Goal: Task Accomplishment & Management: Use online tool/utility

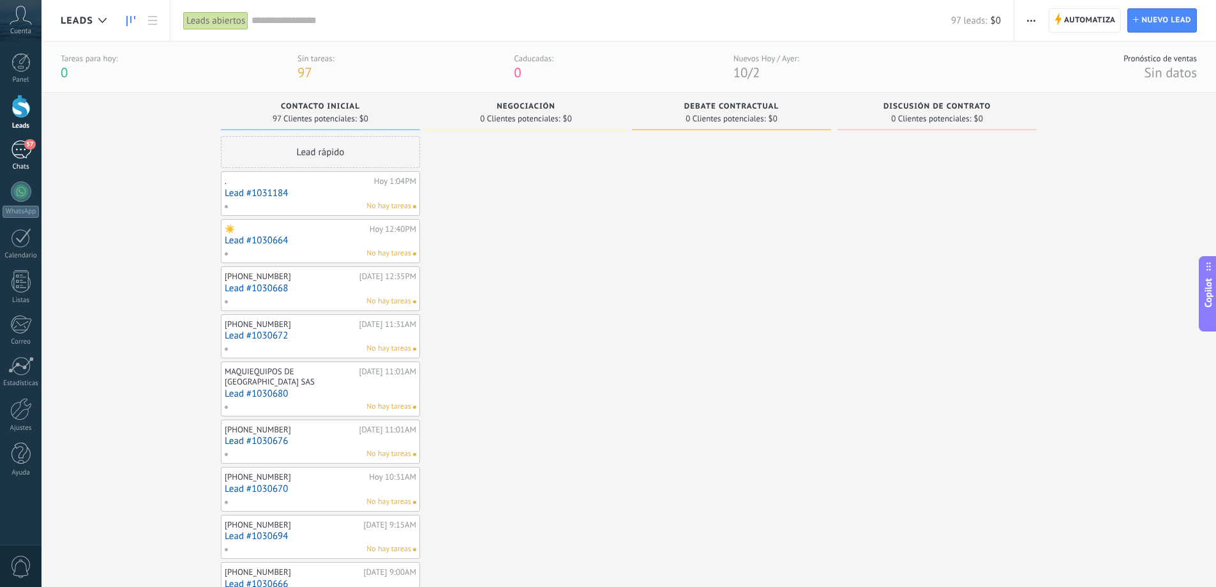
click at [22, 155] on div "57" at bounding box center [21, 149] width 20 height 19
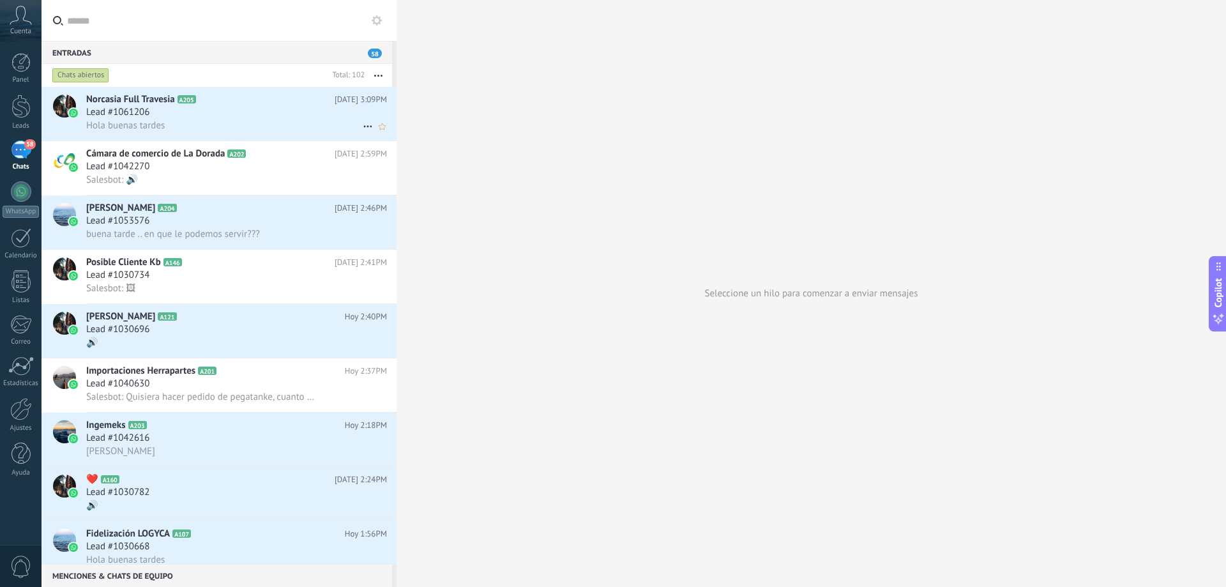
click at [157, 118] on div "Lead #1061206" at bounding box center [236, 112] width 301 height 13
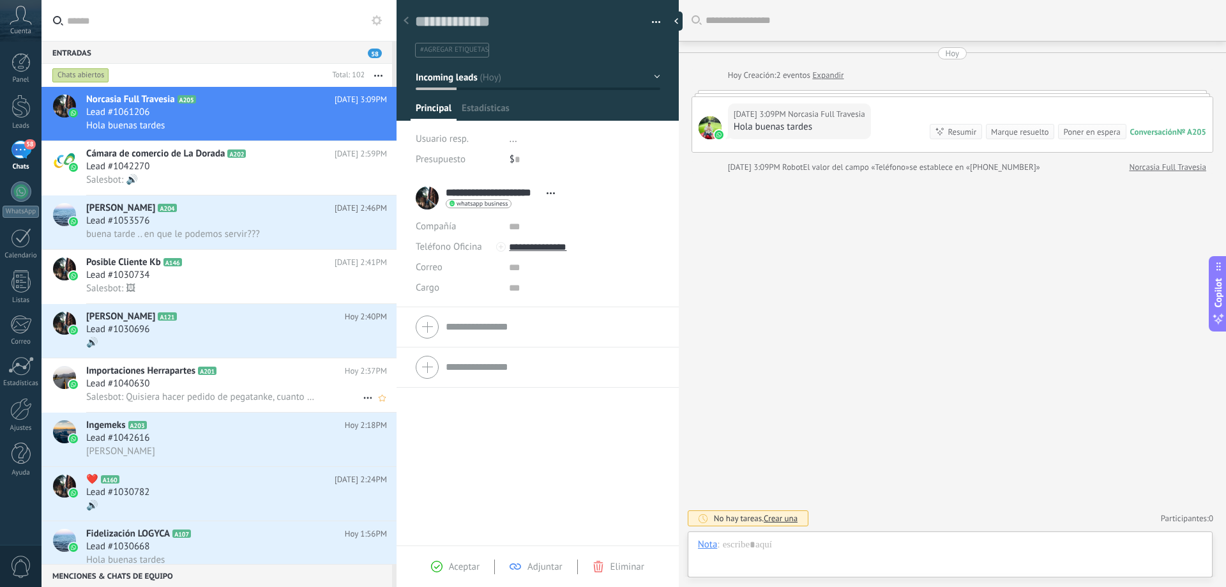
scroll to position [19, 0]
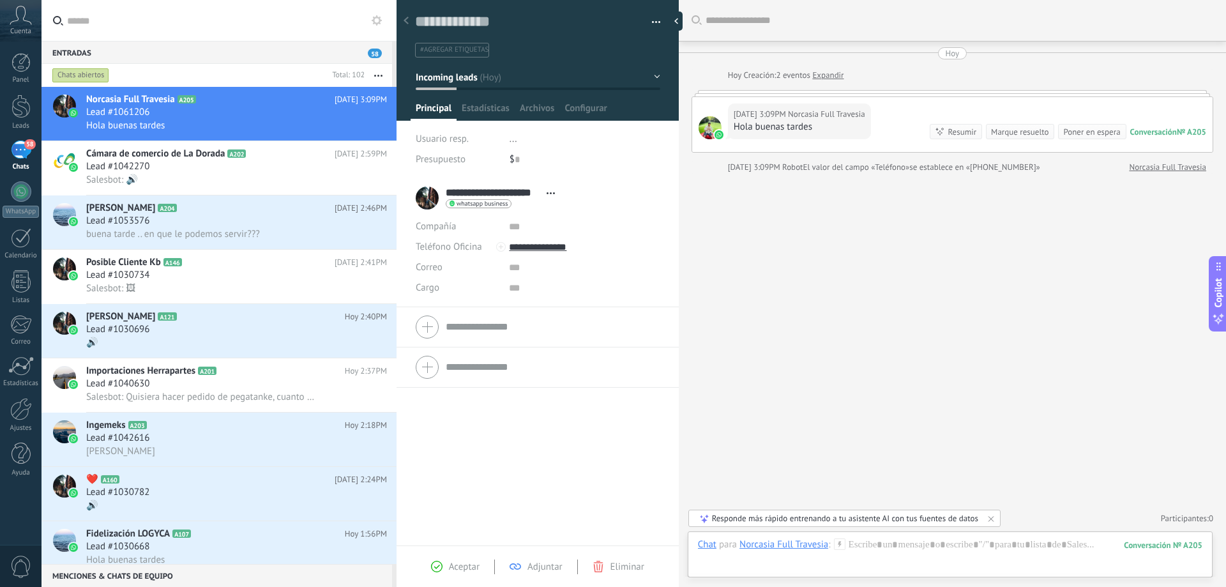
click at [24, 146] on div "58" at bounding box center [21, 149] width 20 height 19
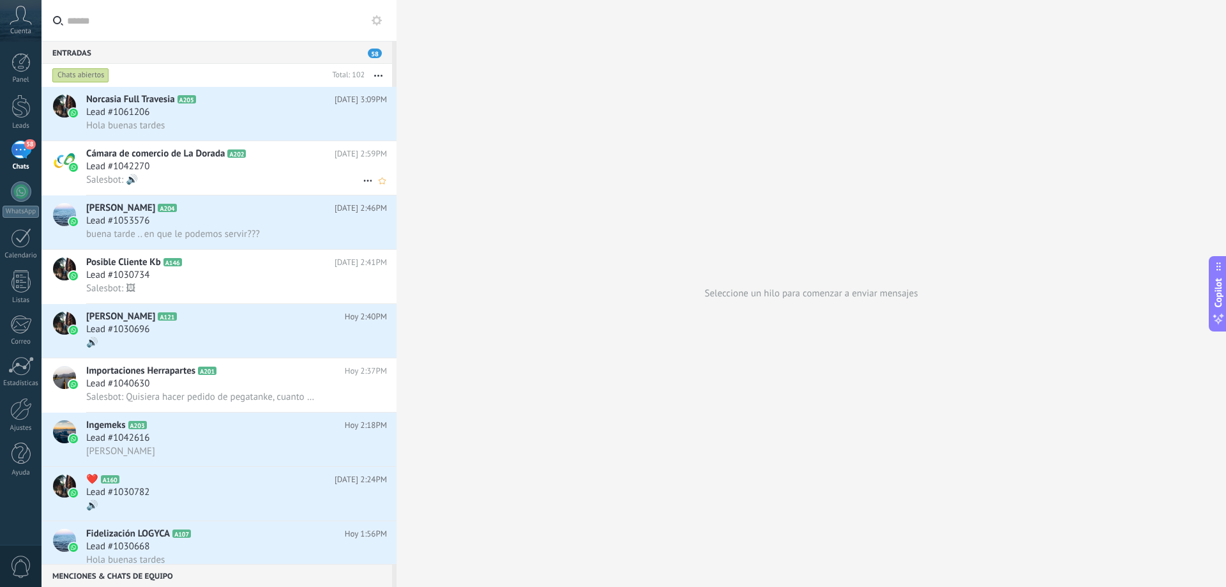
click at [42, 150] on div at bounding box center [64, 168] width 45 height 54
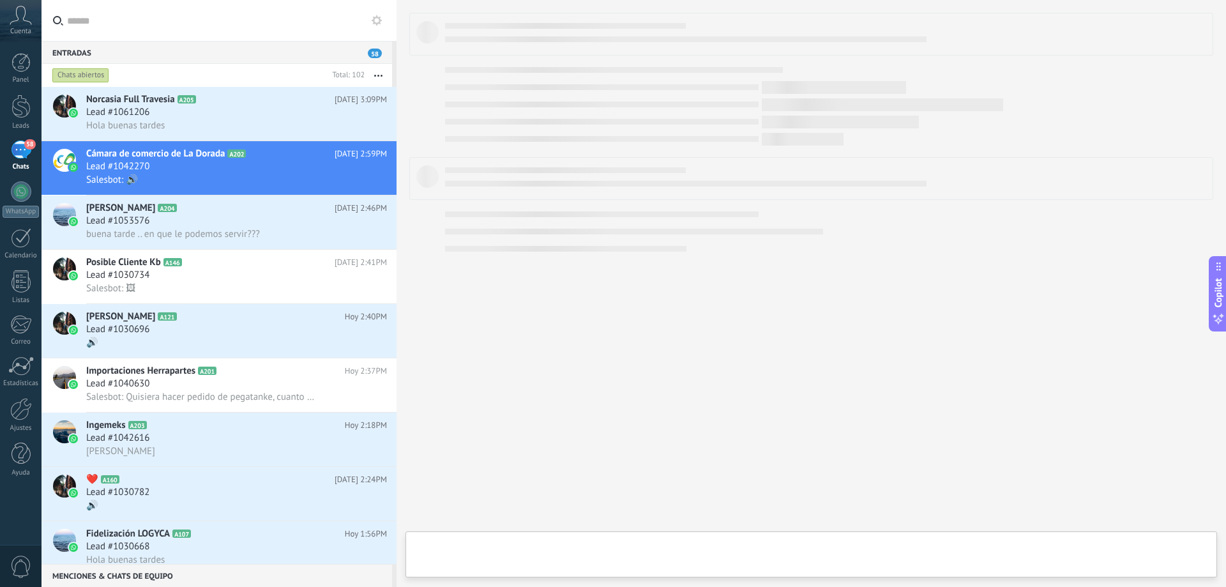
click at [26, 156] on div "58" at bounding box center [21, 149] width 20 height 19
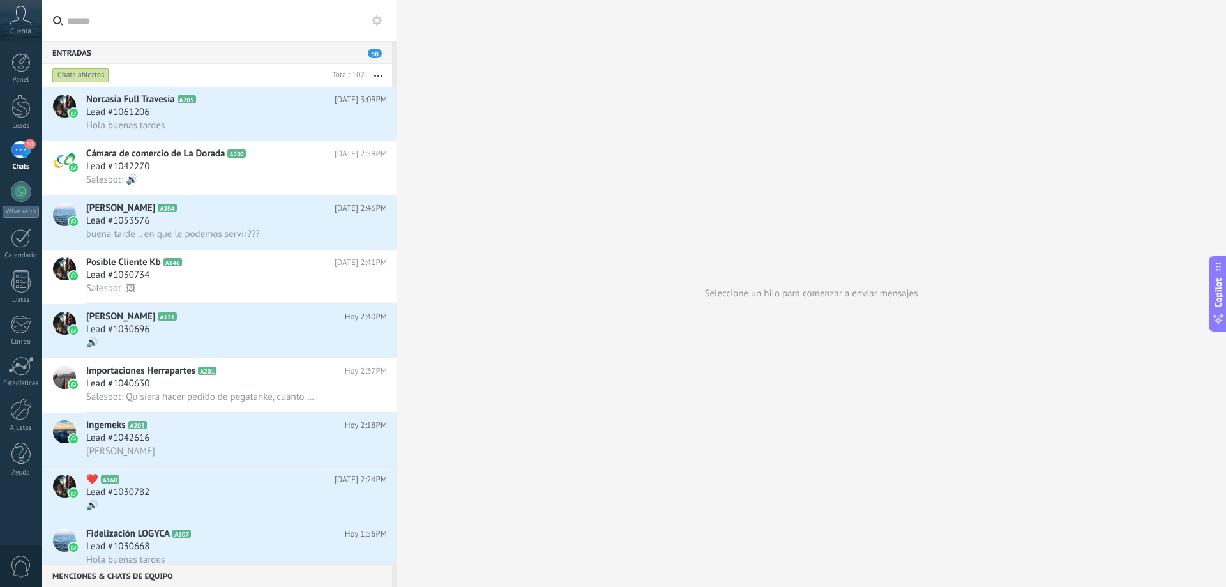
click at [26, 156] on div "58" at bounding box center [21, 149] width 20 height 19
click at [21, 160] on link "58 Chats" at bounding box center [21, 155] width 42 height 31
click at [23, 149] on div "58" at bounding box center [21, 149] width 20 height 19
click at [23, 96] on div at bounding box center [20, 106] width 19 height 24
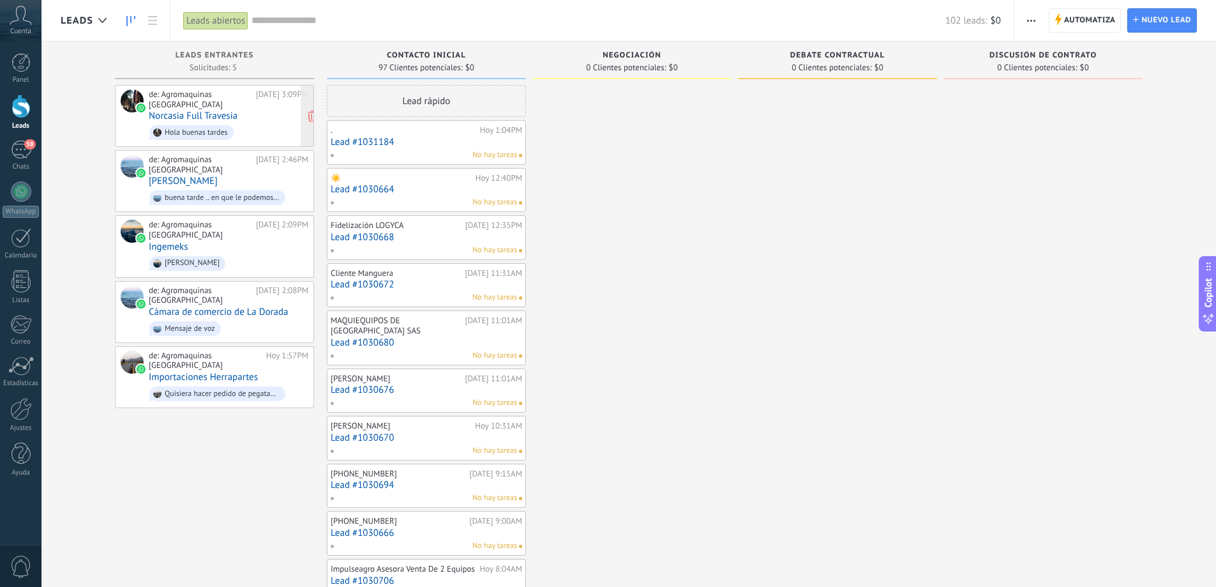
click at [181, 110] on link "Norcasia Full Travesia" at bounding box center [193, 115] width 89 height 11
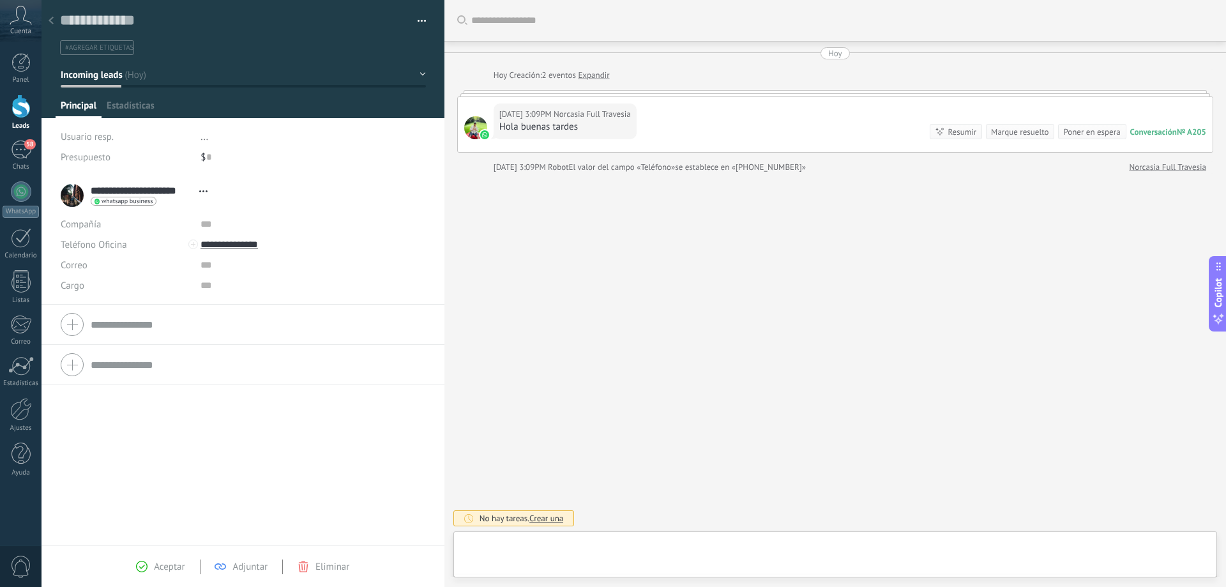
type textarea "**********"
click at [699, 543] on div at bounding box center [833, 557] width 739 height 38
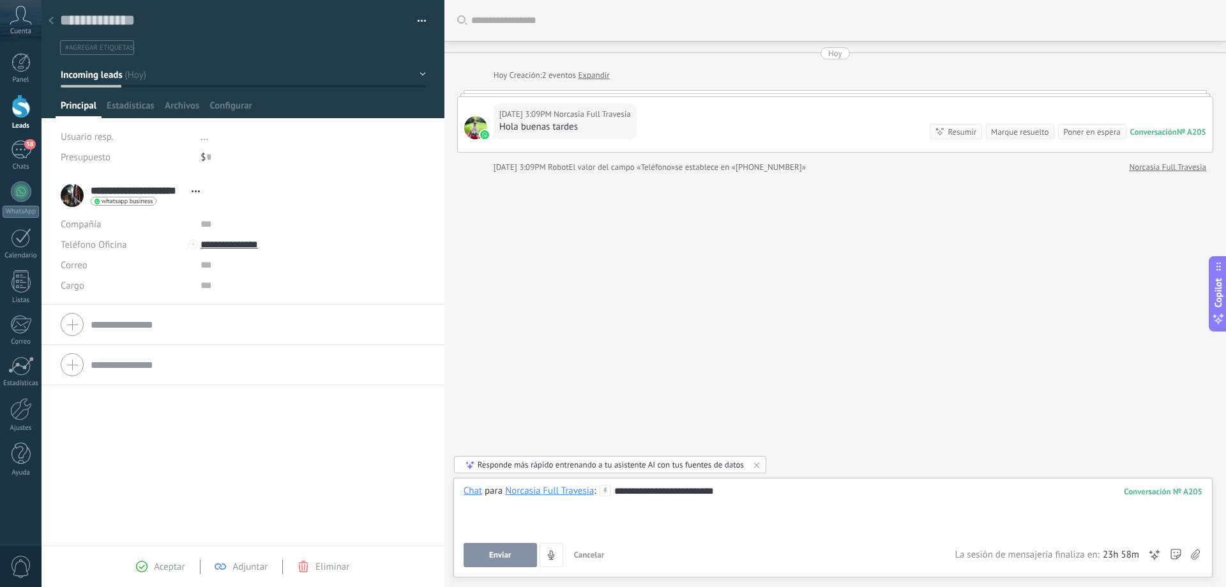
click at [499, 548] on button "Enviar" at bounding box center [500, 555] width 73 height 24
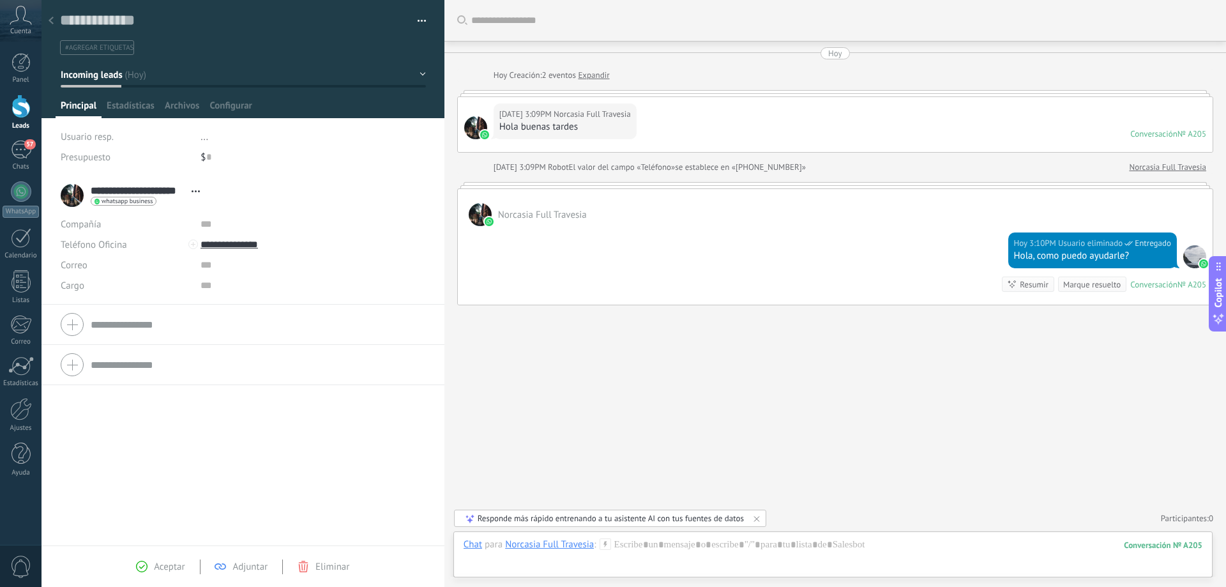
click at [695, 89] on div "[DATE] [DATE] Creación: 2 eventos Expandir [DATE] 3:09PM Norcasia Full Travesia…" at bounding box center [835, 176] width 756 height 258
click at [695, 98] on div "[DATE] 3:09PM [GEOGRAPHIC_DATA] Full Travesia Hola buenas tardes Conversación №…" at bounding box center [835, 124] width 755 height 55
click at [18, 194] on div at bounding box center [21, 191] width 20 height 20
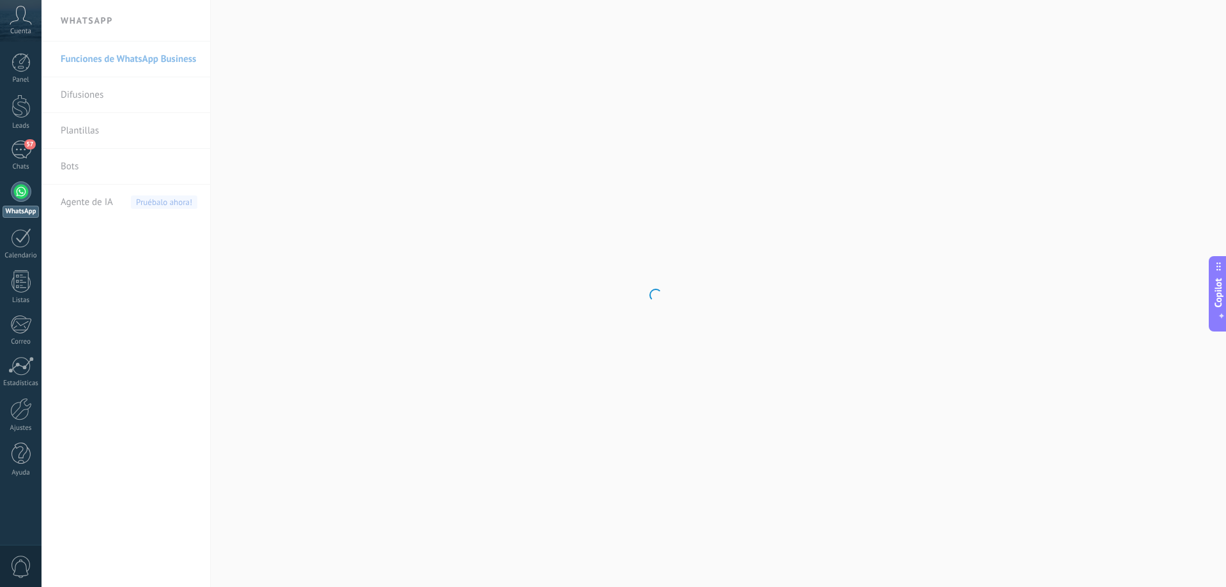
click at [22, 200] on div at bounding box center [21, 191] width 20 height 20
click at [25, 153] on div "57" at bounding box center [21, 149] width 20 height 19
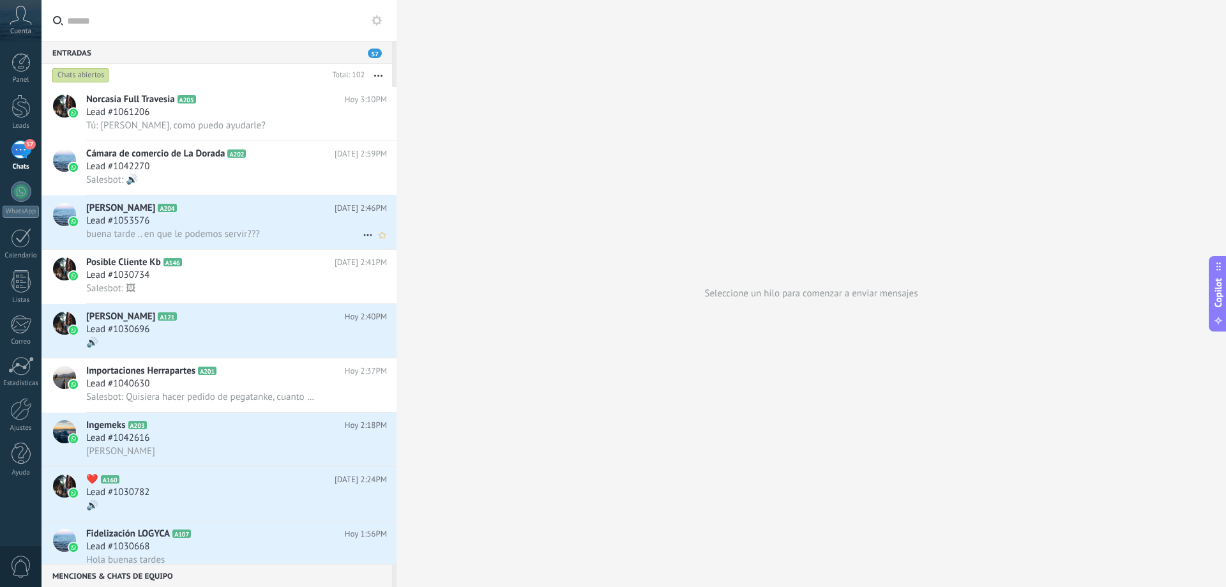
click at [216, 232] on span "buena tarde .. en que le podemos servir???" at bounding box center [173, 234] width 174 height 12
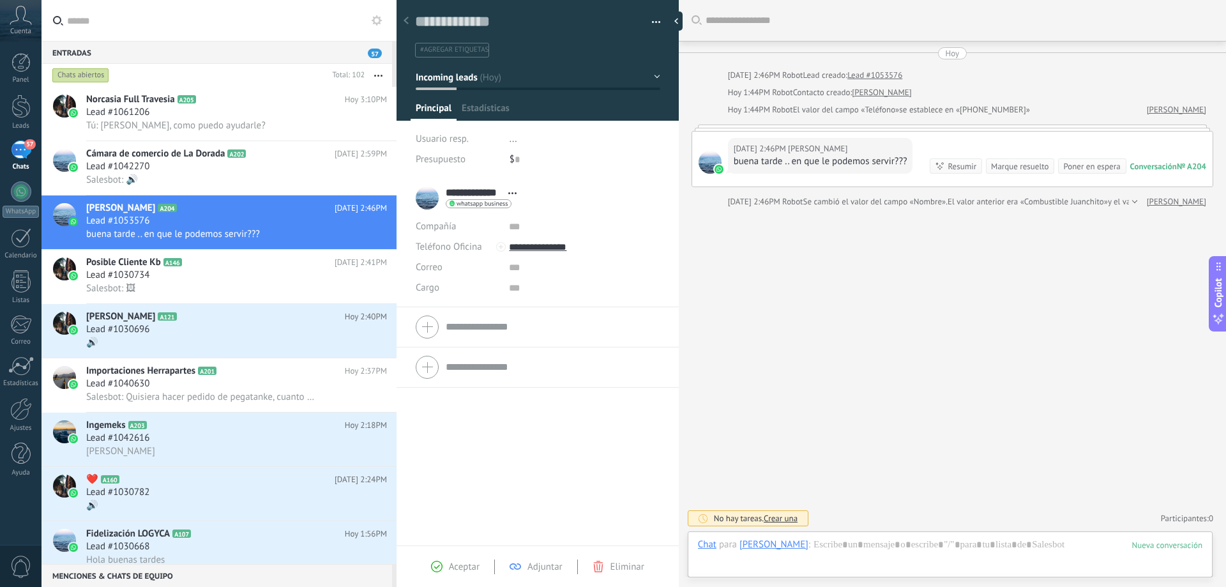
scroll to position [19, 0]
click at [155, 224] on h3 "Lead #1053576" at bounding box center [121, 221] width 70 height 13
click at [172, 278] on div "Lead #1030734" at bounding box center [236, 275] width 301 height 13
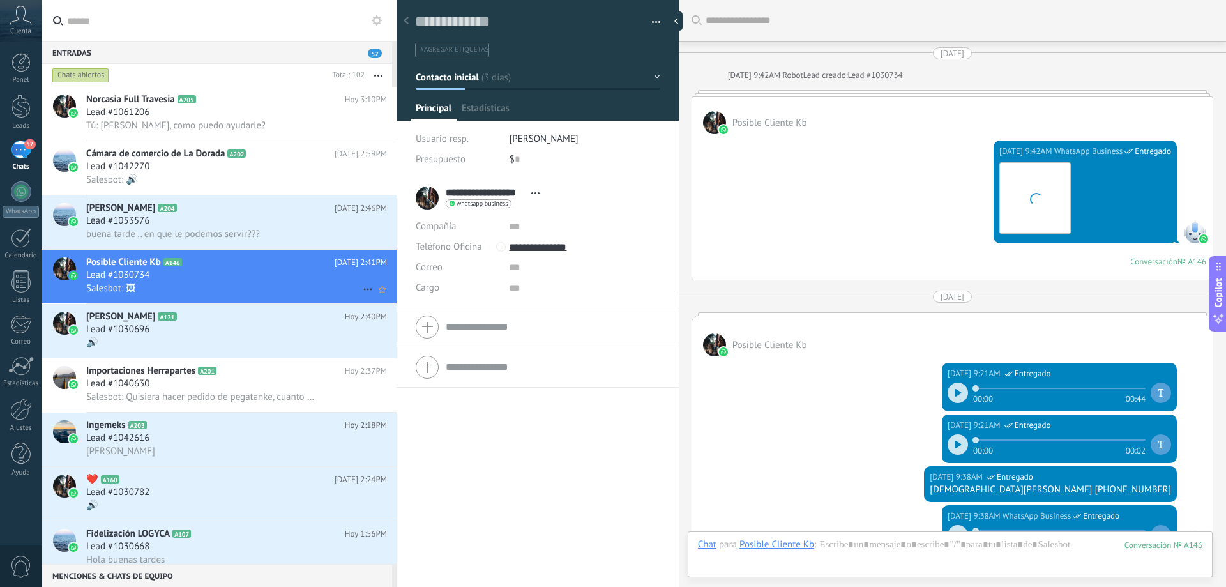
scroll to position [19, 0]
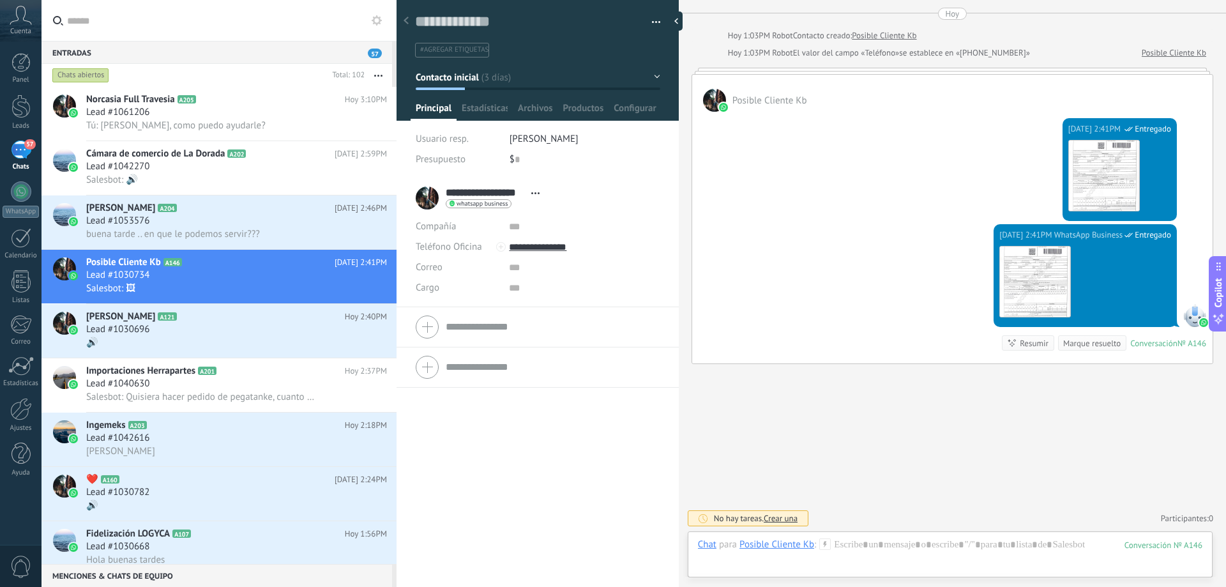
click at [490, 195] on input "**********" at bounding box center [485, 192] width 79 height 13
drag, startPoint x: 490, startPoint y: 195, endPoint x: 538, endPoint y: 193, distance: 48.6
click at [534, 193] on input "**********" at bounding box center [553, 191] width 214 height 13
click at [811, 264] on div "[DATE] 2:41PM WhatsApp Business Entregado Descargar Conversación № A146 Convers…" at bounding box center [952, 293] width 520 height 139
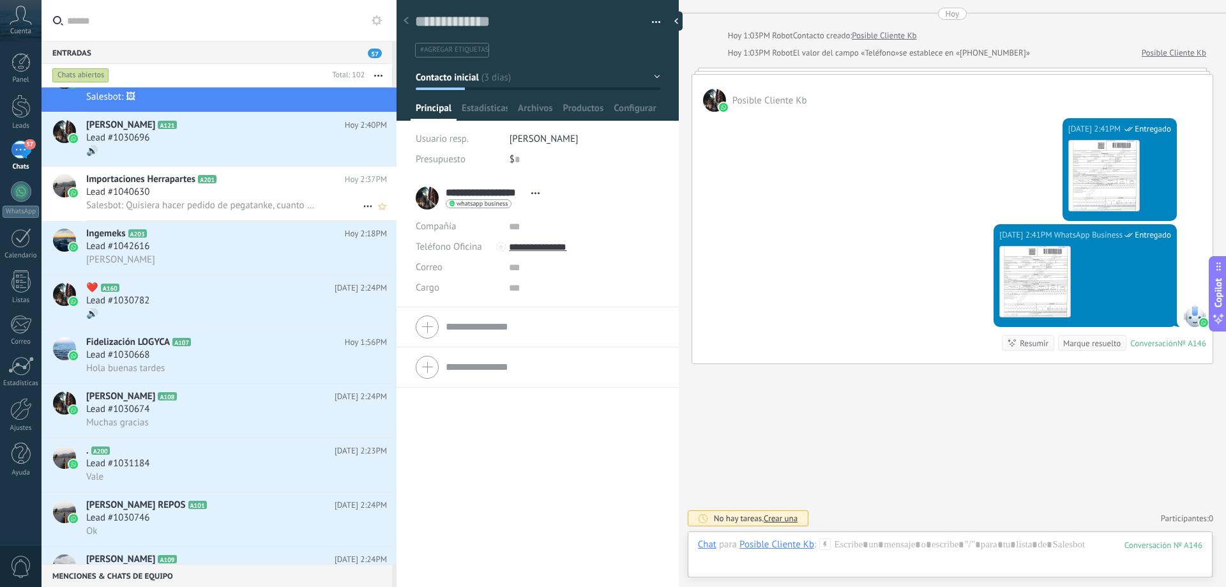
scroll to position [0, 0]
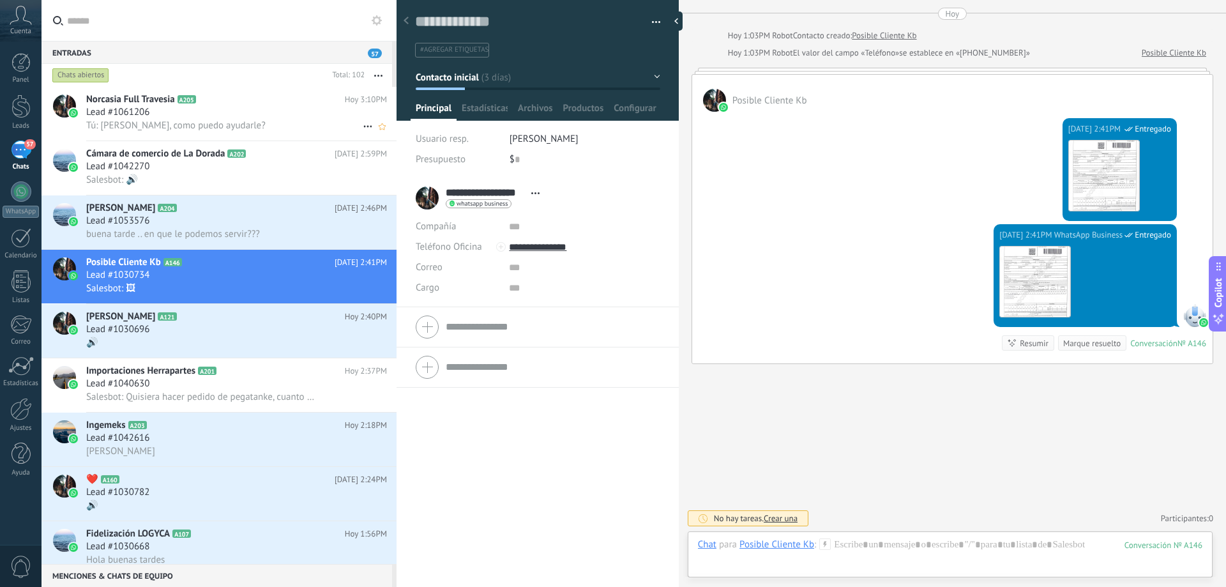
click at [215, 116] on div "Lead #1061206" at bounding box center [236, 112] width 301 height 13
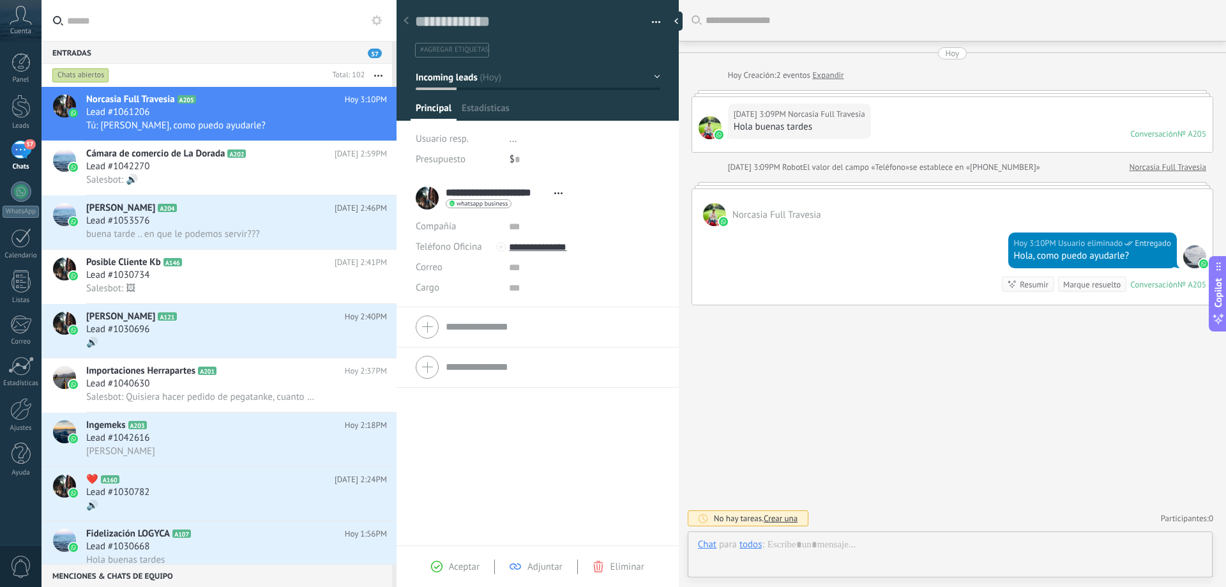
scroll to position [19, 0]
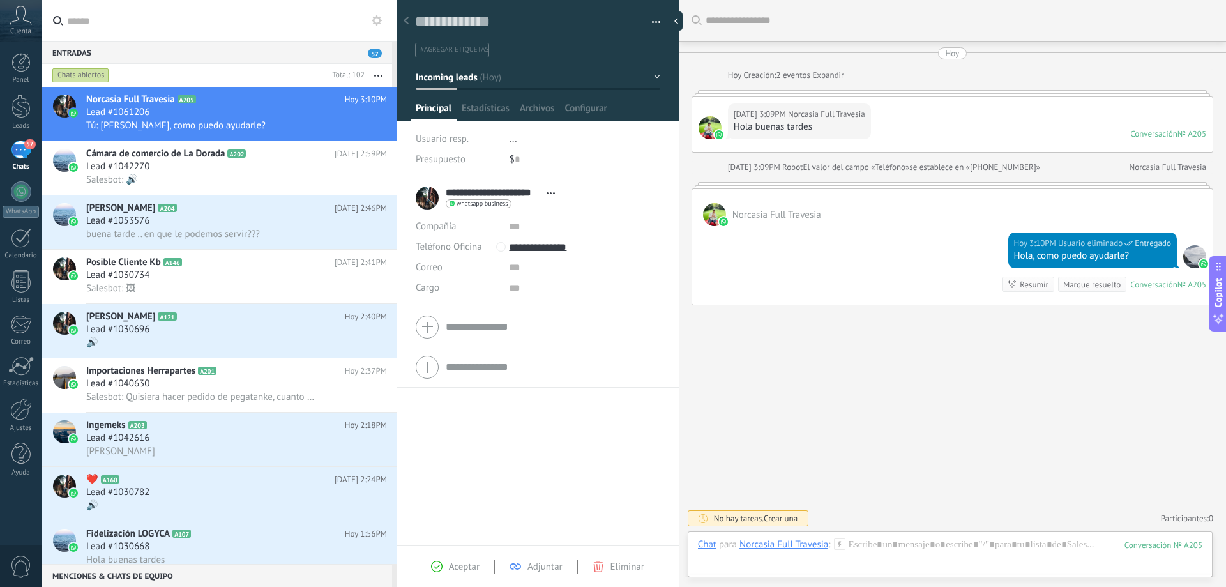
click at [716, 215] on div at bounding box center [714, 214] width 23 height 23
click at [190, 167] on div "Lead #1042270" at bounding box center [236, 166] width 301 height 13
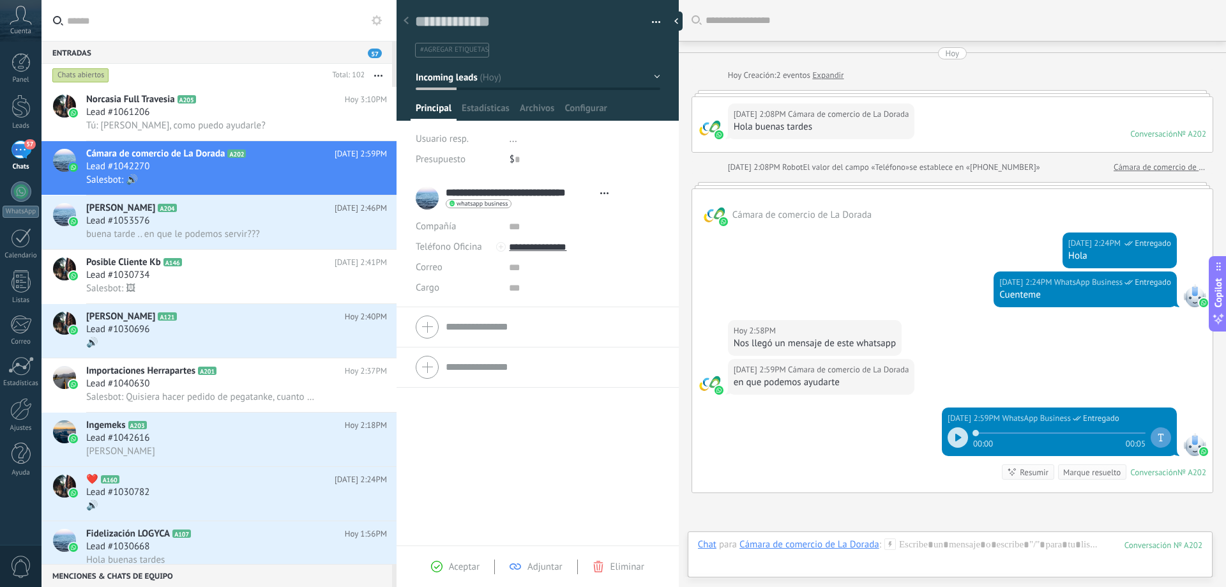
scroll to position [129, 0]
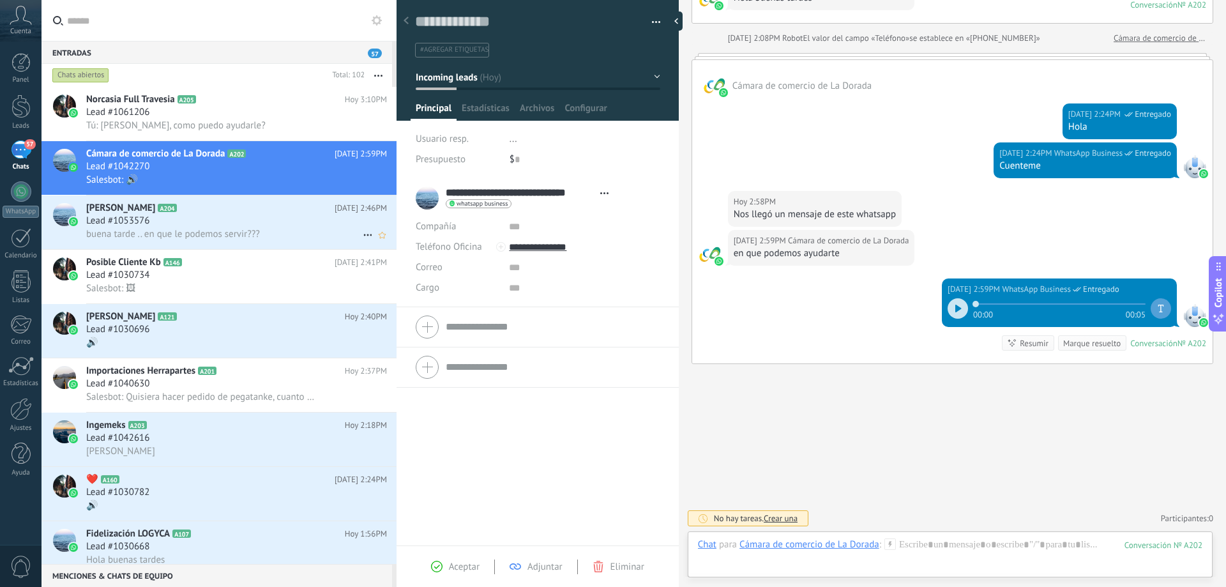
click at [186, 219] on div "Lead #1053576" at bounding box center [236, 221] width 301 height 13
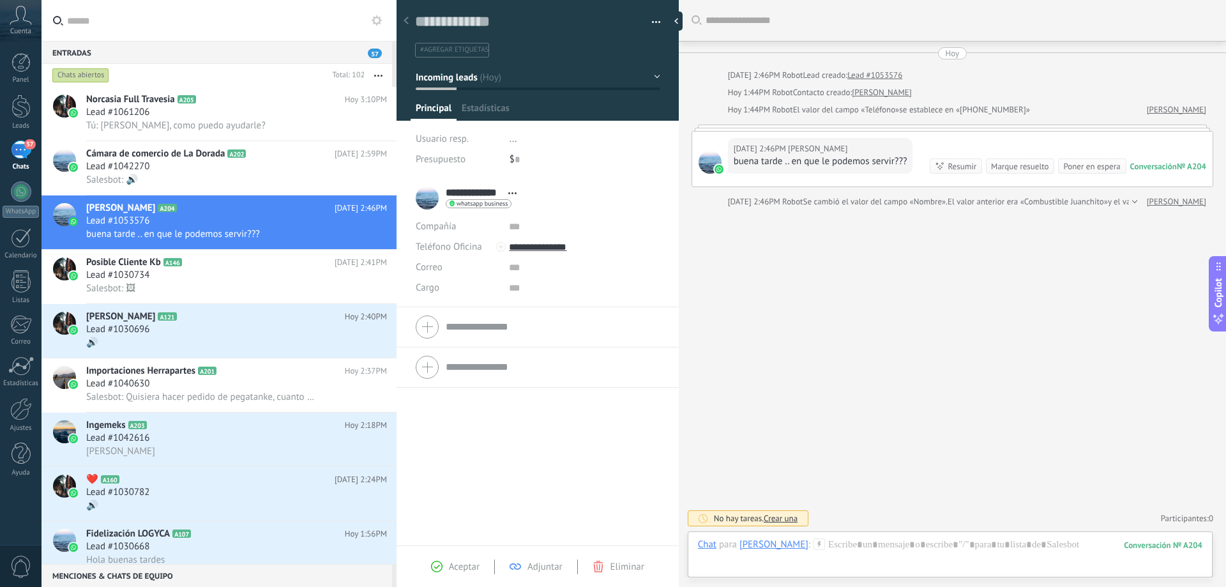
scroll to position [19, 0]
click at [1177, 167] on div "№ A204" at bounding box center [1191, 166] width 29 height 11
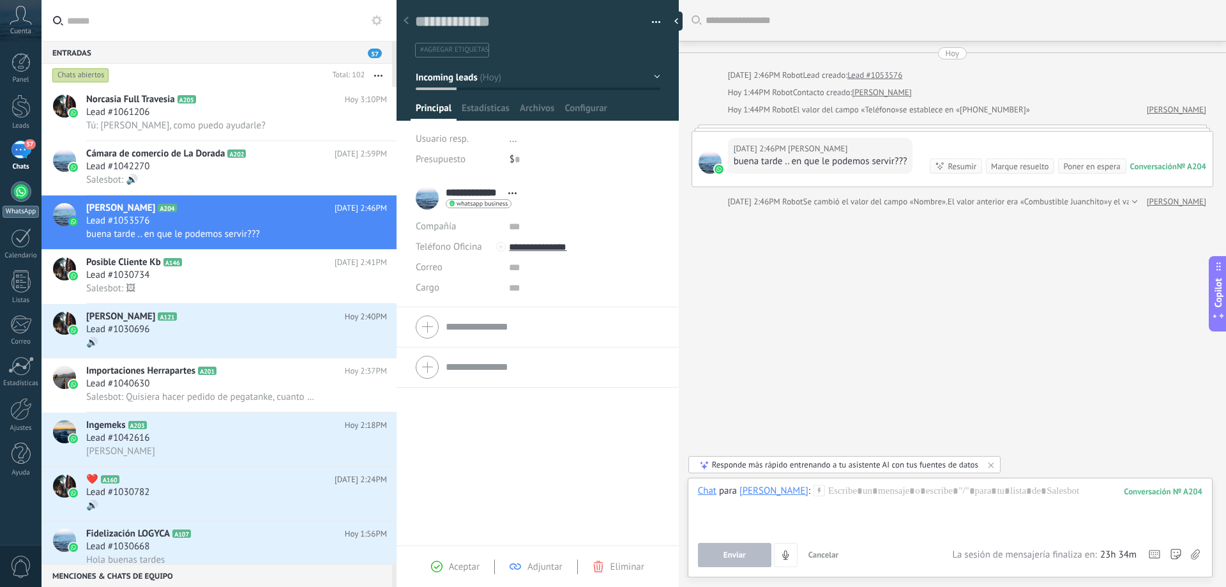
click at [16, 200] on div at bounding box center [21, 191] width 20 height 20
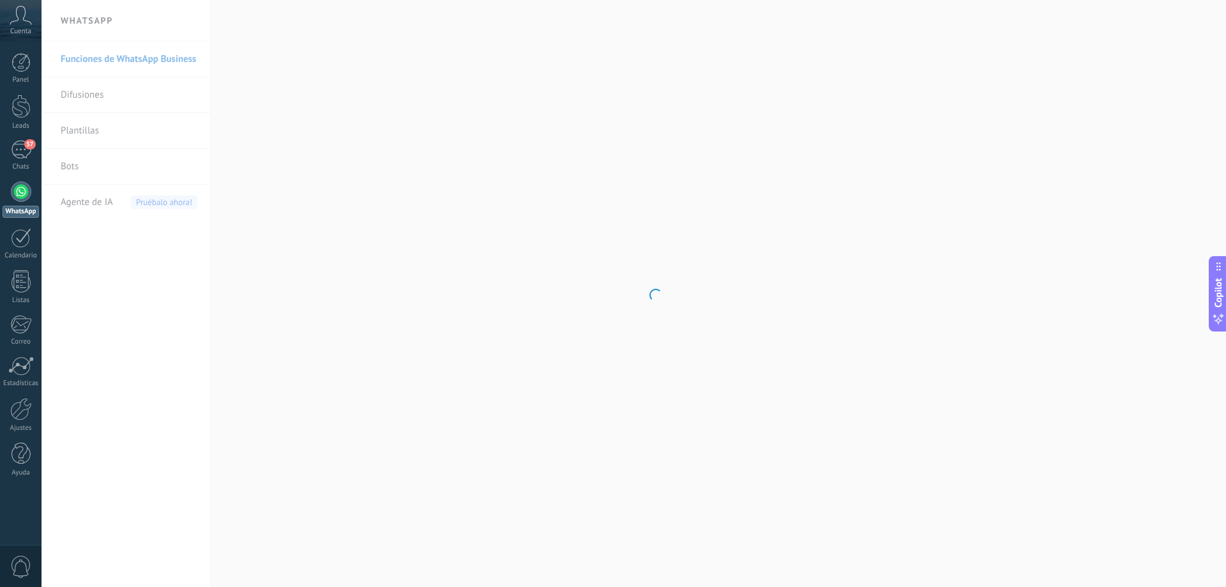
click at [21, 187] on div at bounding box center [21, 191] width 20 height 20
click at [20, 149] on div "57" at bounding box center [21, 149] width 20 height 19
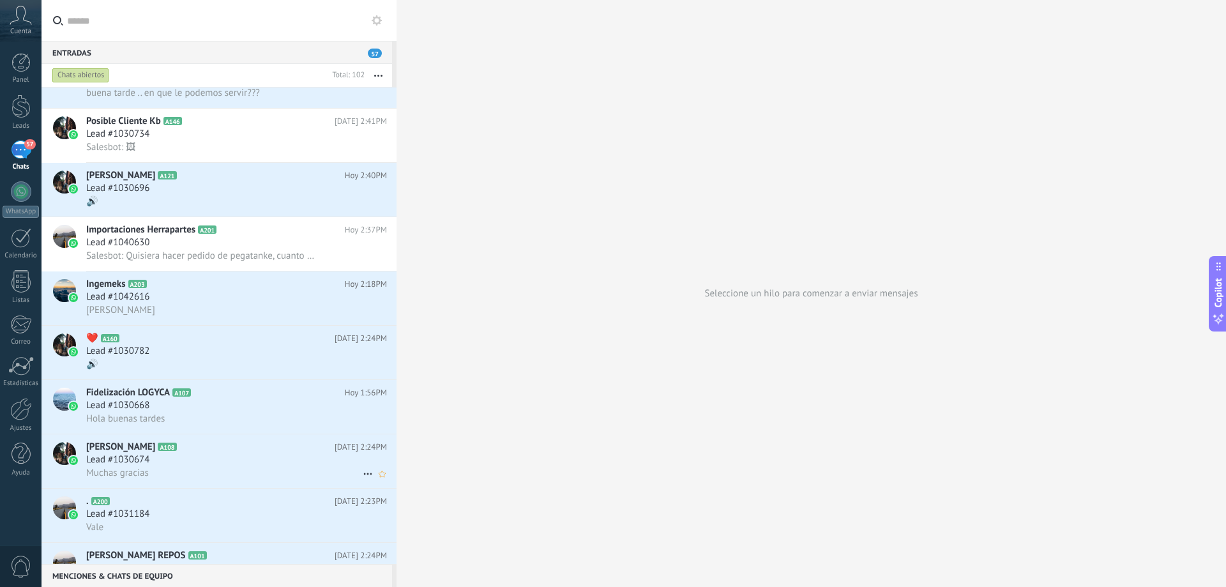
scroll to position [256, 0]
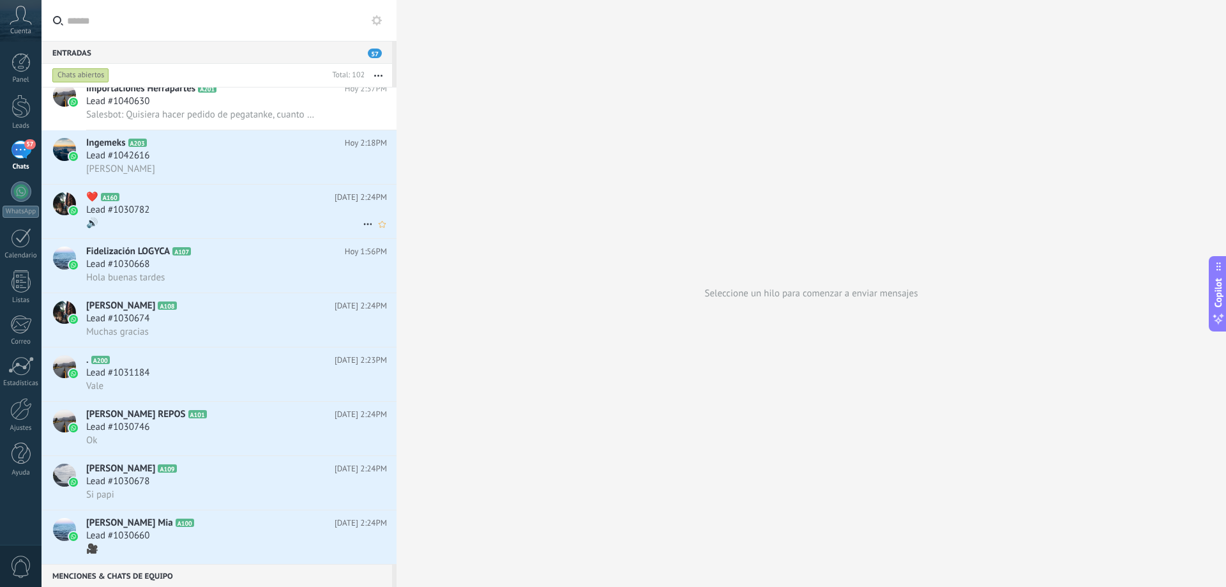
click at [186, 215] on div "Lead #1030782" at bounding box center [236, 210] width 301 height 13
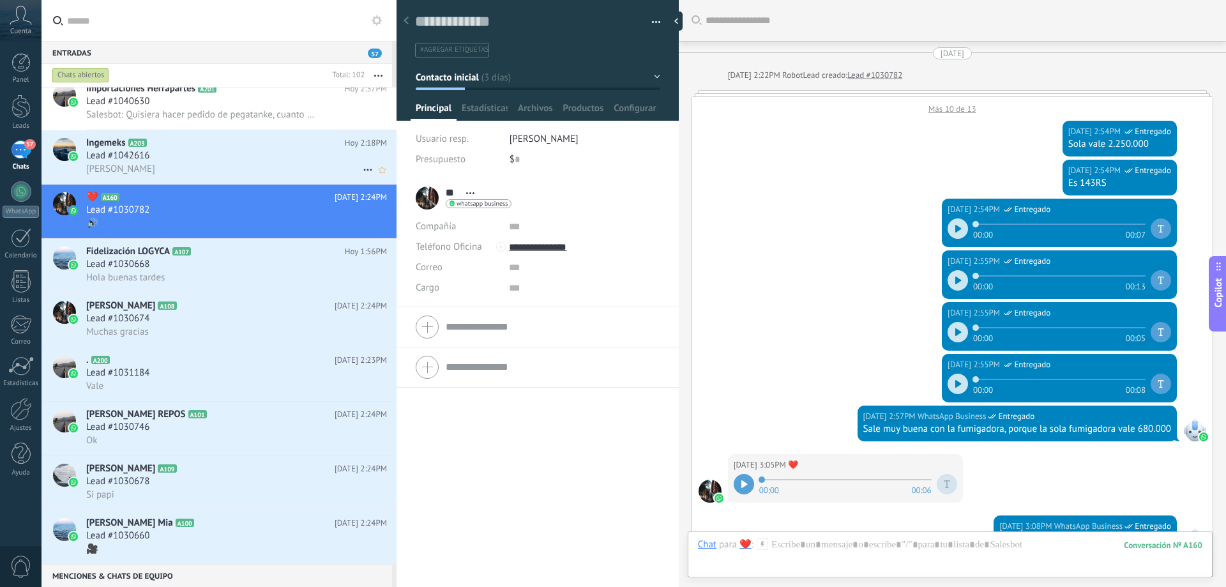
scroll to position [635, 0]
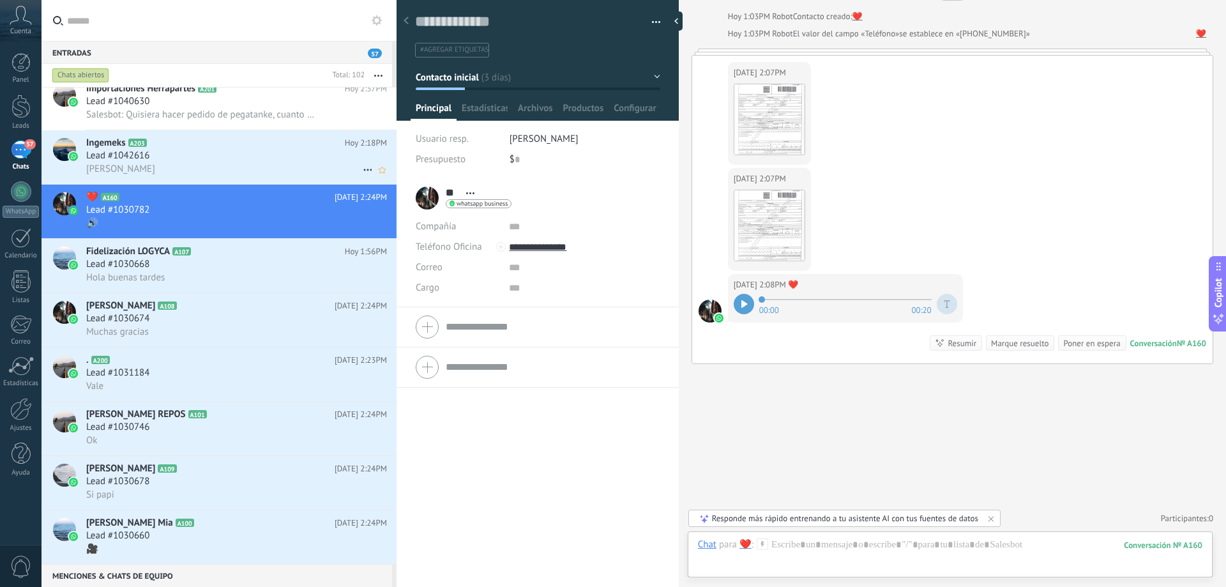
click at [185, 154] on div "Lead #1042616" at bounding box center [236, 155] width 301 height 13
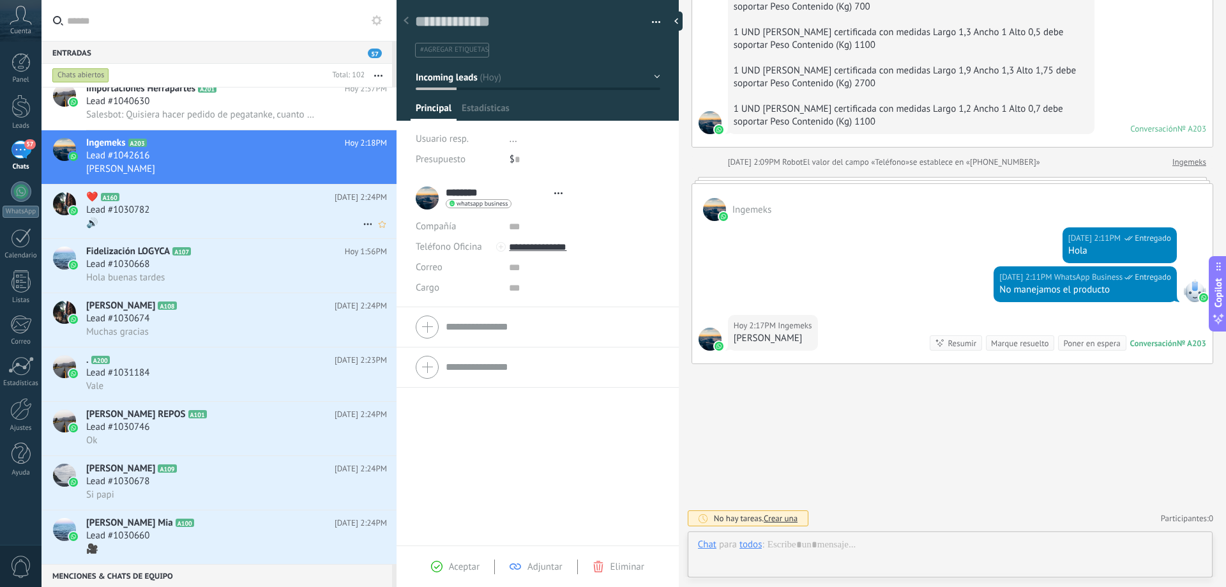
scroll to position [19, 0]
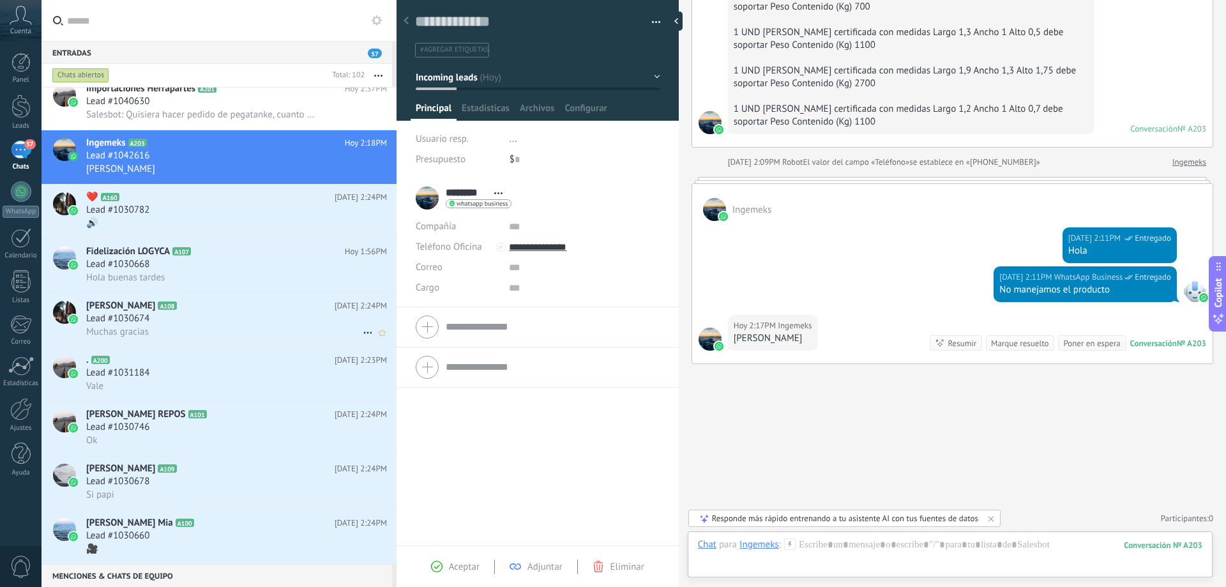
click at [113, 308] on span "[PERSON_NAME]" at bounding box center [120, 305] width 69 height 13
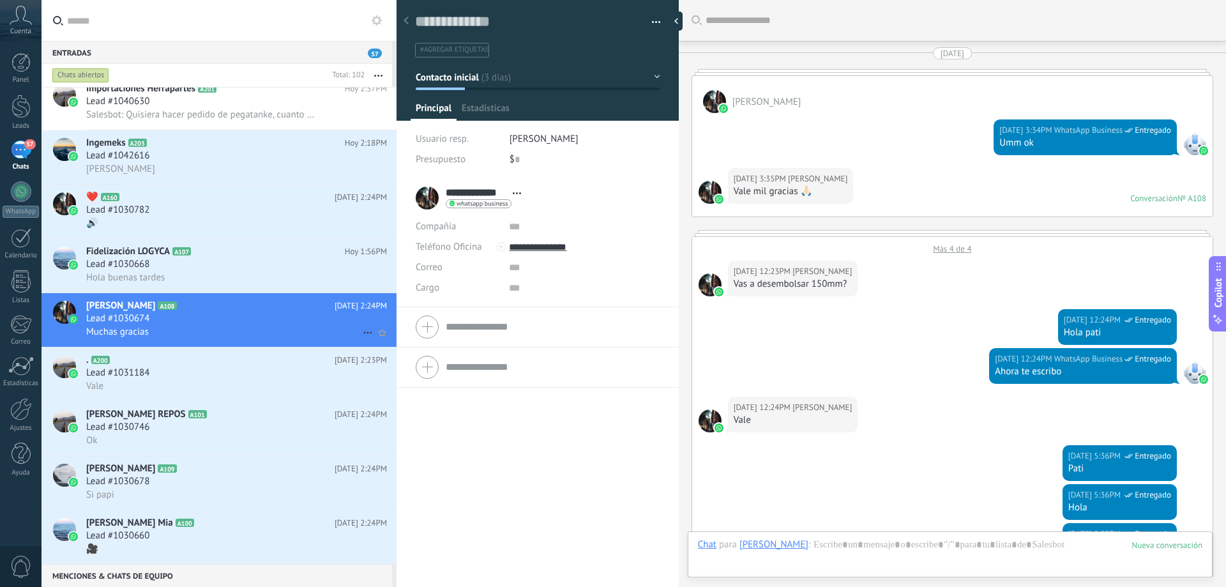
scroll to position [1414, 0]
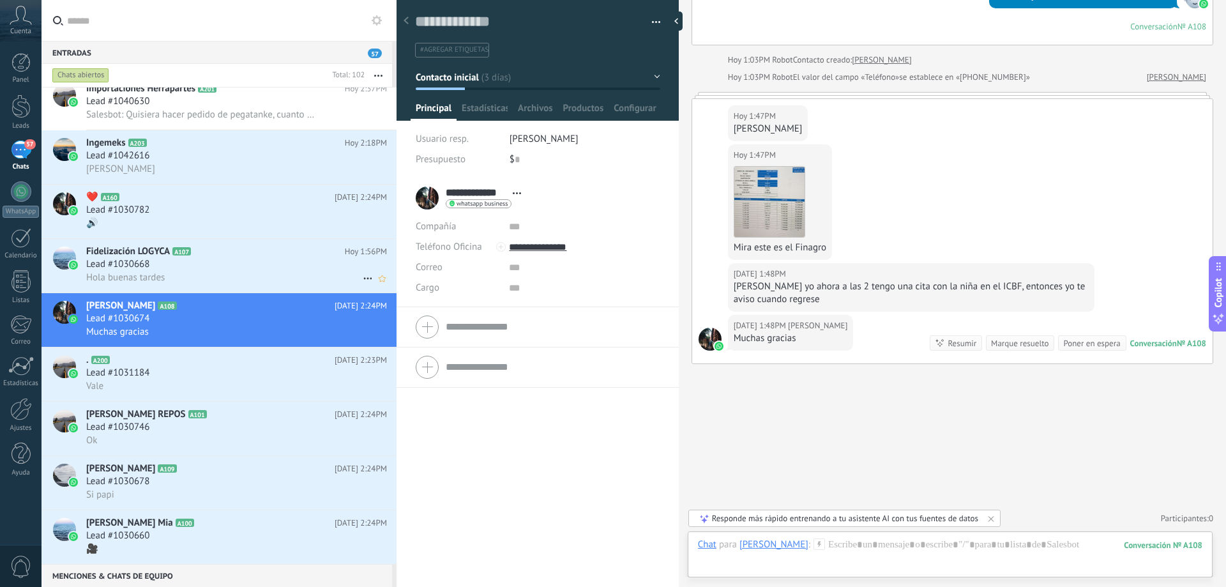
click at [123, 266] on span "Lead #1030668" at bounding box center [117, 264] width 63 height 13
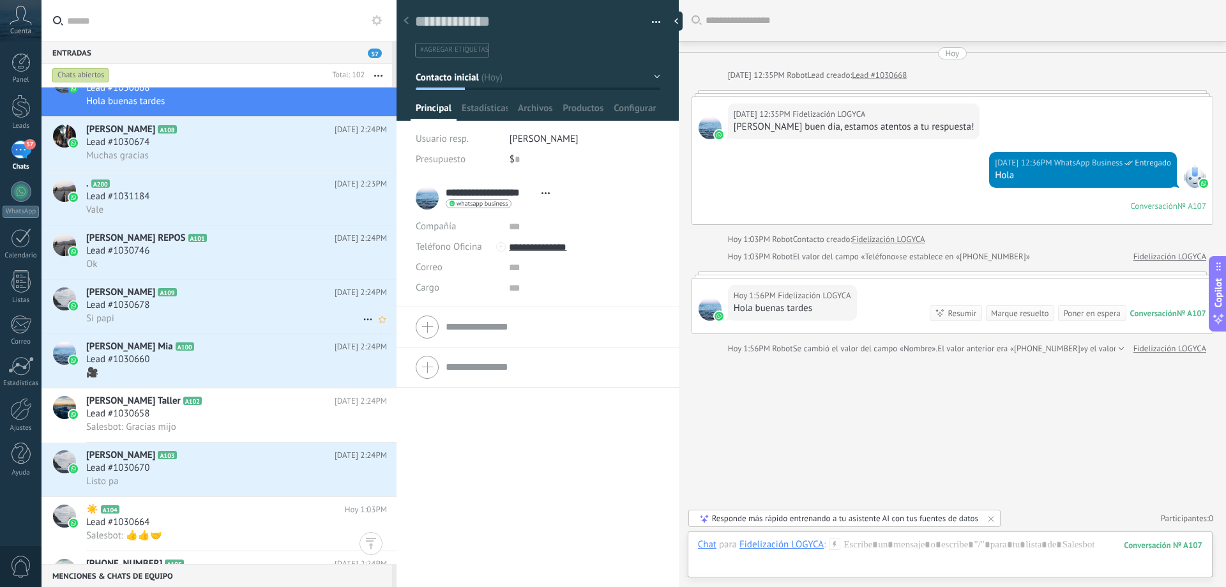
scroll to position [384, 0]
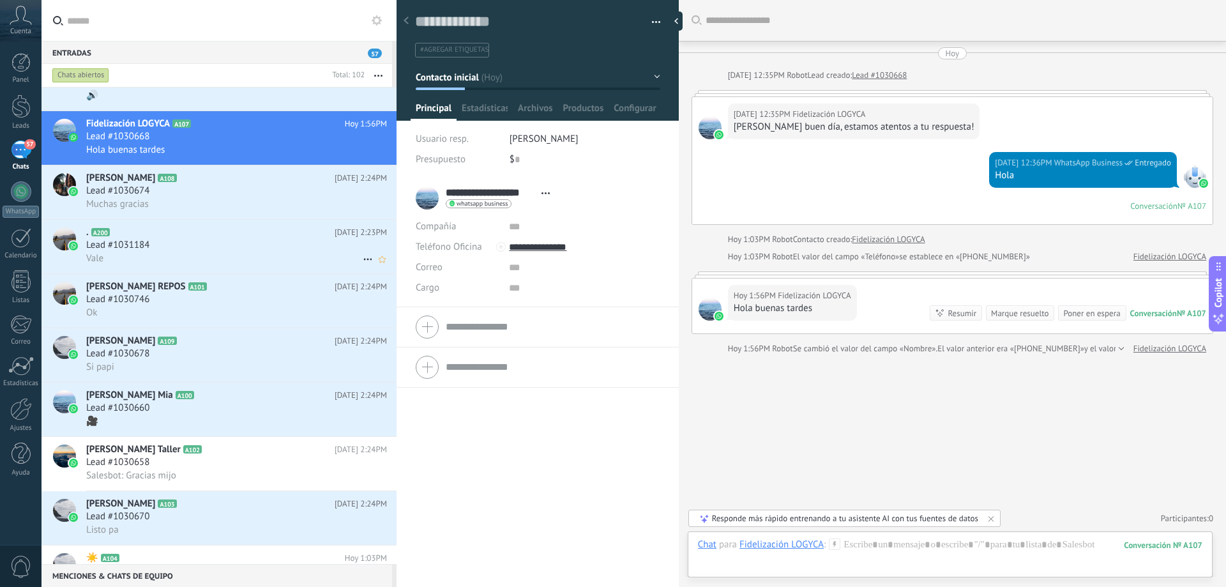
click at [125, 251] on span "Lead #1031184" at bounding box center [117, 245] width 63 height 13
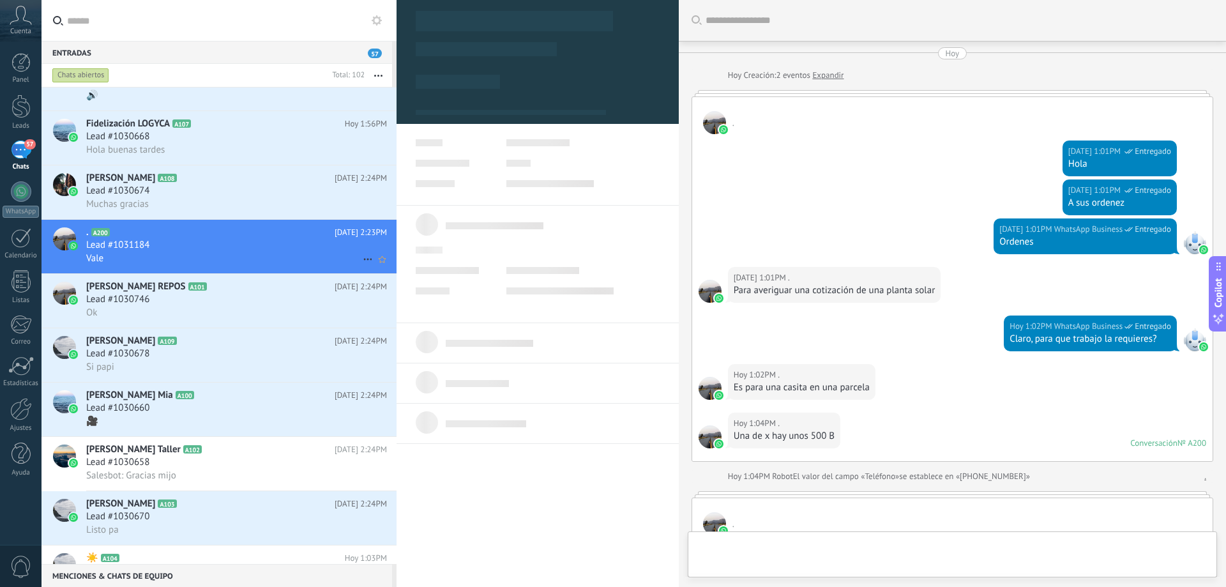
type textarea "**********"
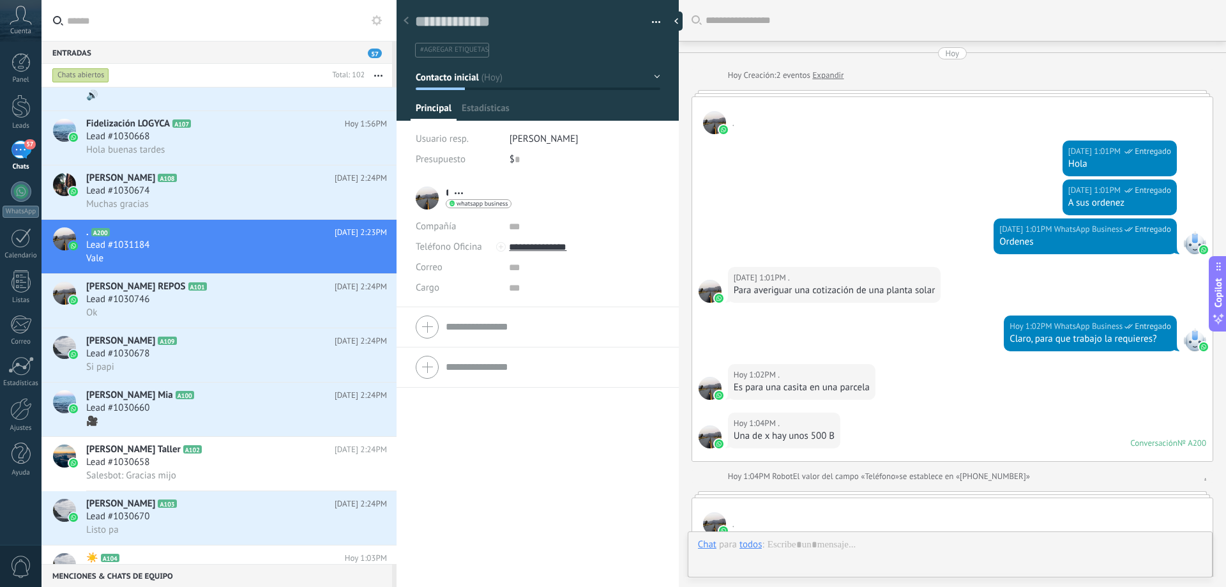
scroll to position [719, 0]
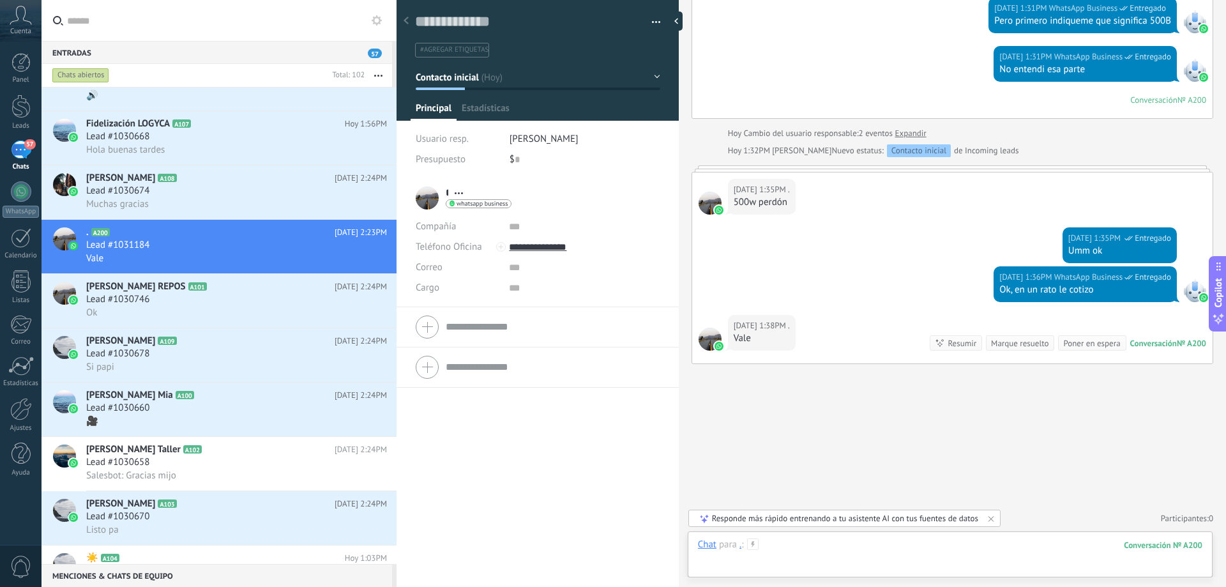
click at [850, 547] on div at bounding box center [950, 557] width 504 height 38
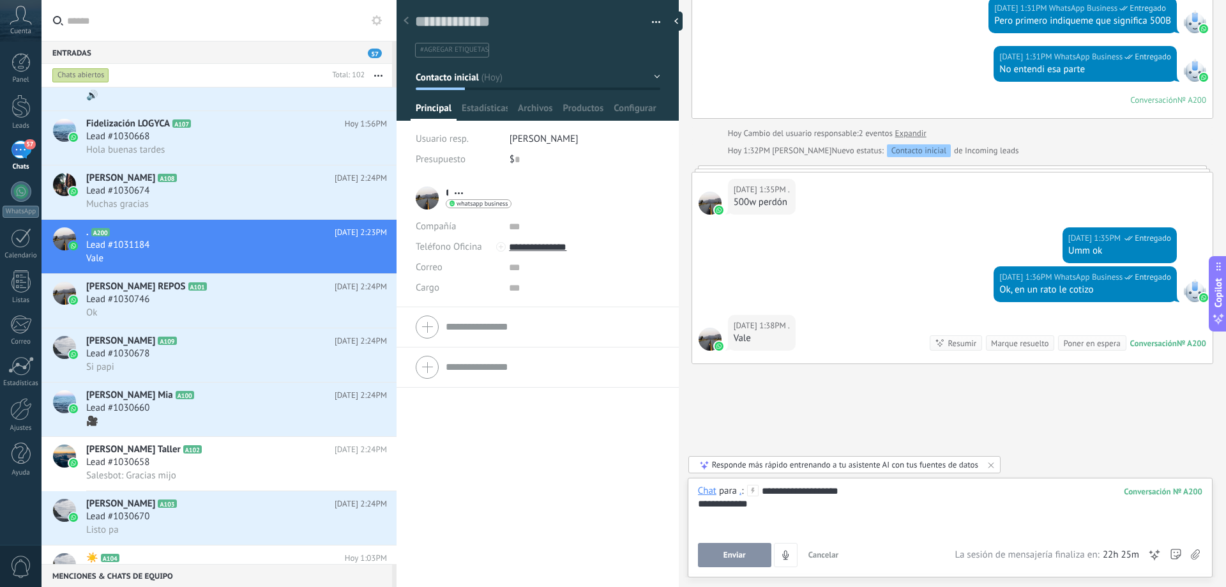
click at [734, 508] on div "**********" at bounding box center [950, 503] width 504 height 13
click at [750, 503] on div "**********" at bounding box center [950, 503] width 504 height 13
click at [745, 508] on div "**********" at bounding box center [950, 514] width 504 height 13
drag, startPoint x: 780, startPoint y: 515, endPoint x: 787, endPoint y: 511, distance: 8.0
click at [786, 512] on div "**********" at bounding box center [950, 514] width 504 height 13
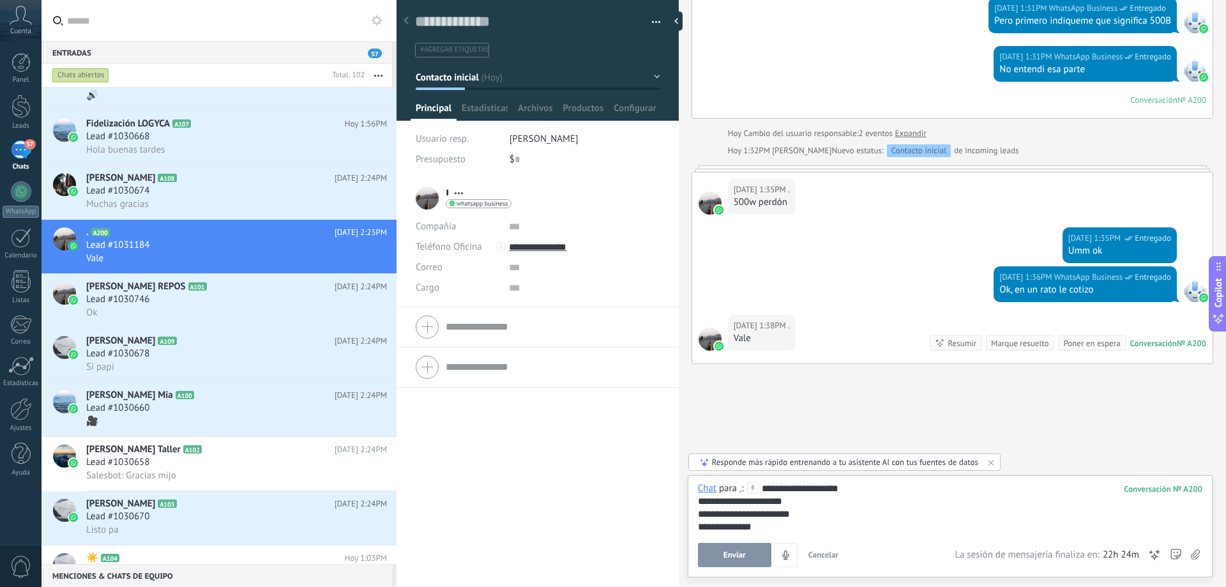
click at [778, 525] on div "**********" at bounding box center [950, 526] width 504 height 13
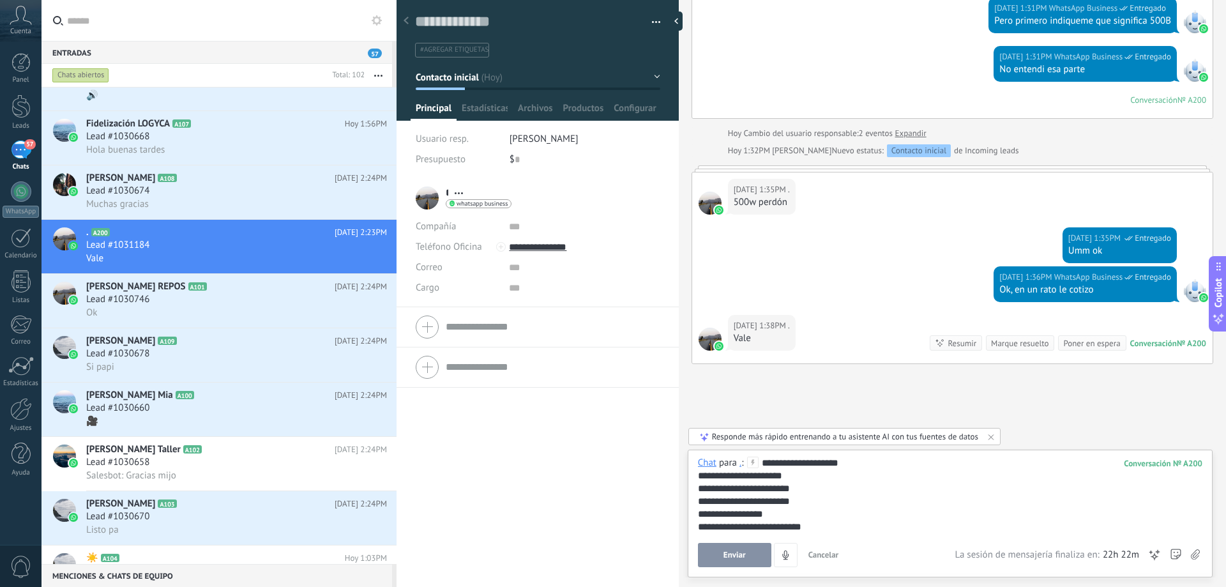
click at [743, 552] on span "Enviar" at bounding box center [734, 554] width 22 height 9
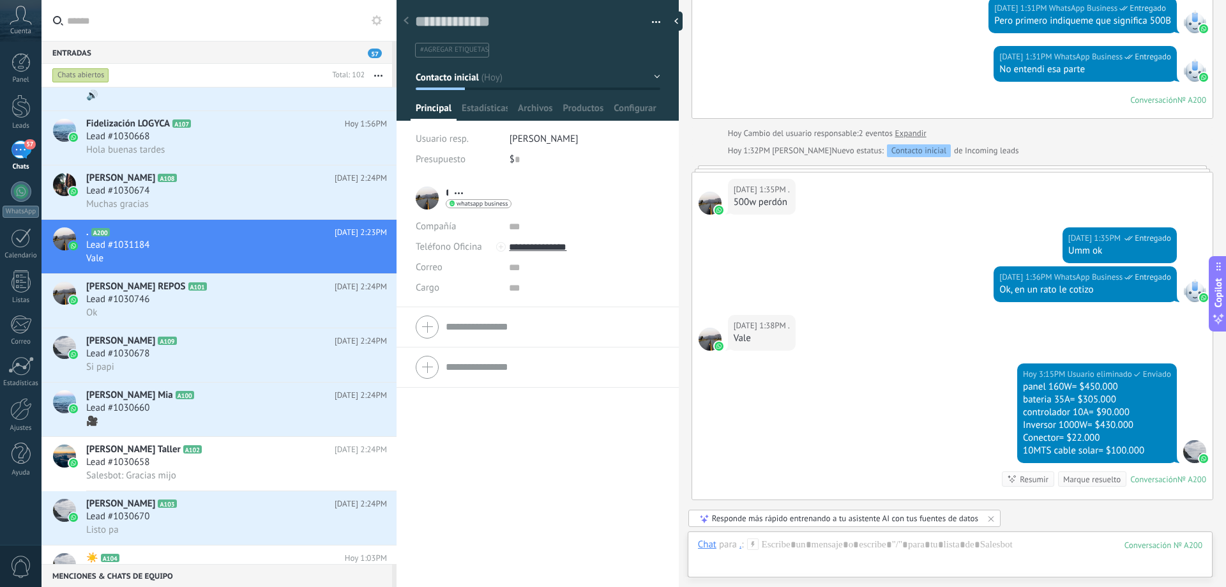
scroll to position [855, 0]
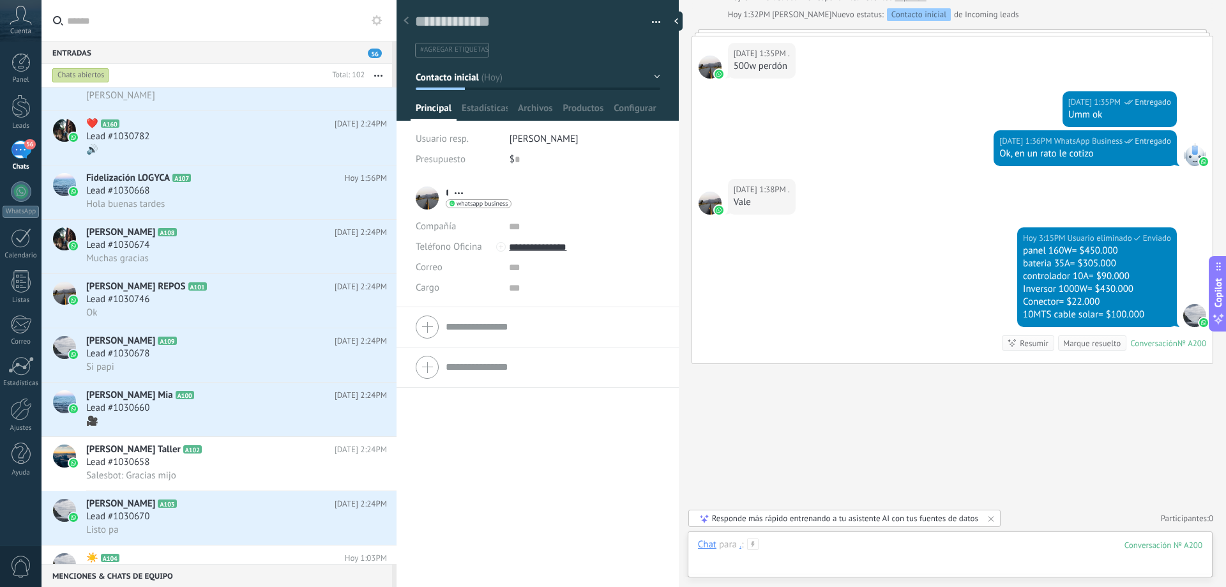
click at [792, 549] on div at bounding box center [950, 557] width 504 height 38
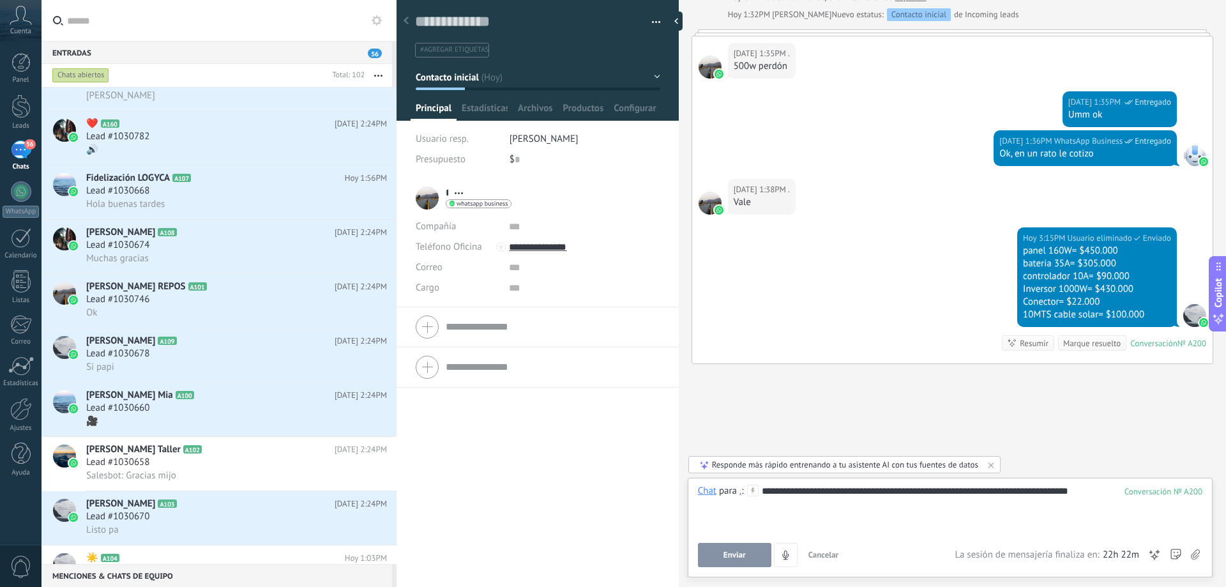
click at [735, 547] on button "Enviar" at bounding box center [734, 555] width 73 height 24
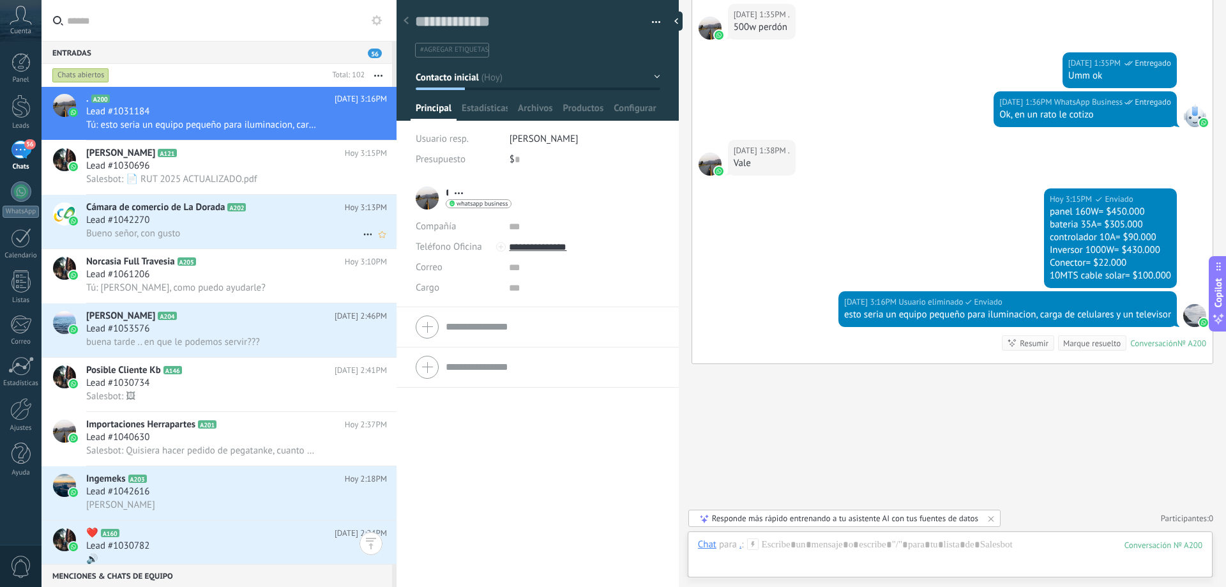
scroll to position [0, 0]
click at [158, 101] on h2 ". A200" at bounding box center [210, 99] width 248 height 13
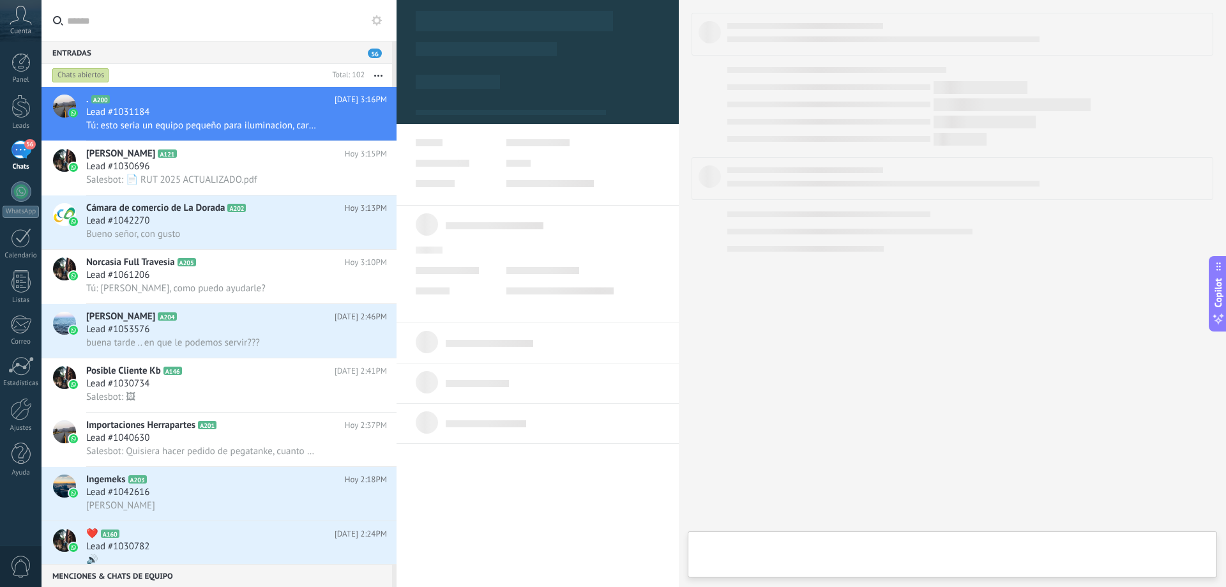
type textarea "**********"
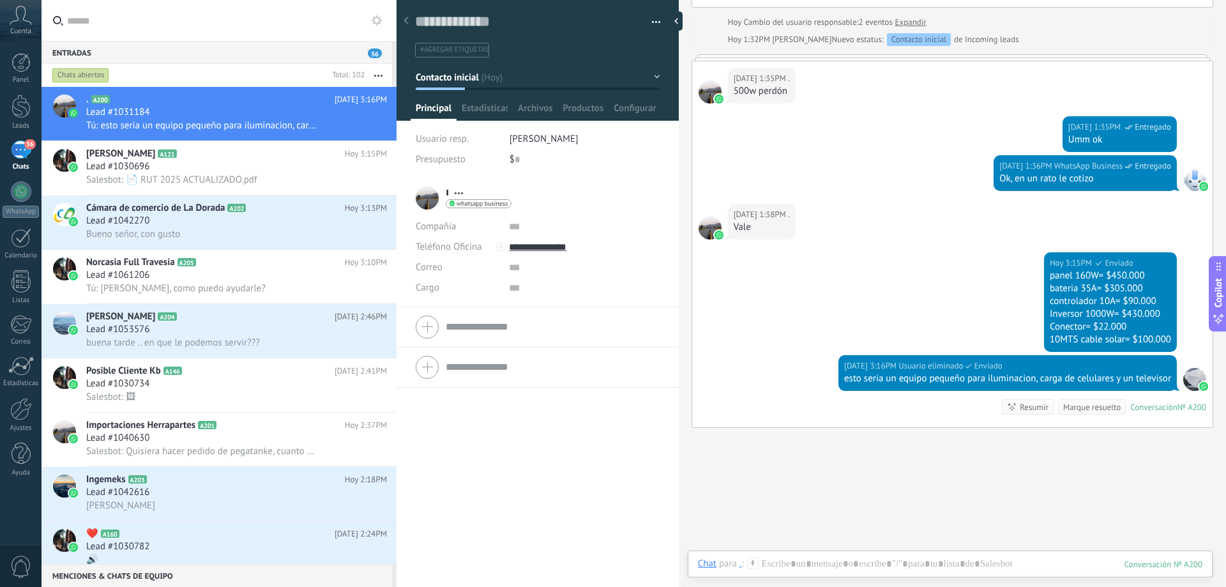
scroll to position [894, 0]
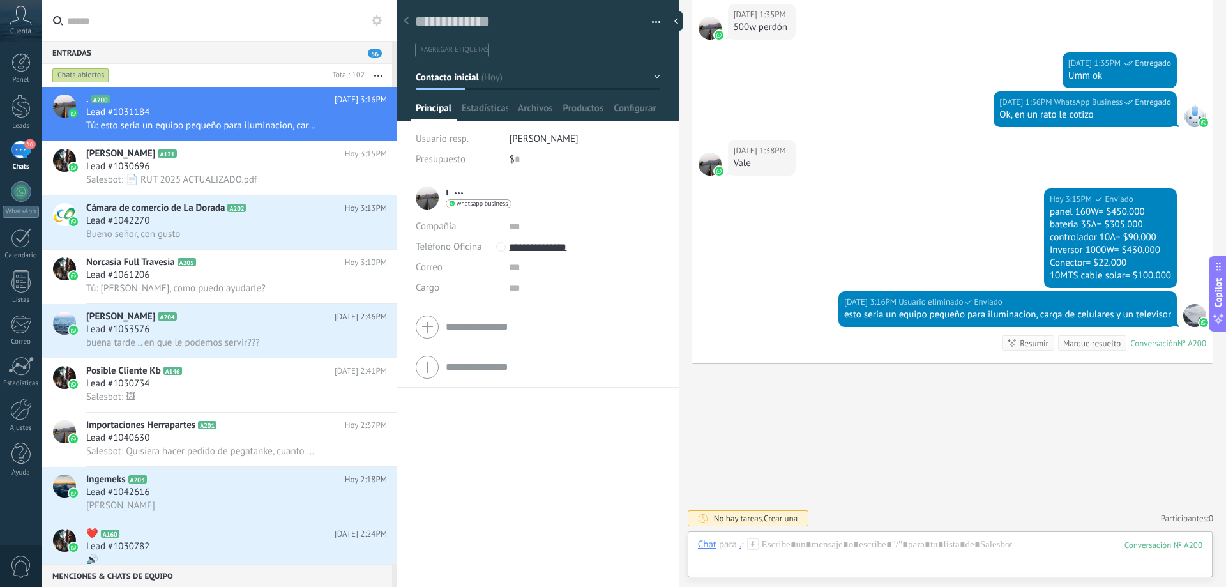
click at [181, 54] on div "Entradas 56" at bounding box center [217, 52] width 351 height 23
click at [186, 27] on input "text" at bounding box center [226, 20] width 319 height 41
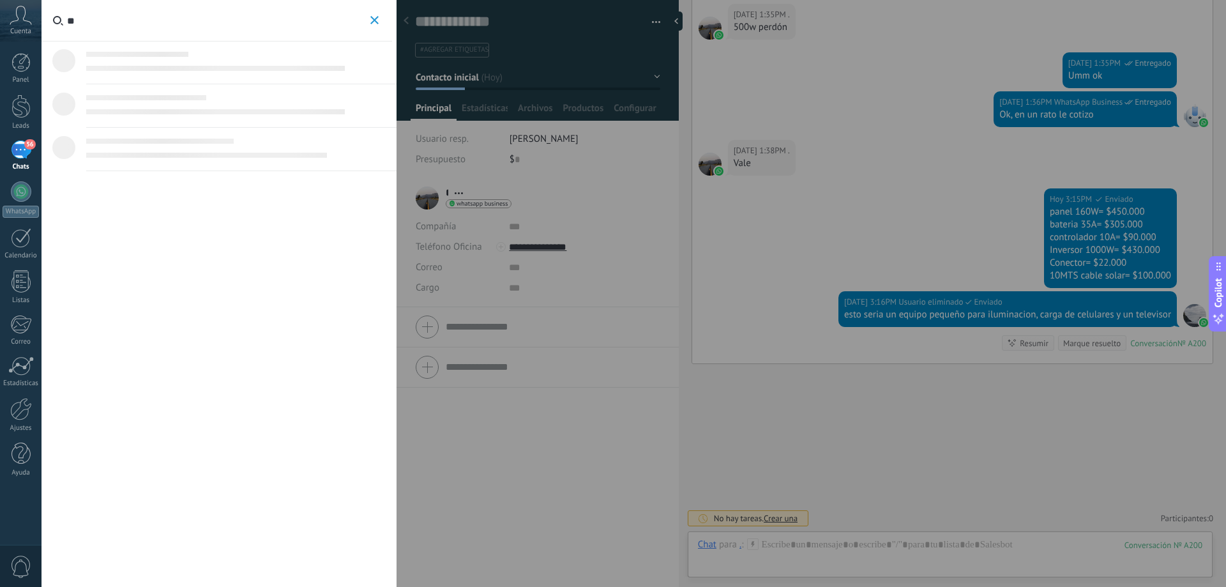
type input "*"
type input "*******"
drag, startPoint x: 145, startPoint y: 26, endPoint x: 0, endPoint y: 26, distance: 144.9
click at [0, 26] on body ".abccls-1,.abccls-2{fill-rule:evenodd}.abccls-2{fill:#fff} .abfcls-1{fill:none}…" at bounding box center [613, 293] width 1226 height 587
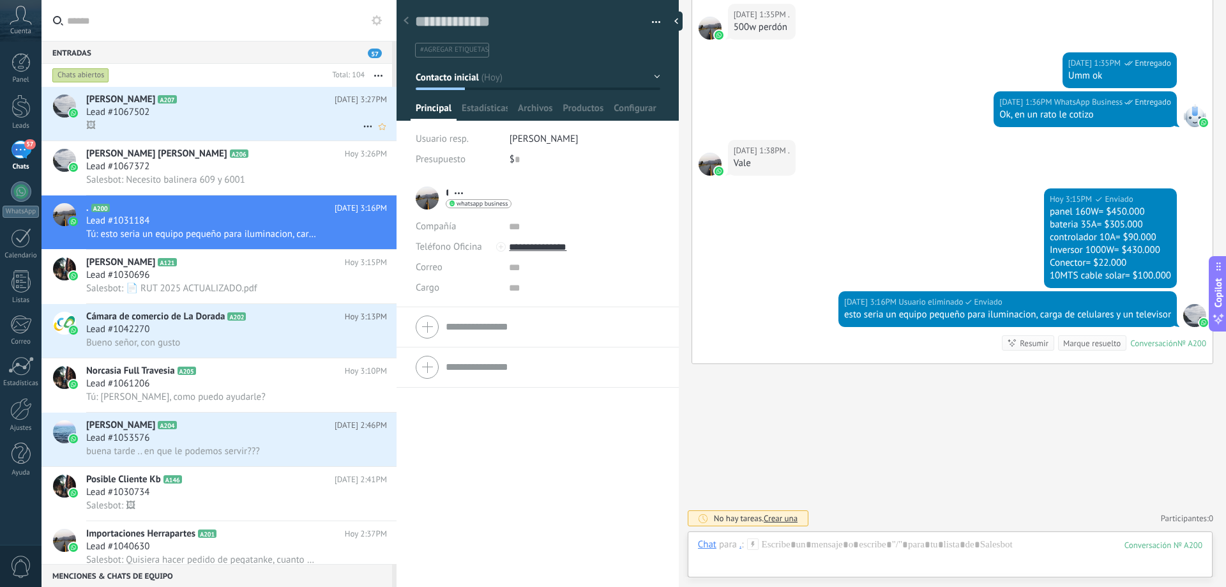
click at [204, 117] on div "Lead #1067502" at bounding box center [236, 112] width 301 height 13
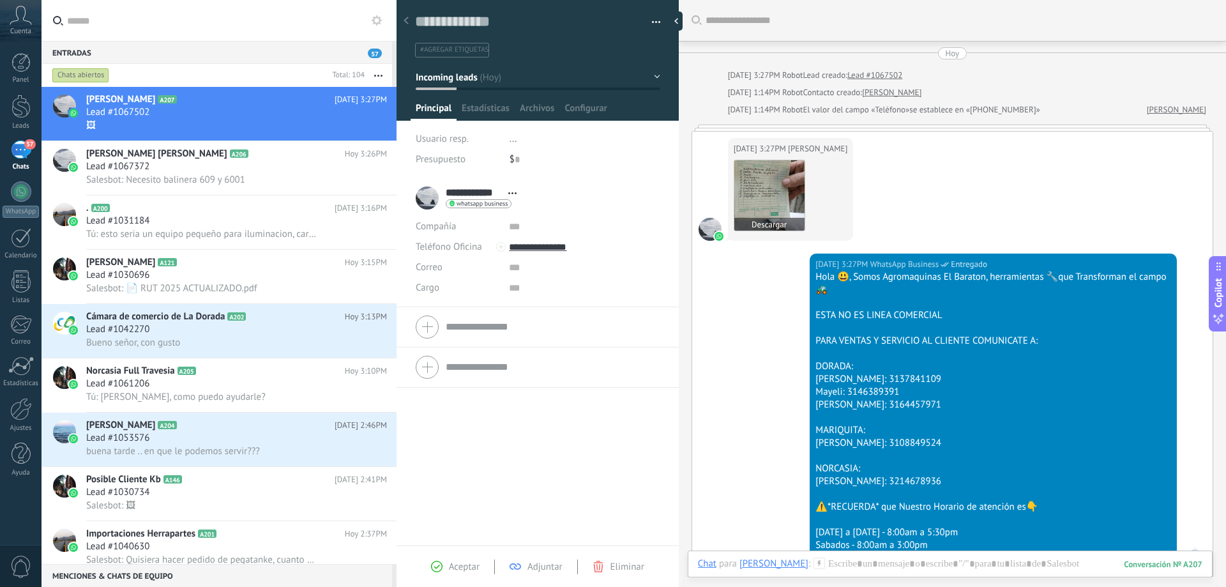
click at [776, 199] on img at bounding box center [769, 195] width 70 height 70
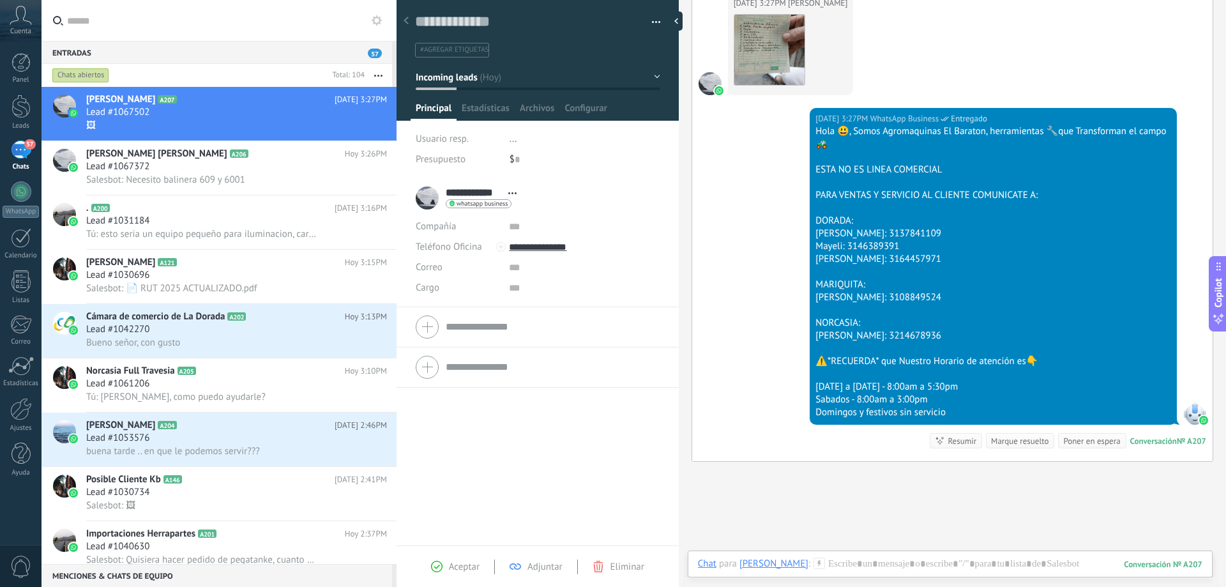
scroll to position [52, 0]
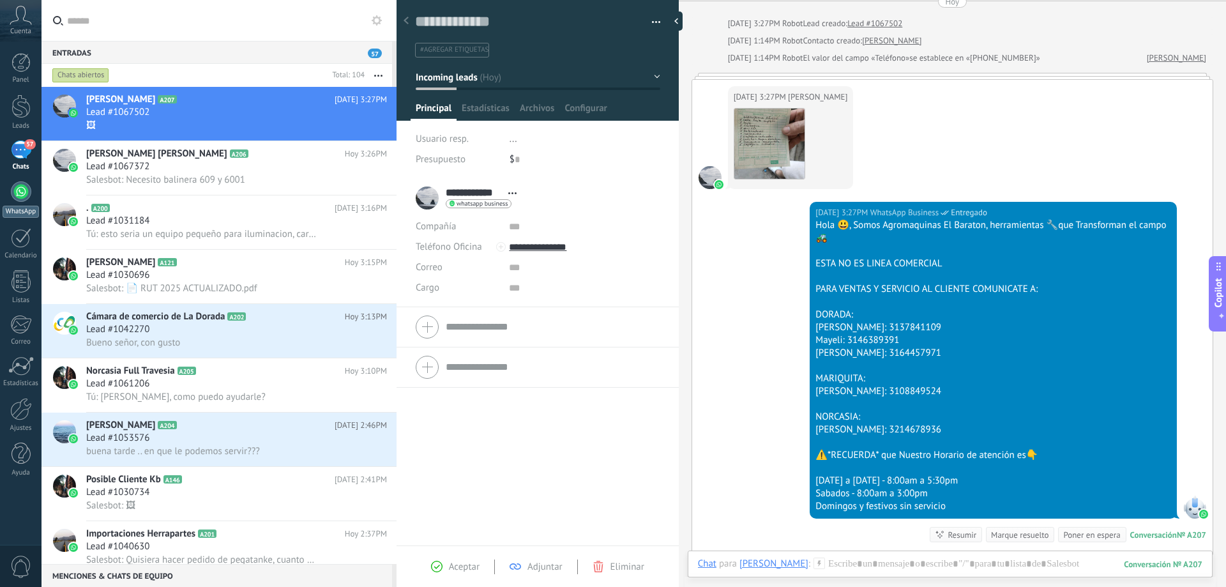
click at [31, 191] on link "WhatsApp" at bounding box center [21, 199] width 42 height 36
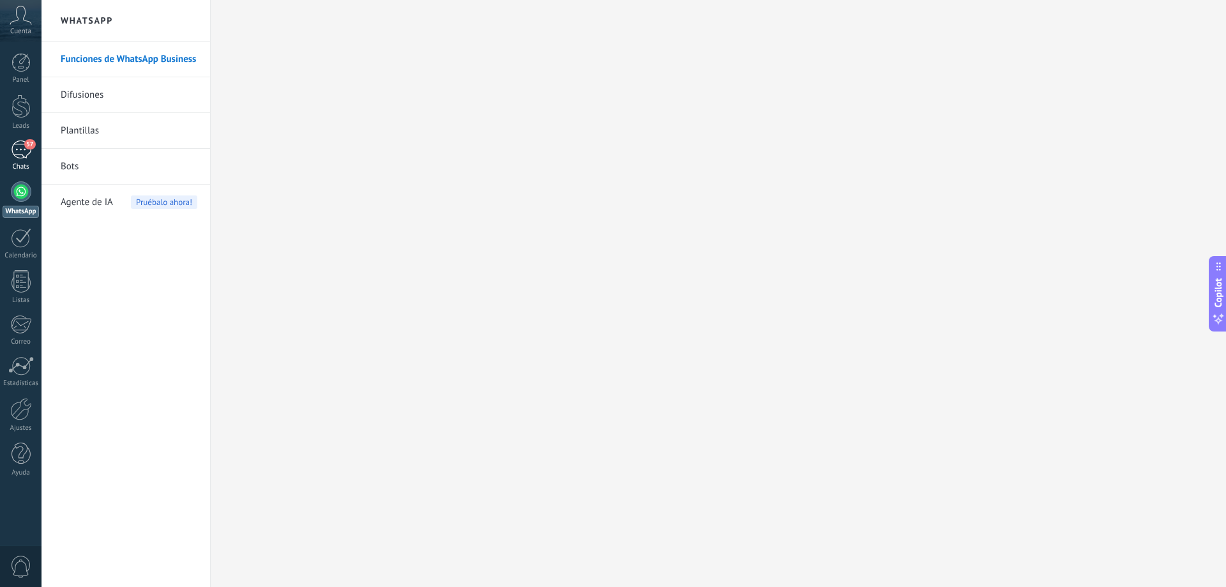
click at [30, 155] on div "57" at bounding box center [21, 149] width 20 height 19
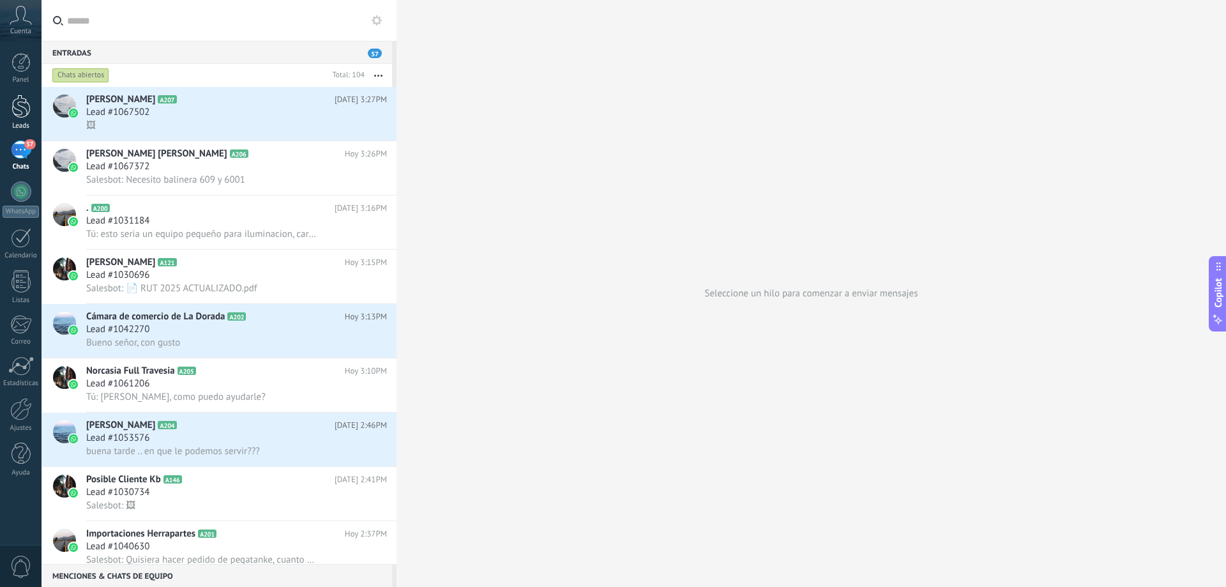
click at [27, 121] on link "Leads" at bounding box center [21, 112] width 42 height 36
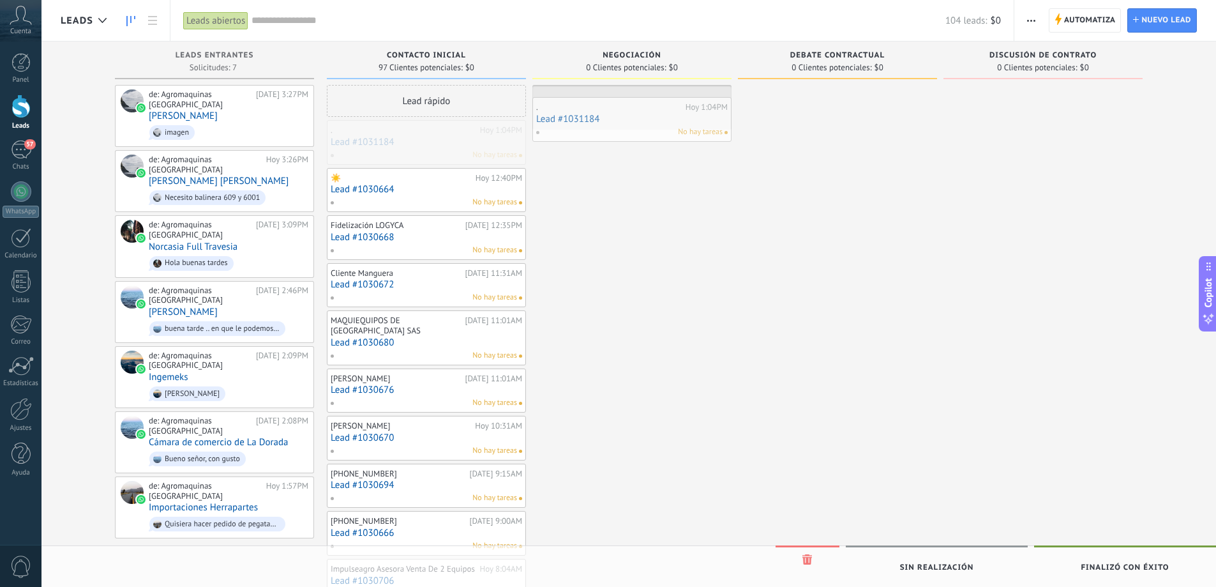
drag, startPoint x: 450, startPoint y: 142, endPoint x: 655, endPoint y: 119, distance: 206.9
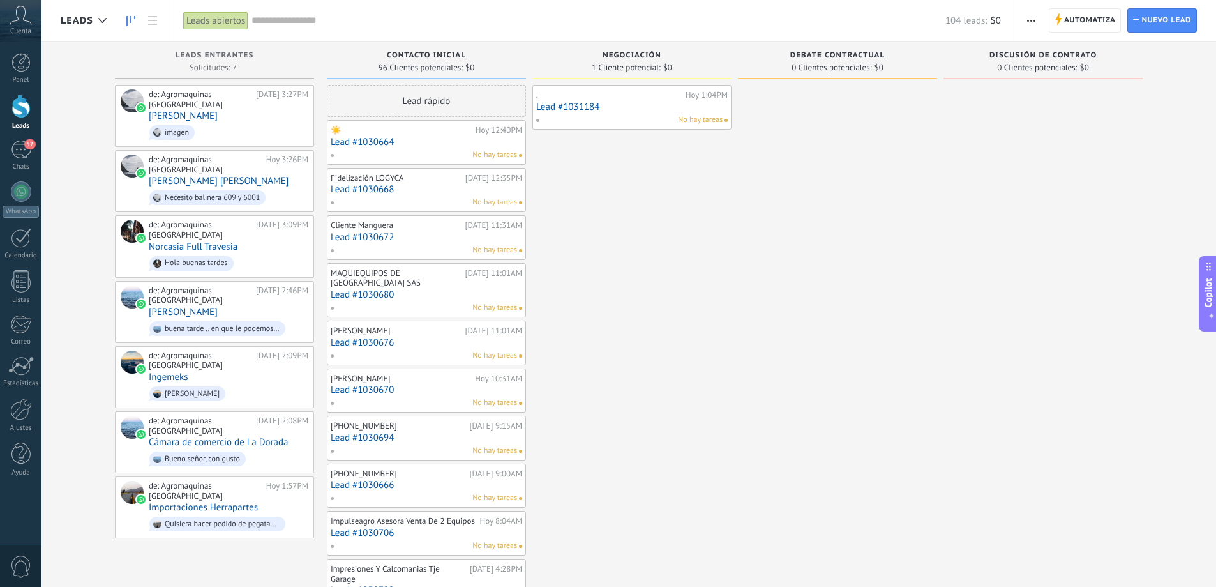
click at [614, 116] on div "No hay tareas" at bounding box center [629, 119] width 187 height 11
click at [577, 107] on link "Lead #1031184" at bounding box center [632, 107] width 192 height 11
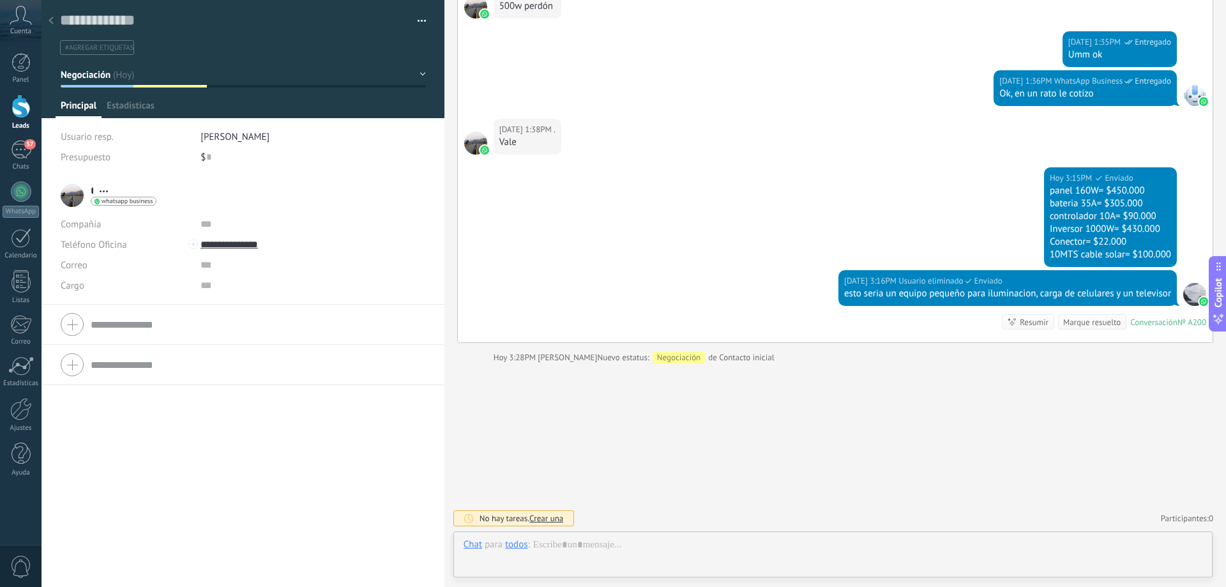
scroll to position [19, 0]
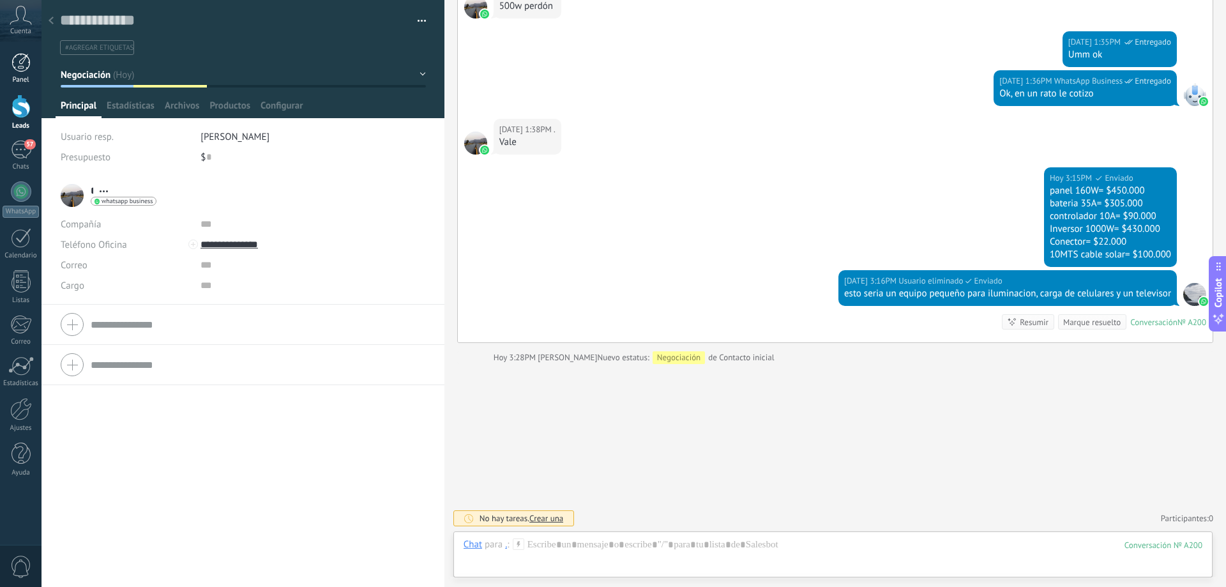
click at [33, 63] on link "Panel" at bounding box center [21, 68] width 42 height 31
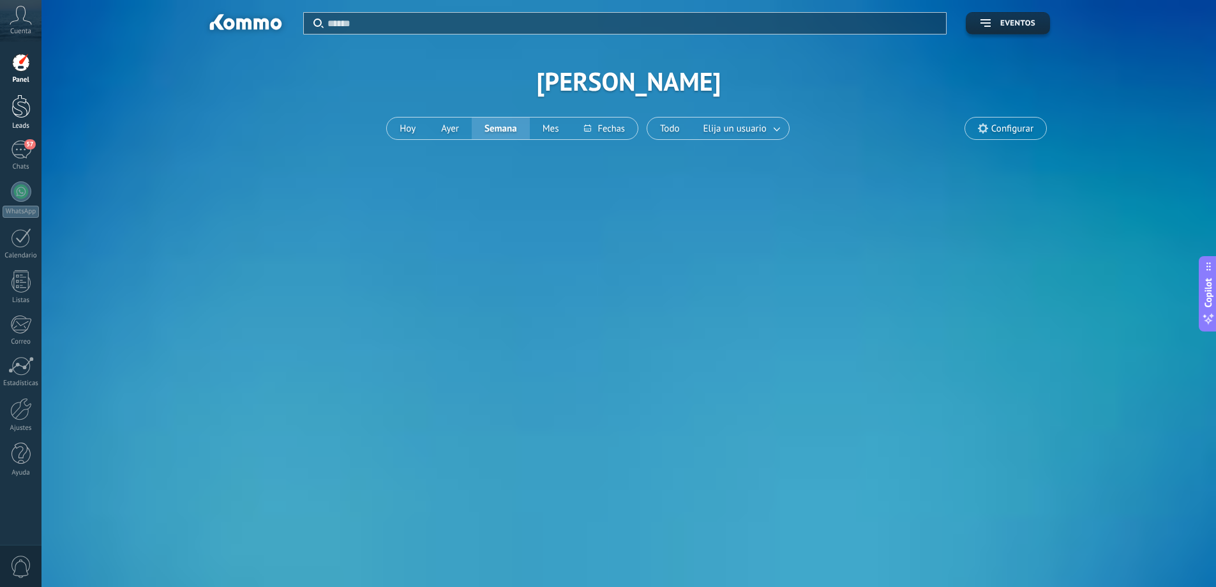
click at [29, 103] on div at bounding box center [20, 106] width 19 height 24
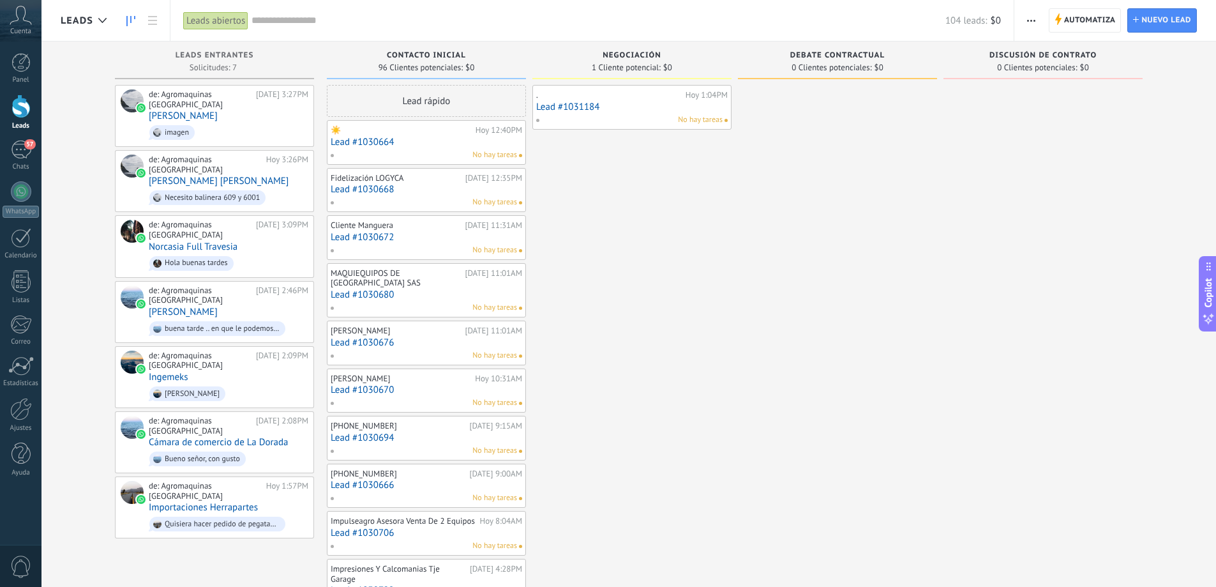
click at [697, 124] on span "No hay tareas" at bounding box center [700, 119] width 45 height 11
click at [716, 119] on span "No hay tareas" at bounding box center [700, 119] width 45 height 11
click at [728, 121] on span at bounding box center [726, 120] width 3 height 3
click at [689, 121] on span "No hay tareas" at bounding box center [700, 119] width 45 height 11
click at [616, 113] on div ". [DATE] 1:04PM Lead #1031184 No hay tareas" at bounding box center [632, 107] width 192 height 37
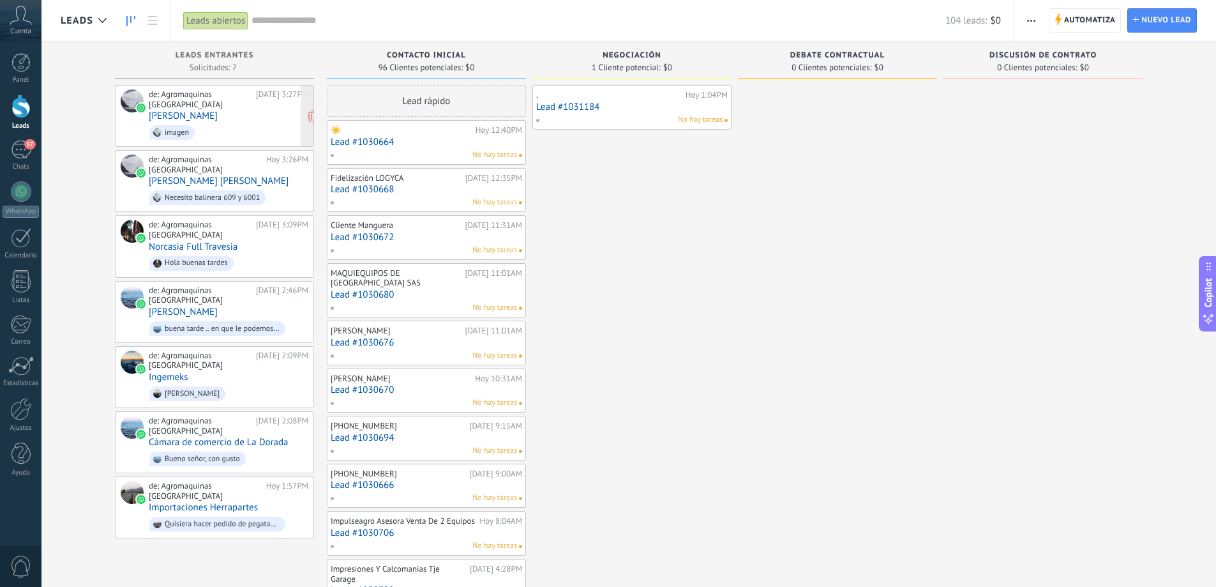
click at [202, 123] on span "imagen" at bounding box center [229, 133] width 160 height 20
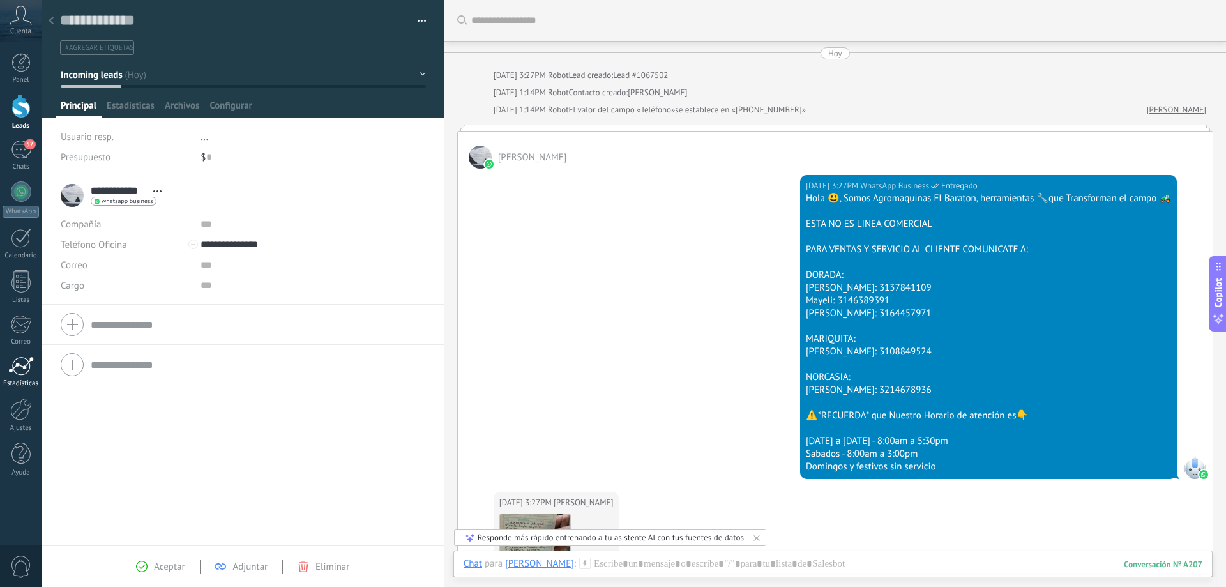
click at [22, 382] on div "Estadísticas" at bounding box center [21, 383] width 37 height 8
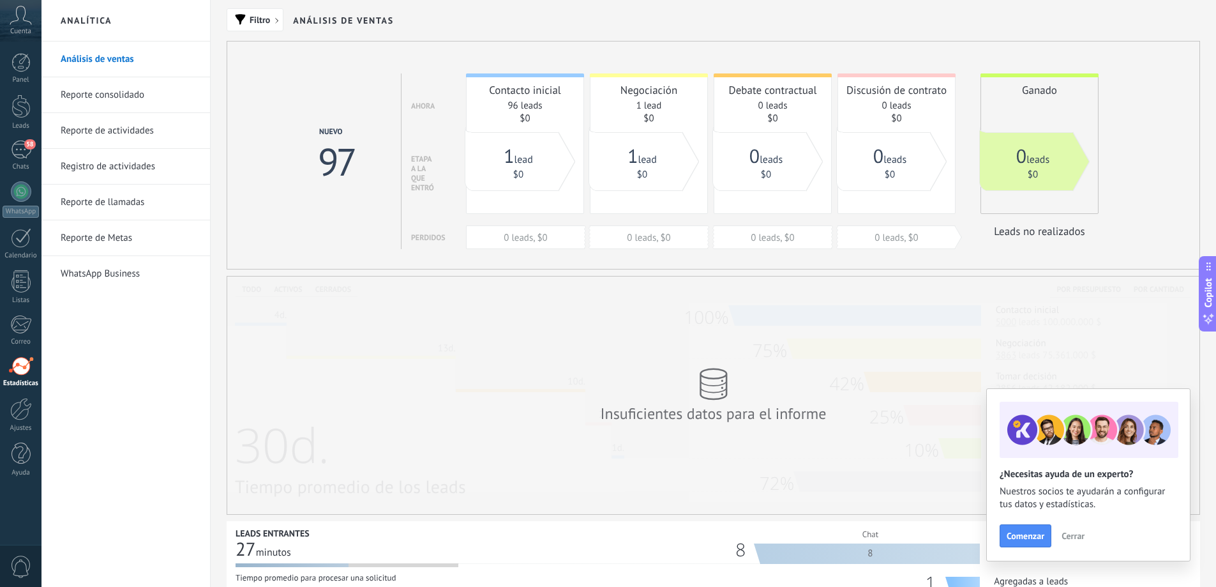
click at [1078, 538] on span "Cerrar" at bounding box center [1073, 535] width 23 height 9
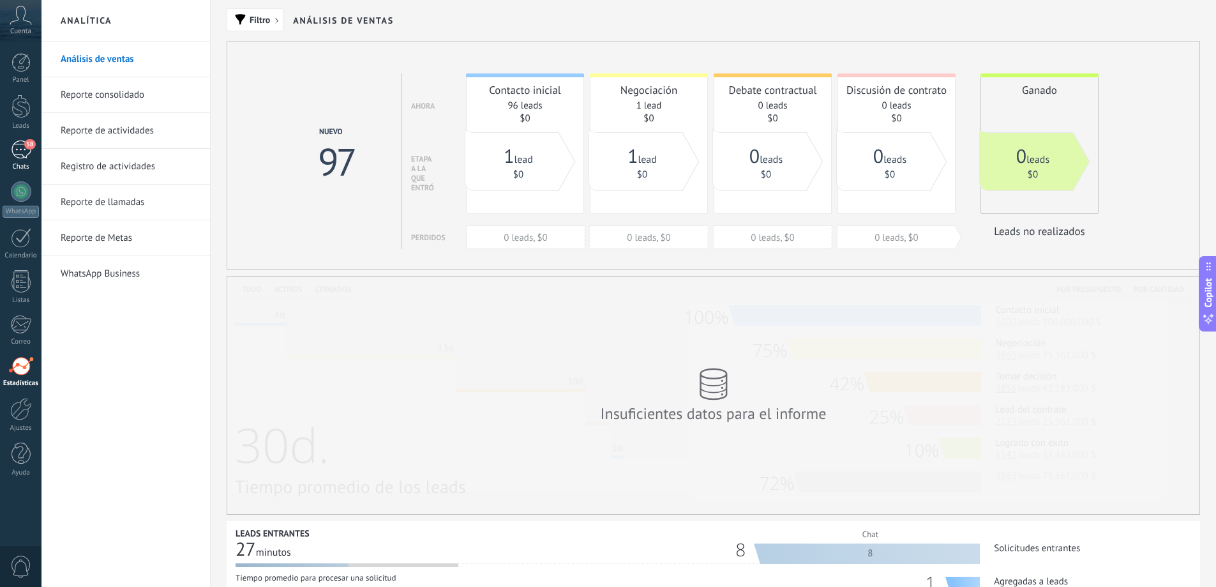
click at [16, 149] on div "58" at bounding box center [21, 149] width 20 height 19
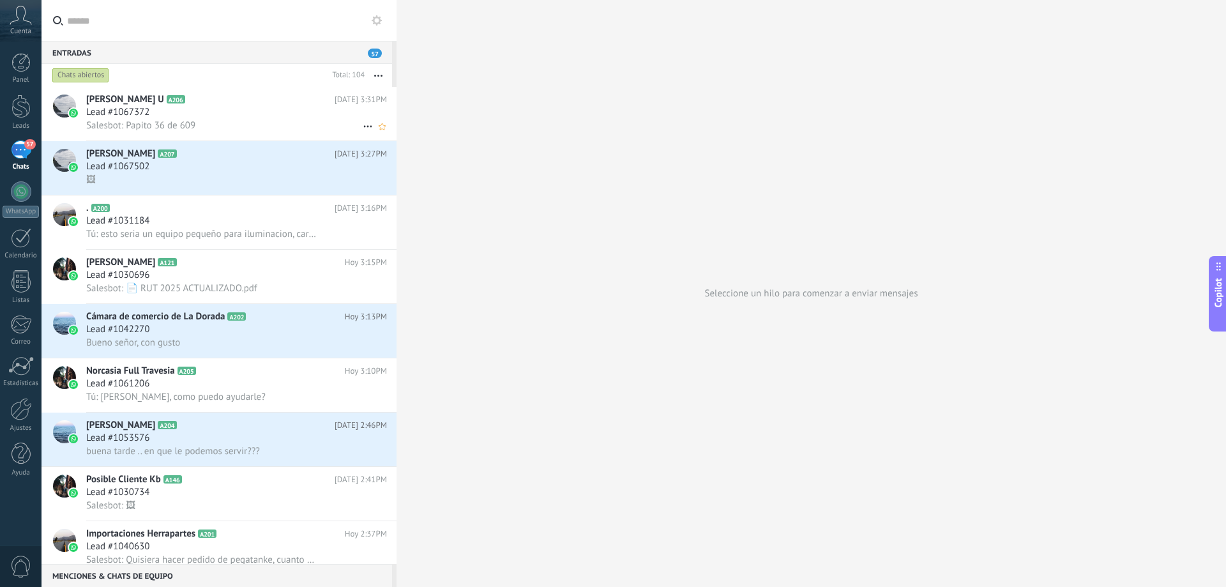
click at [121, 112] on span "Lead #1067372" at bounding box center [117, 112] width 63 height 13
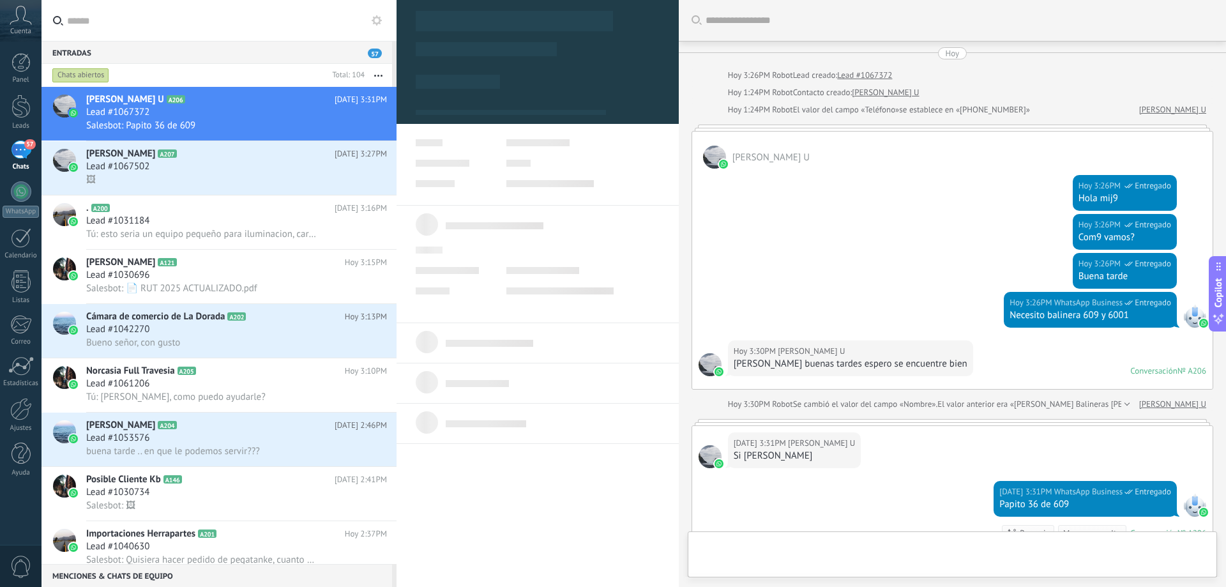
type textarea "**********"
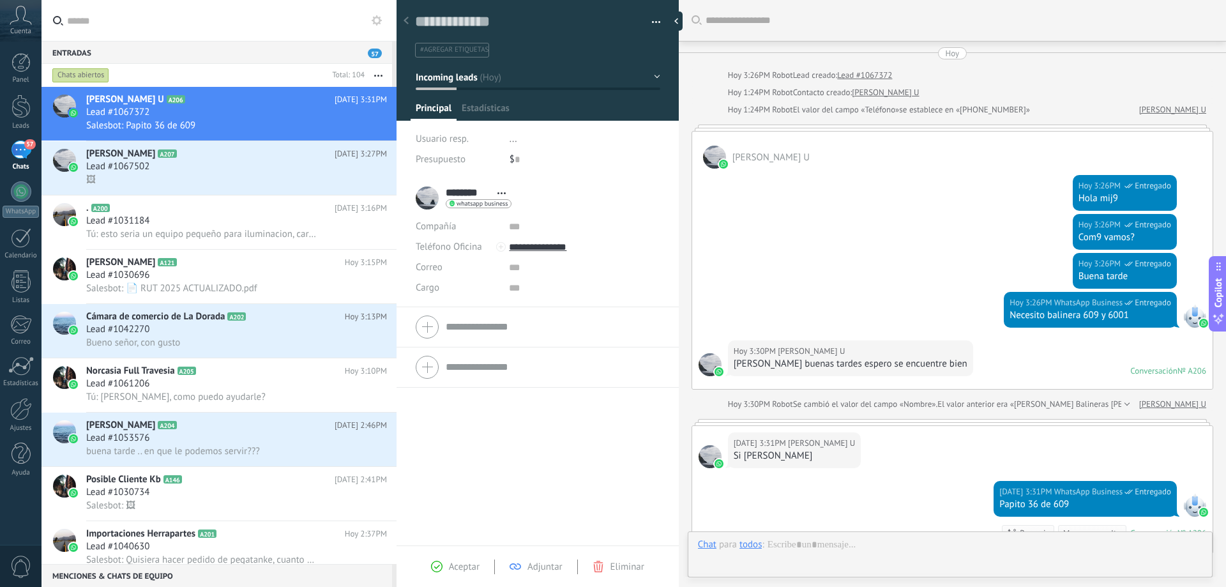
scroll to position [190, 0]
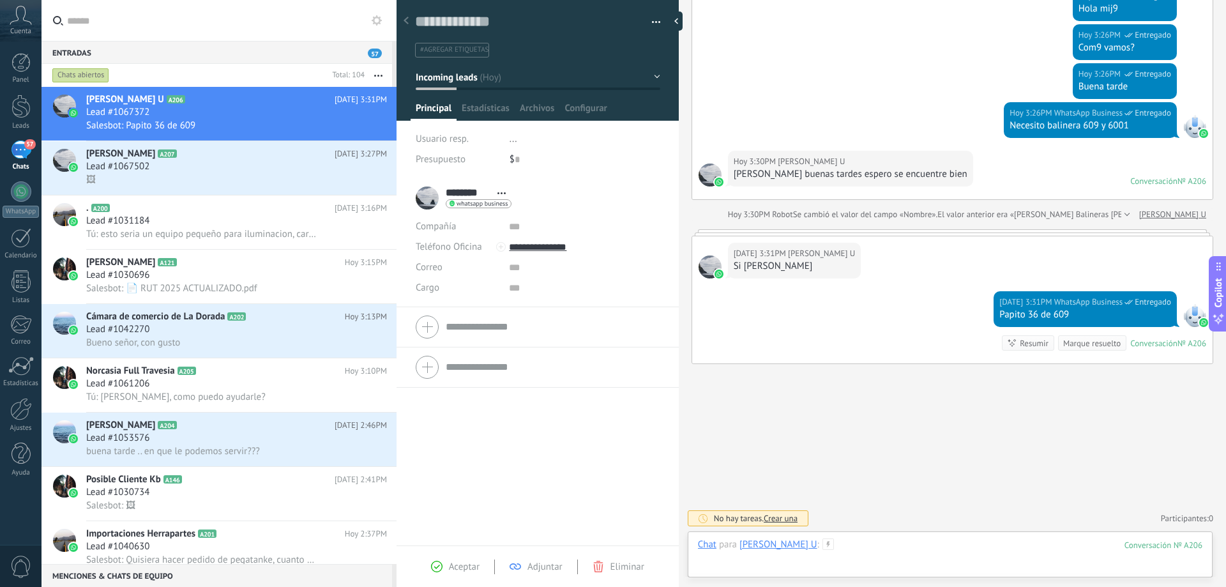
click at [835, 542] on div at bounding box center [950, 557] width 504 height 38
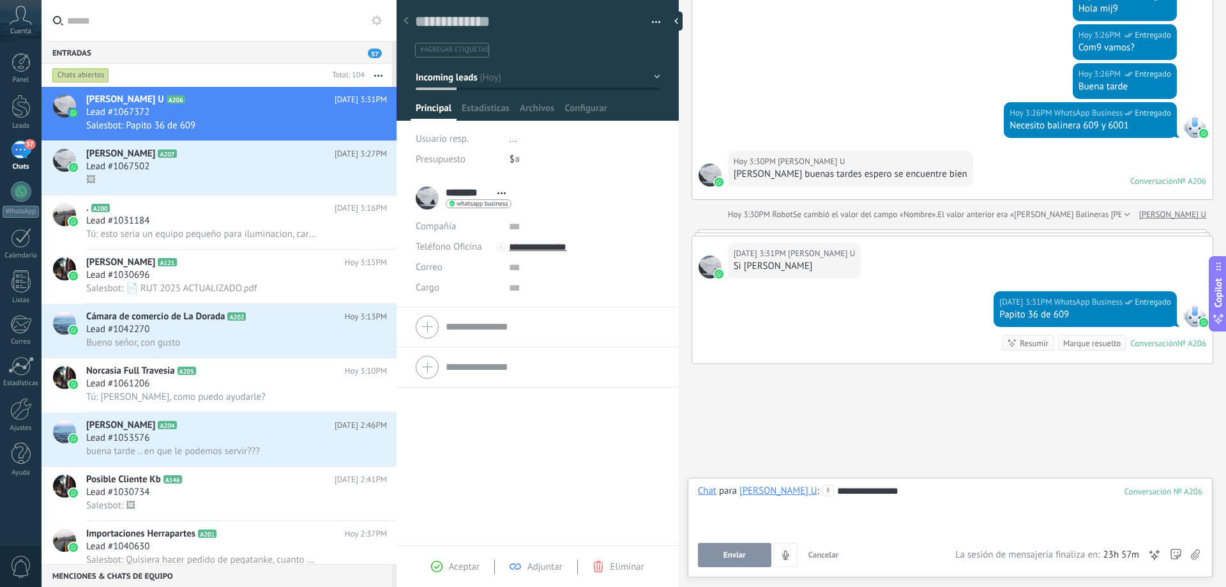
click at [982, 504] on div at bounding box center [950, 503] width 504 height 13
click at [743, 555] on span "Enviar" at bounding box center [734, 554] width 22 height 9
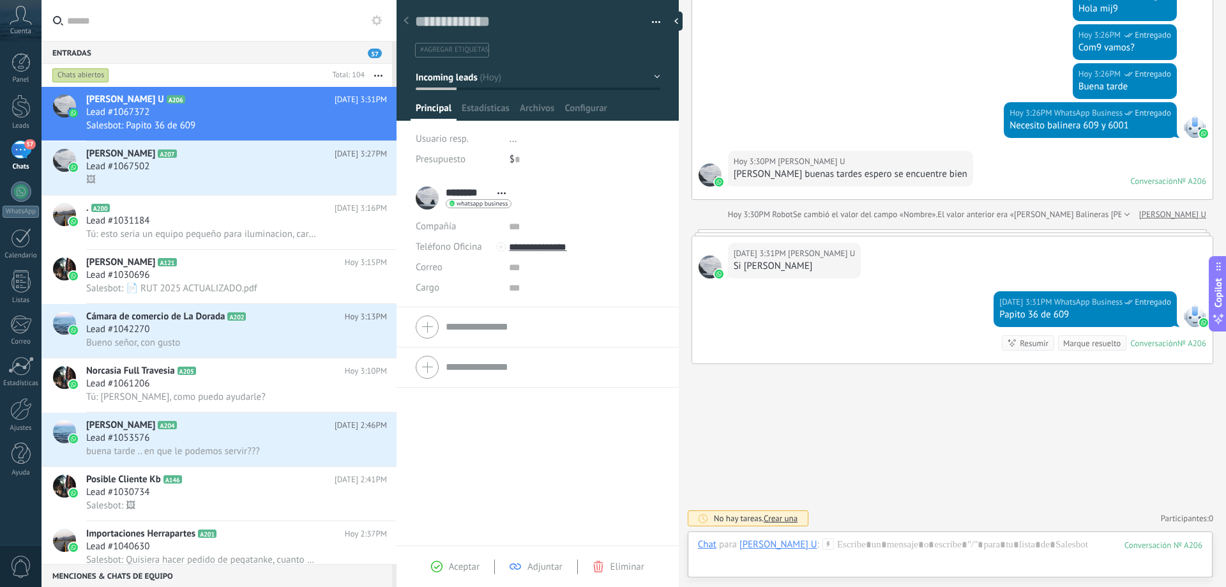
scroll to position [238, 0]
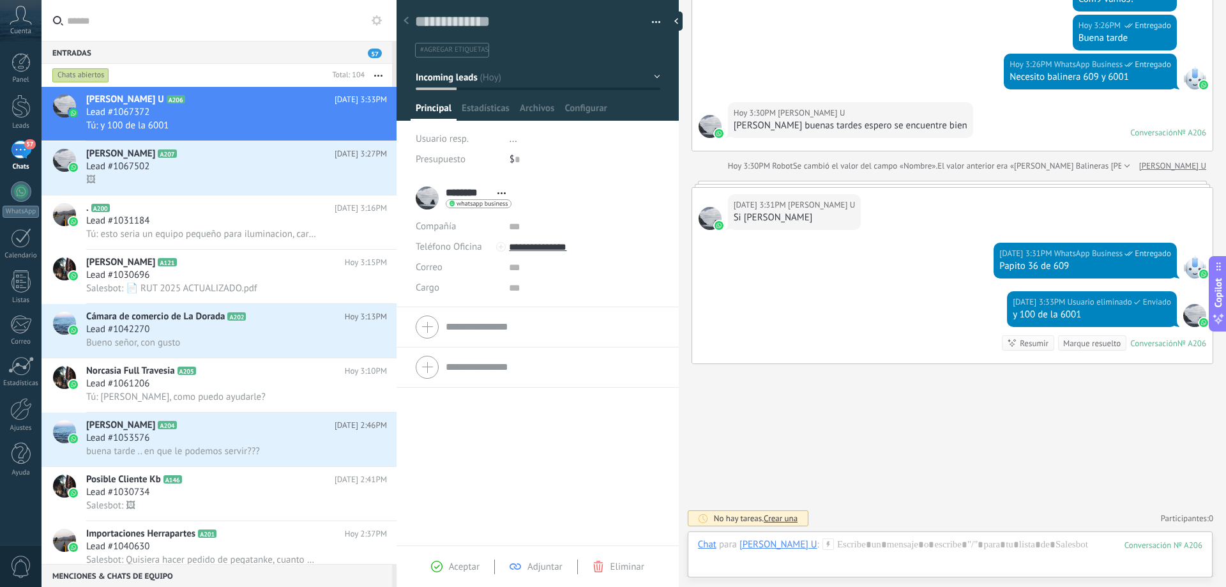
click at [13, 16] on icon at bounding box center [21, 15] width 22 height 19
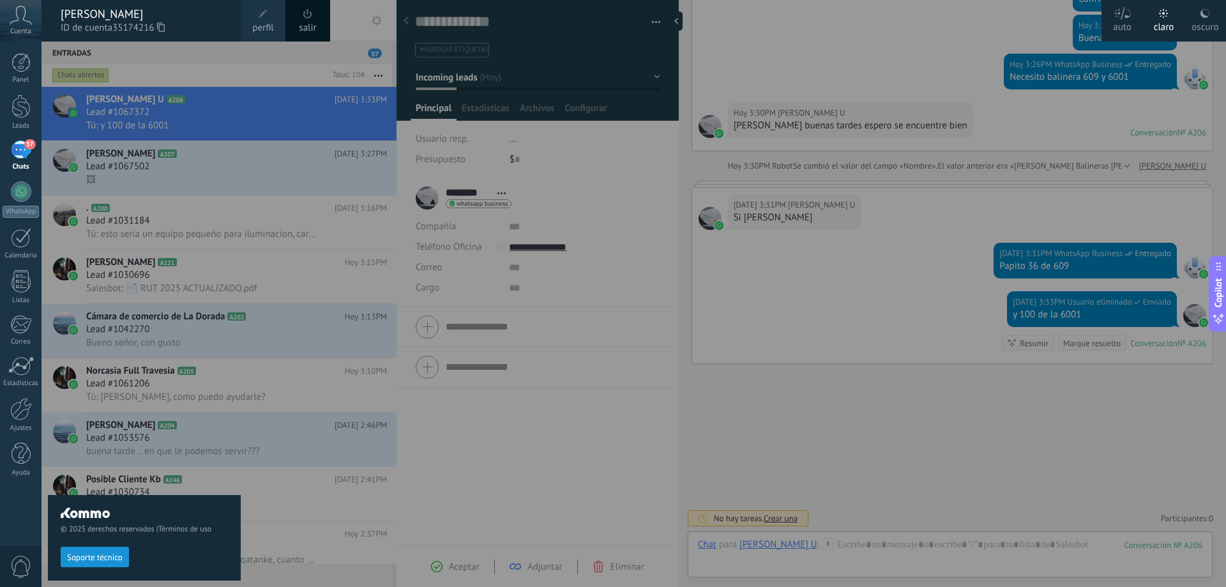
click at [241, 296] on div at bounding box center [655, 293] width 1226 height 587
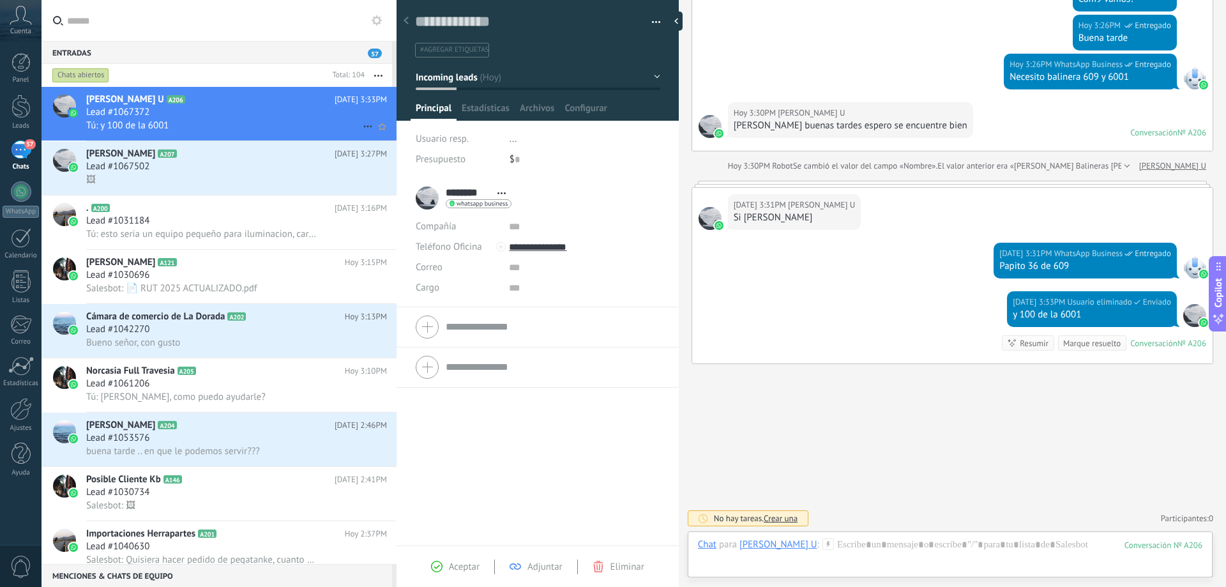
click at [179, 105] on h2 "[PERSON_NAME] U A206" at bounding box center [210, 99] width 248 height 13
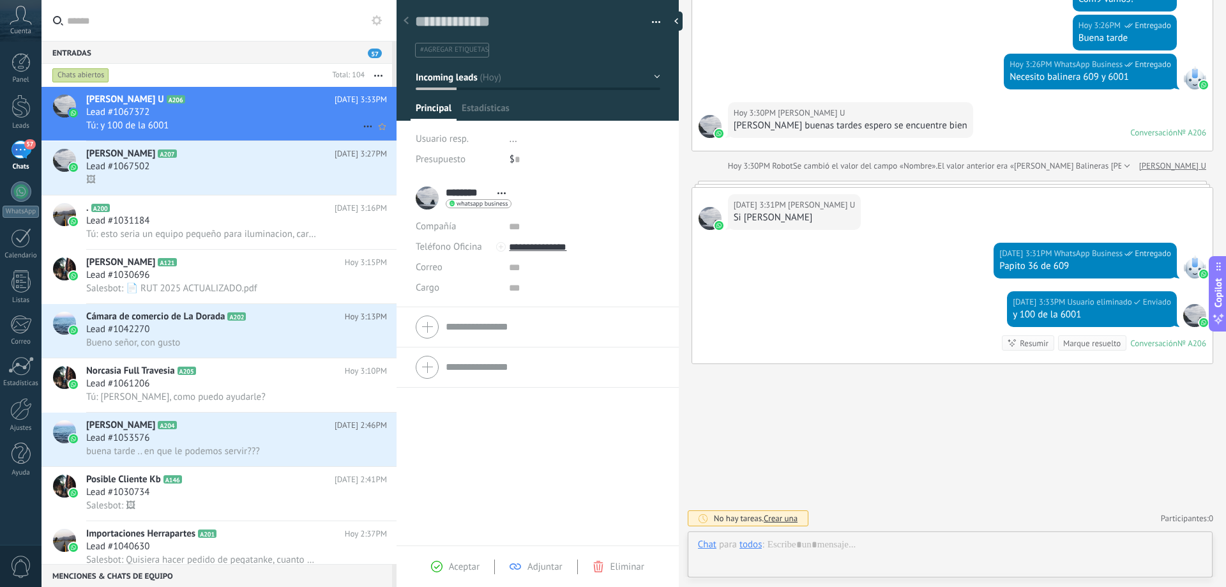
scroll to position [19, 0]
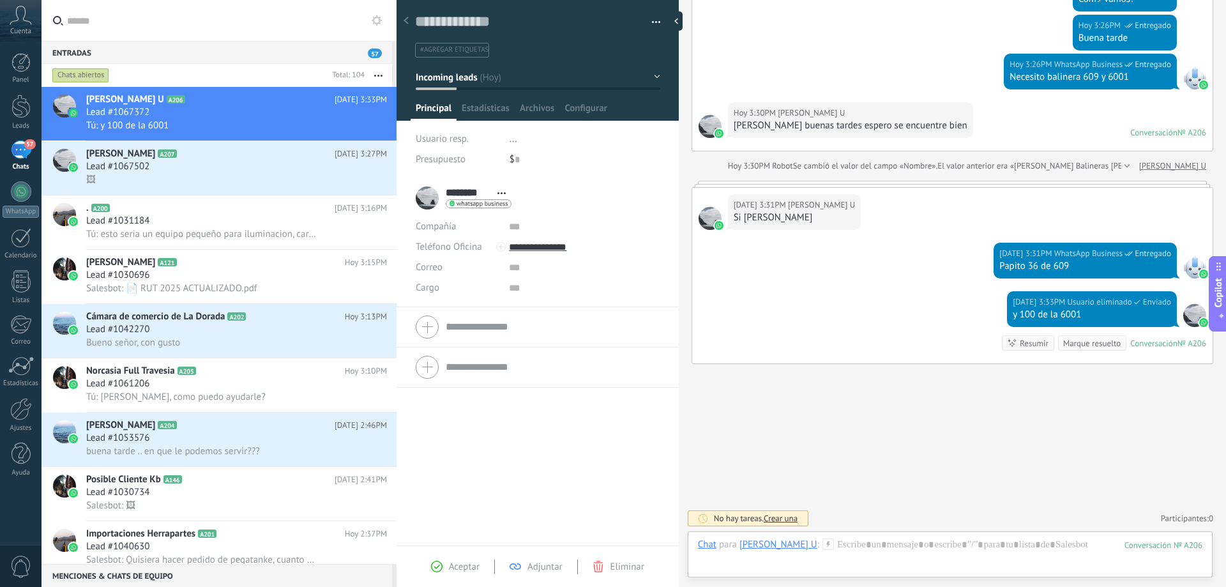
click at [1191, 78] on div at bounding box center [1194, 77] width 23 height 23
click at [1216, 301] on span "Copilot" at bounding box center [1218, 292] width 13 height 29
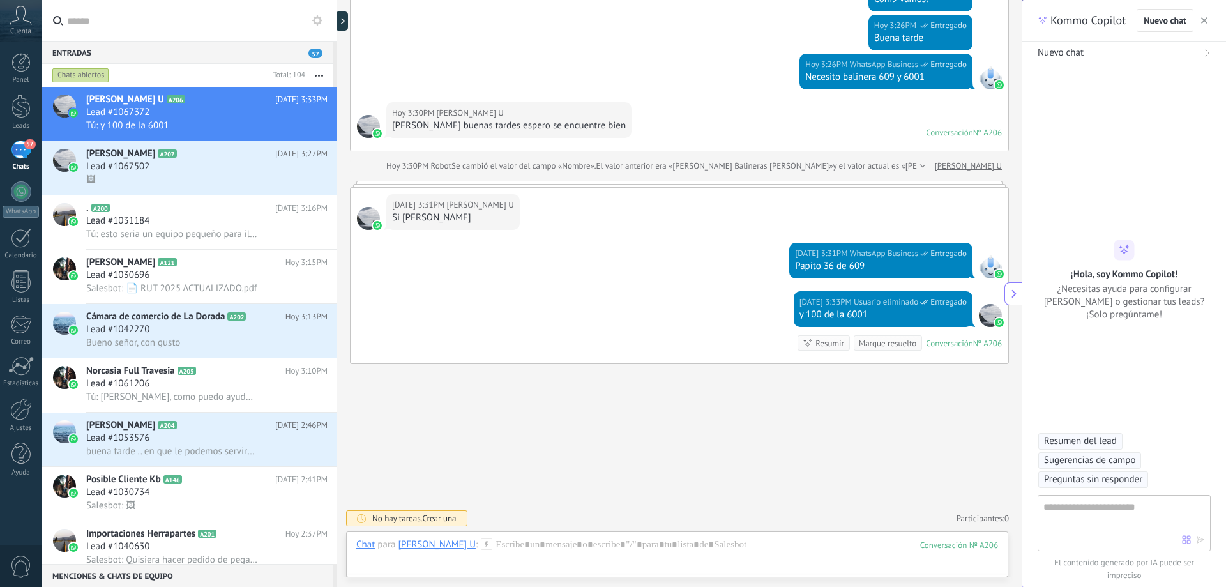
scroll to position [38, 0]
click at [1209, 17] on button "button" at bounding box center [1204, 20] width 13 height 15
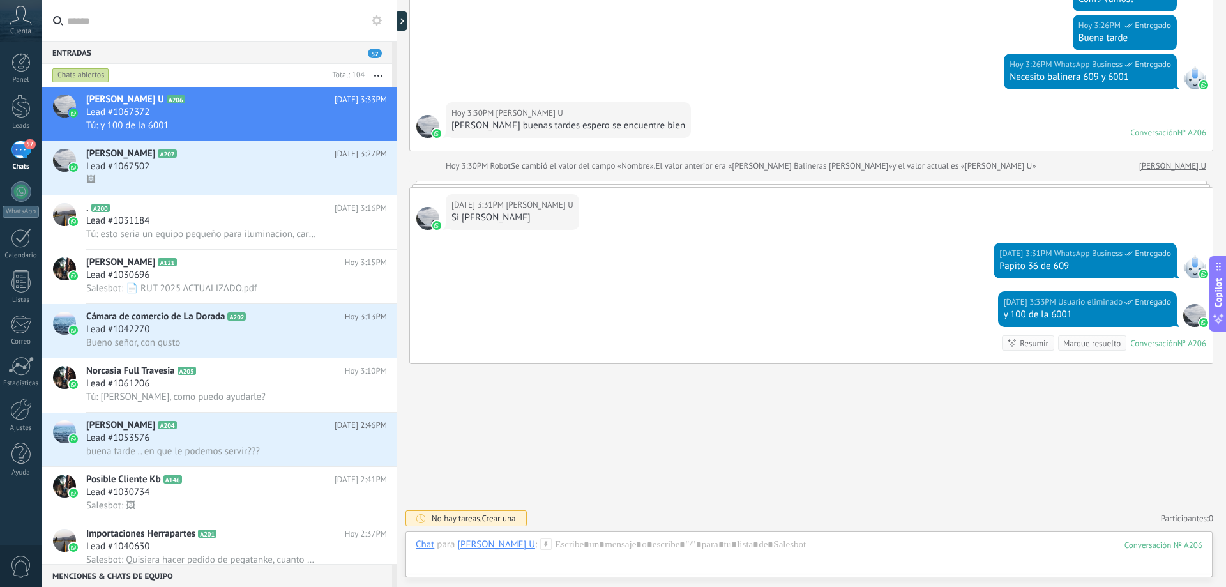
click at [397, 19] on div at bounding box center [397, 293] width 0 height 587
click at [404, 20] on div at bounding box center [404, 20] width 19 height 19
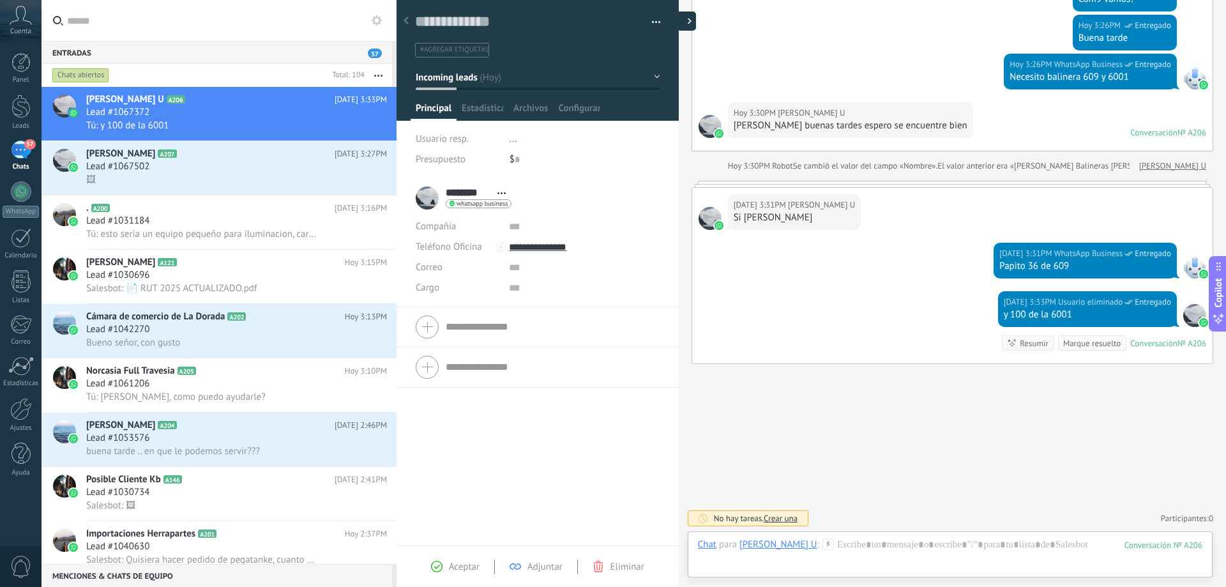
type textarea "**********"
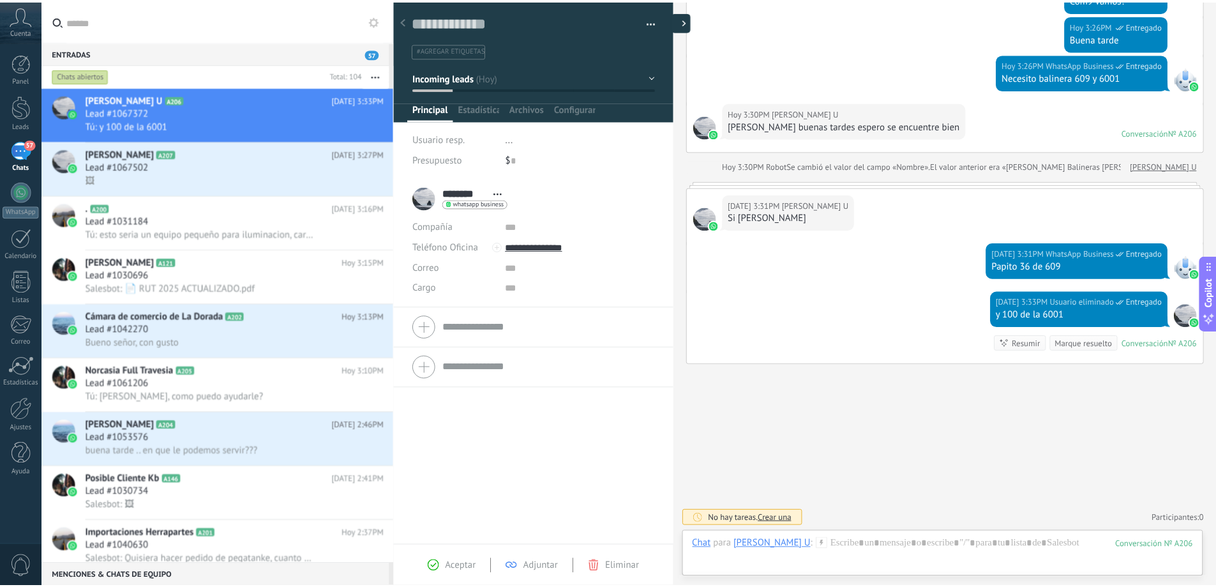
scroll to position [19, 0]
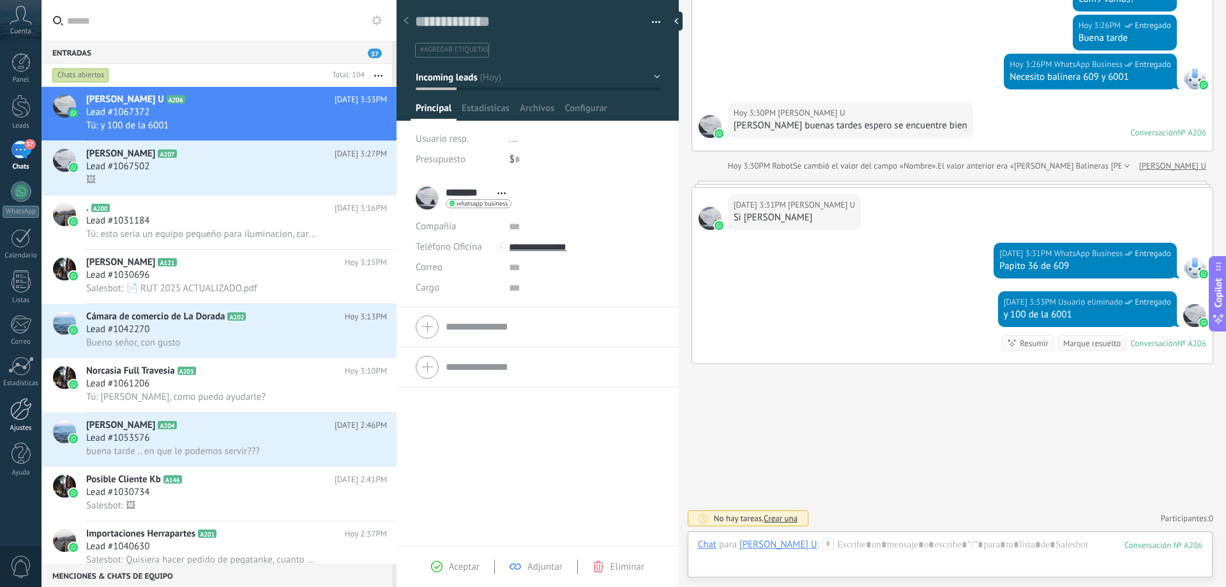
click at [8, 414] on link "Ajustes" at bounding box center [21, 415] width 42 height 34
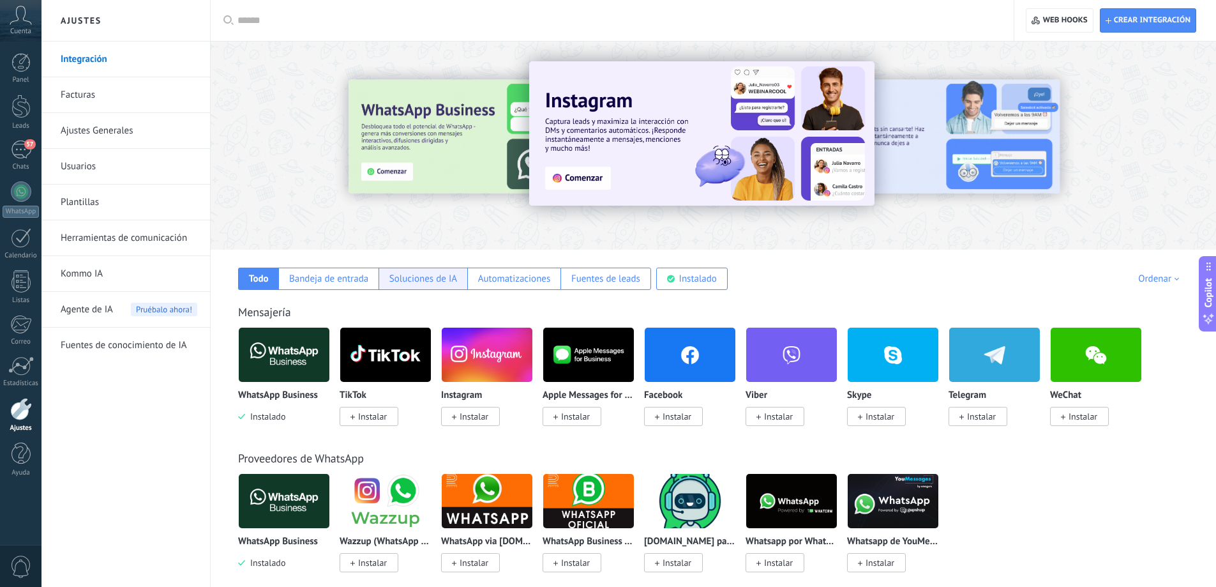
click at [446, 288] on div "Soluciones de IA" at bounding box center [423, 279] width 89 height 22
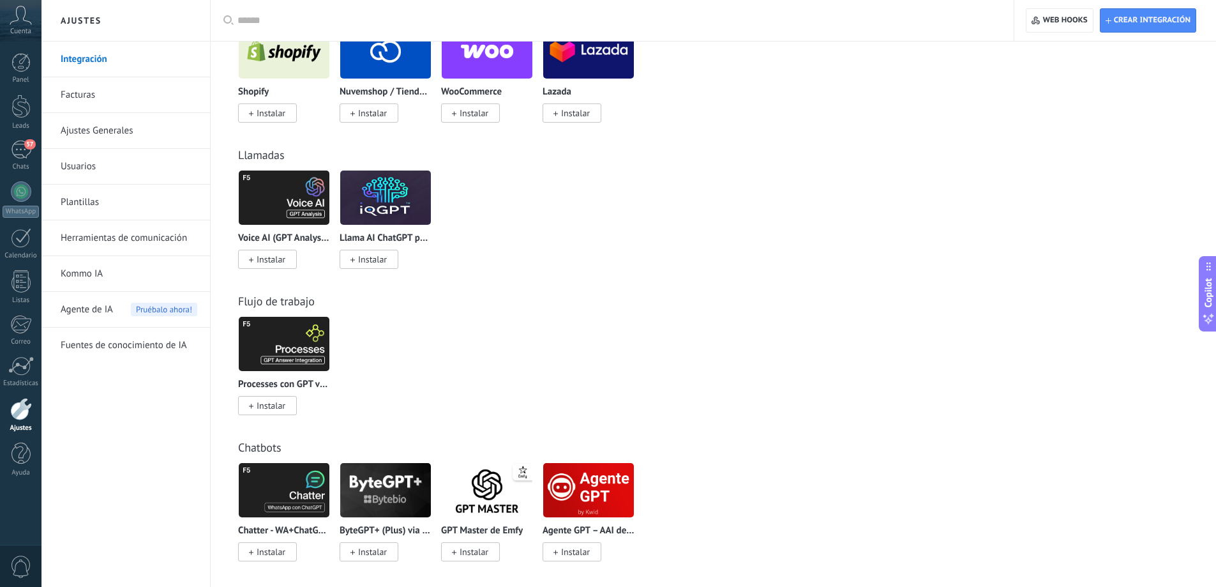
scroll to position [309, 0]
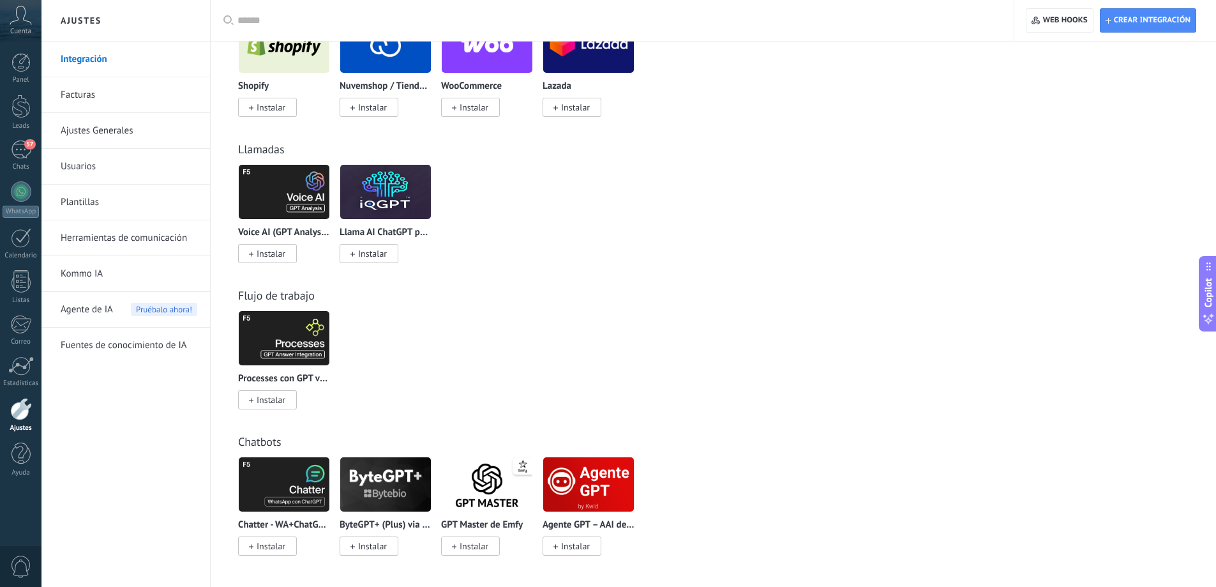
click at [574, 549] on span "Instalar" at bounding box center [575, 545] width 29 height 11
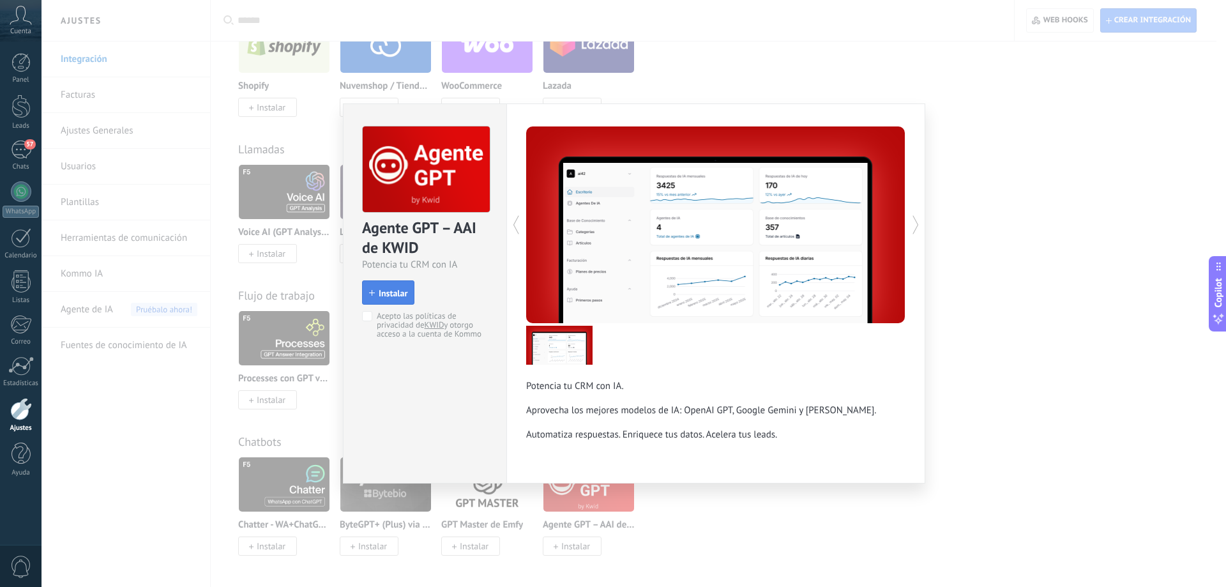
click at [384, 298] on span "Instalar" at bounding box center [393, 293] width 29 height 9
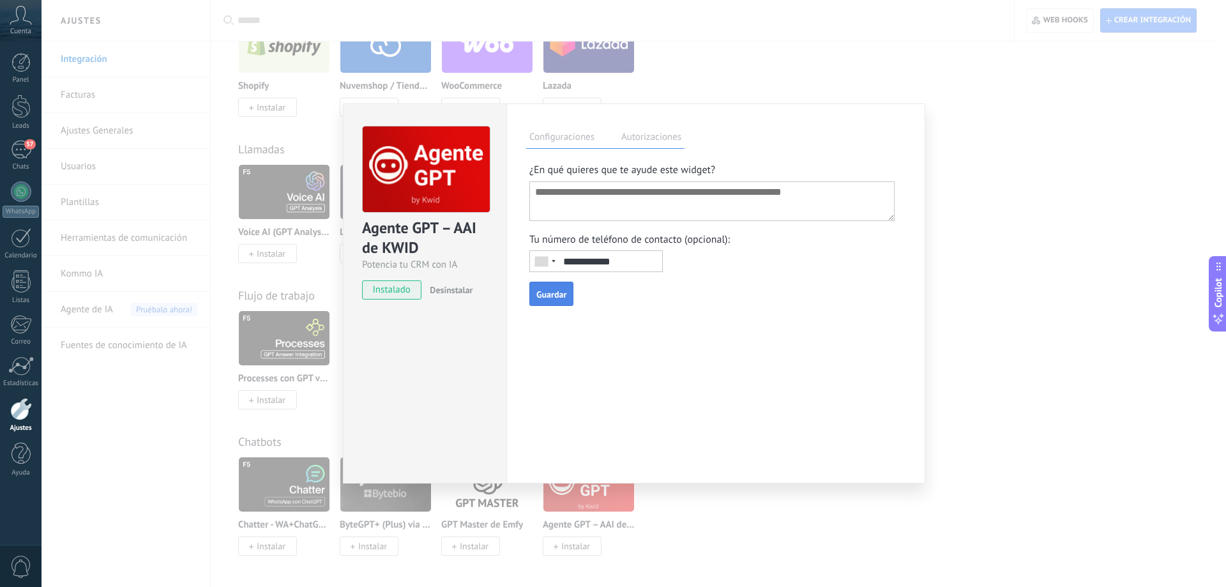
click at [638, 204] on textarea at bounding box center [711, 201] width 365 height 40
type textarea "**********"
click at [548, 293] on span "Guardar" at bounding box center [551, 294] width 30 height 9
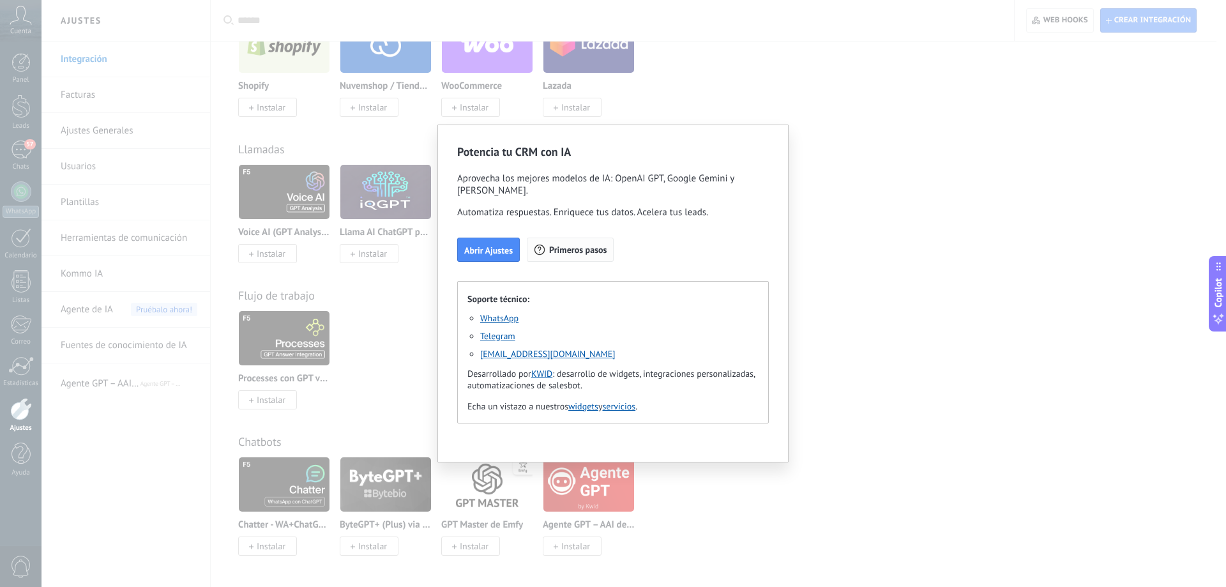
click at [573, 258] on button "Primeros pasos" at bounding box center [570, 250] width 87 height 24
drag, startPoint x: 60, startPoint y: 449, endPoint x: 66, endPoint y: 435, distance: 14.6
click at [61, 442] on div "Potencia tu CRM con IA Aprovecha los mejores modelos de IA: OpenAI GPT, Google …" at bounding box center [613, 293] width 1226 height 587
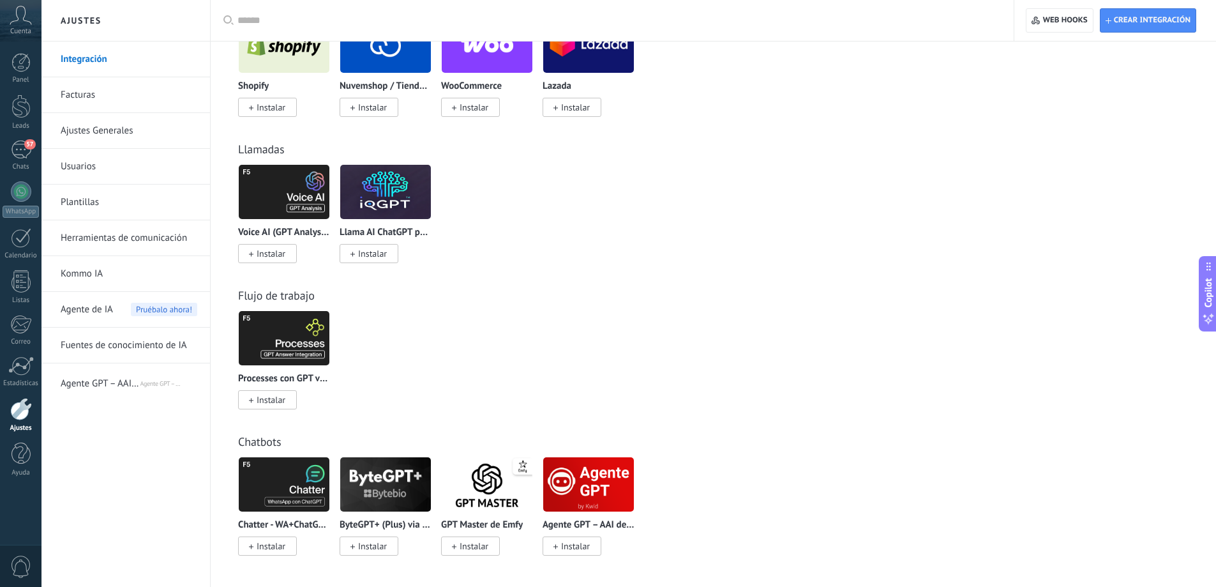
click at [604, 503] on img at bounding box center [588, 484] width 91 height 62
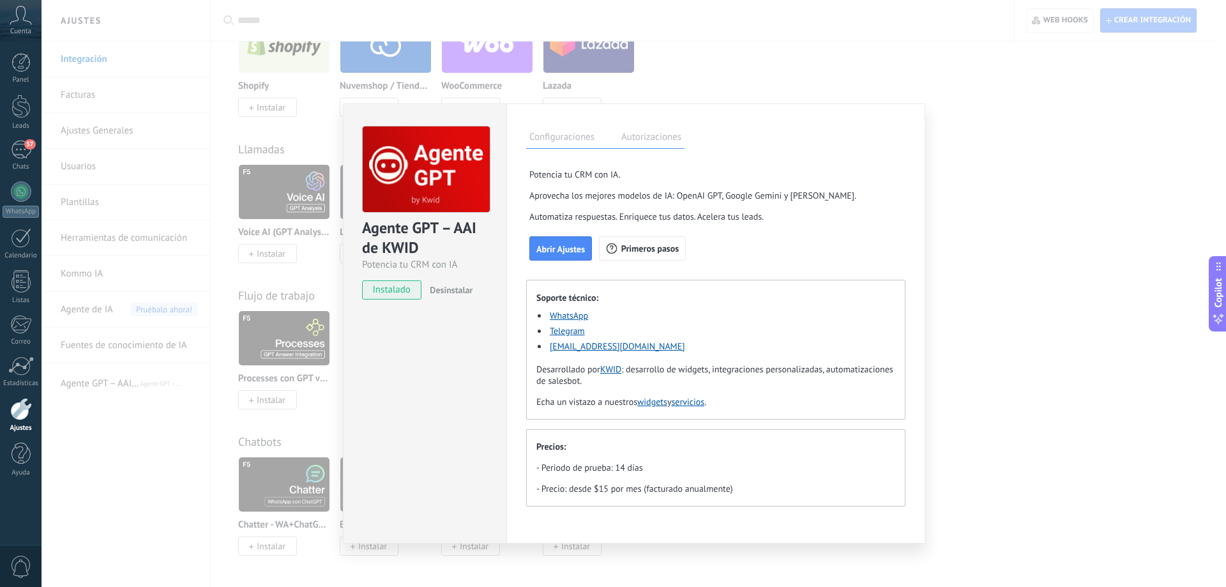
click at [1132, 322] on div "Agente GPT – AAI de KWID Potencia tu CRM con IA instalado Desinstalar Configura…" at bounding box center [634, 293] width 1184 height 587
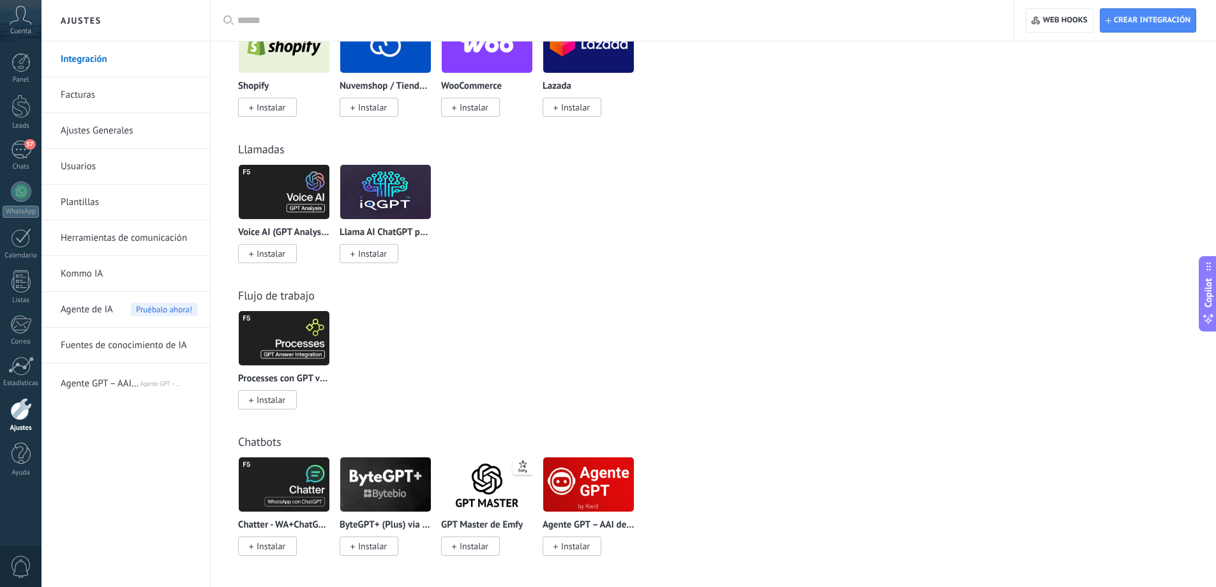
click at [78, 308] on span "Agente de IA" at bounding box center [87, 310] width 52 height 36
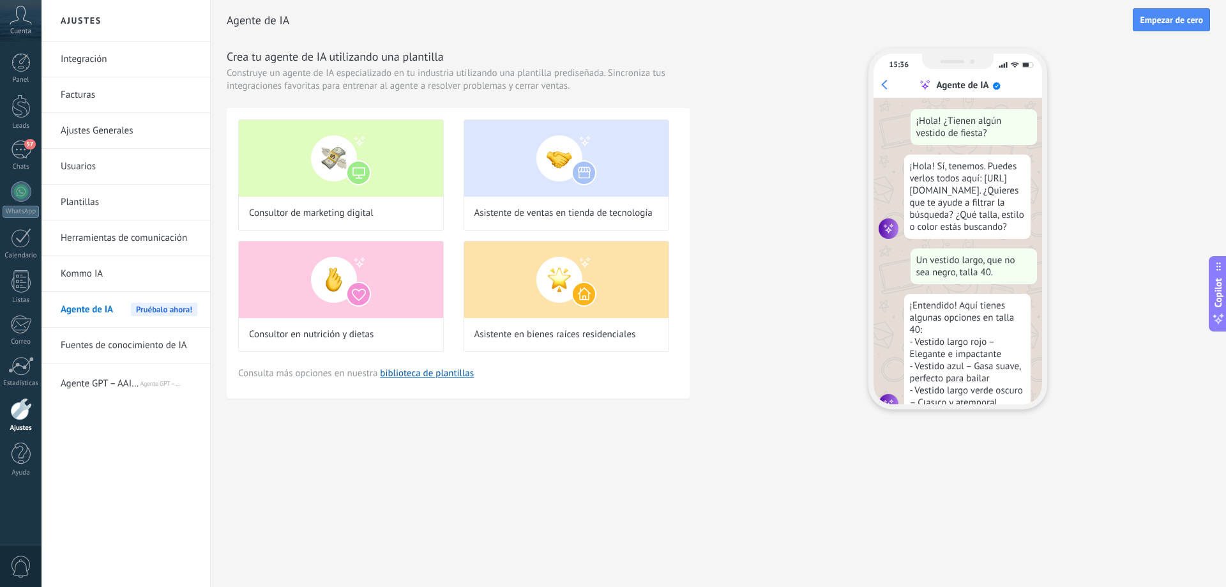
scroll to position [38, 0]
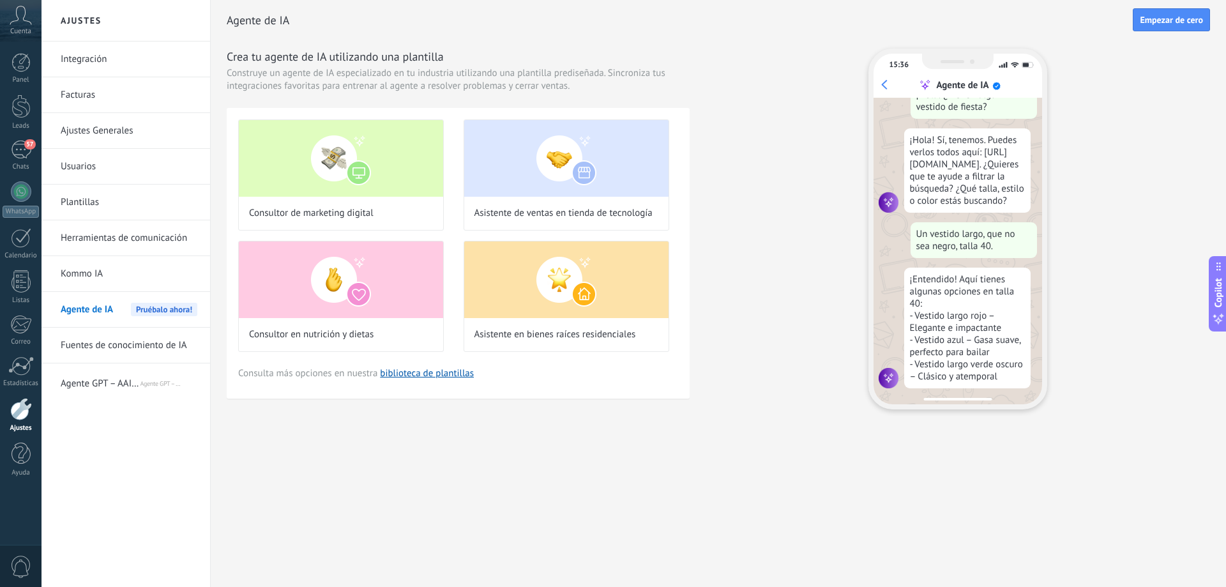
click at [111, 315] on span "Agente de IA" at bounding box center [87, 310] width 52 height 36
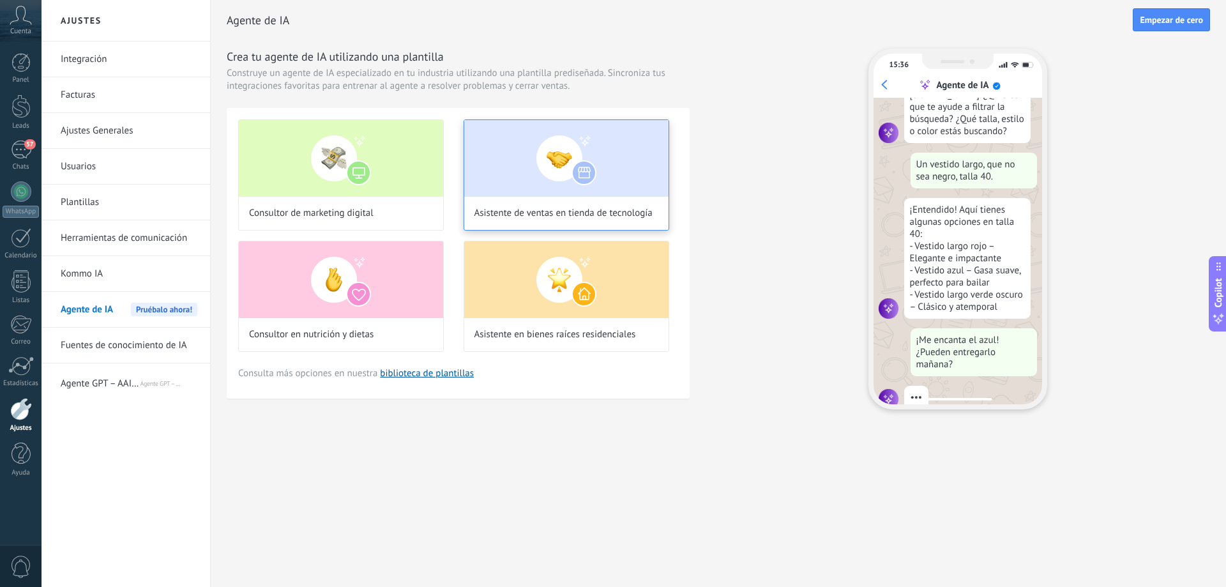
scroll to position [129, 0]
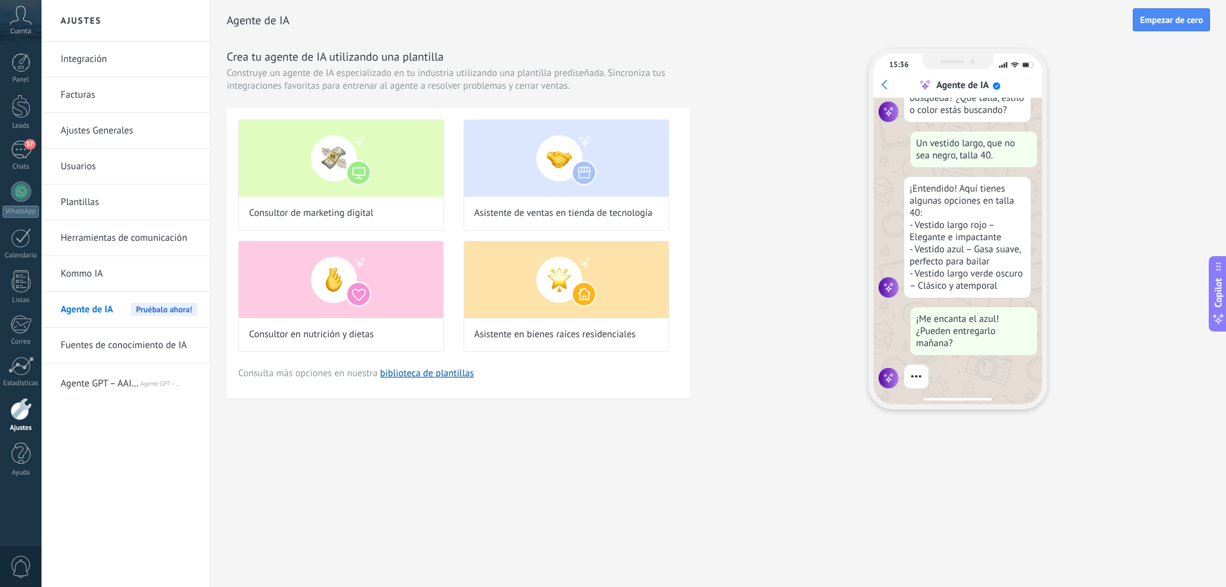
click at [153, 352] on link "Fuentes de conocimiento de IA" at bounding box center [129, 346] width 137 height 36
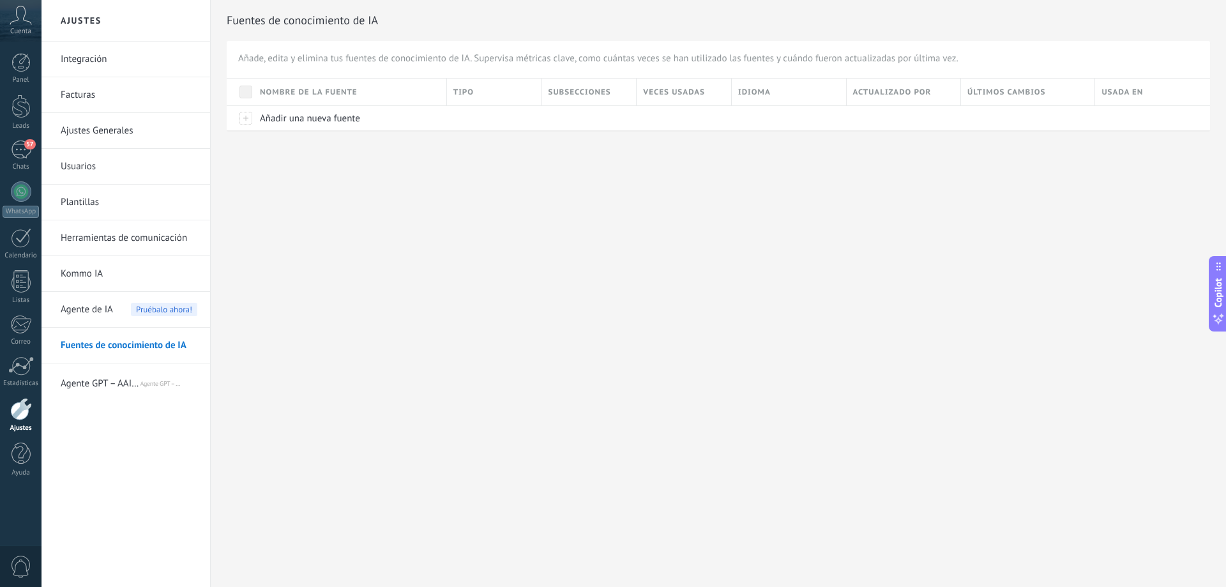
click at [91, 282] on link "Kommo IA" at bounding box center [129, 274] width 137 height 36
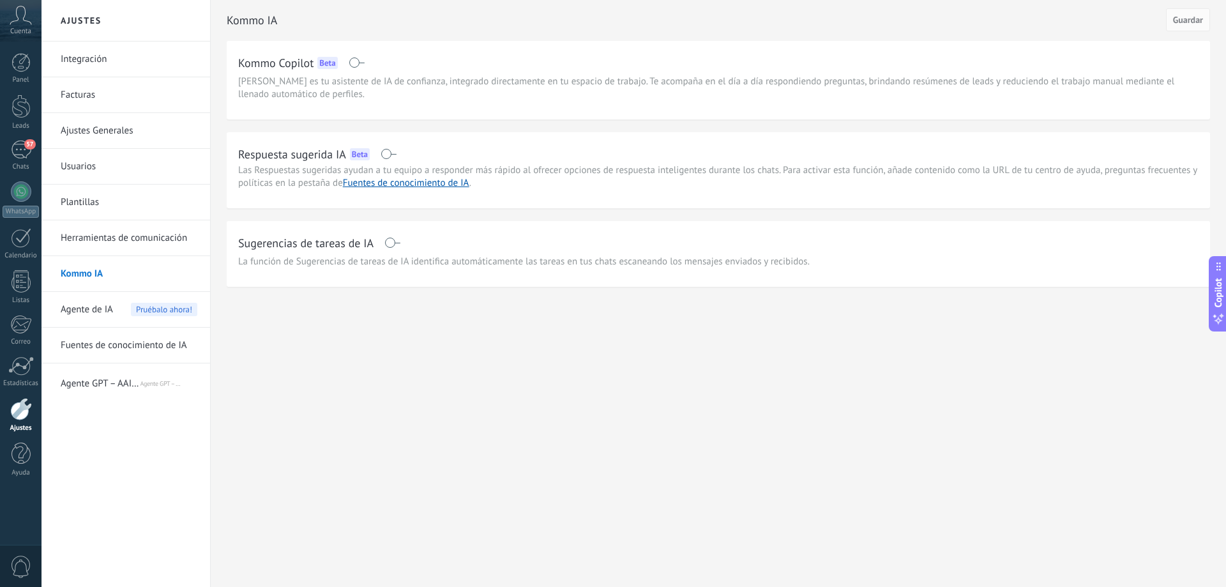
click at [388, 149] on span at bounding box center [389, 154] width 16 height 10
click at [397, 245] on span at bounding box center [392, 243] width 16 height 10
click at [1176, 24] on span "Guardar" at bounding box center [1188, 19] width 30 height 9
click at [15, 155] on div "58" at bounding box center [21, 149] width 20 height 19
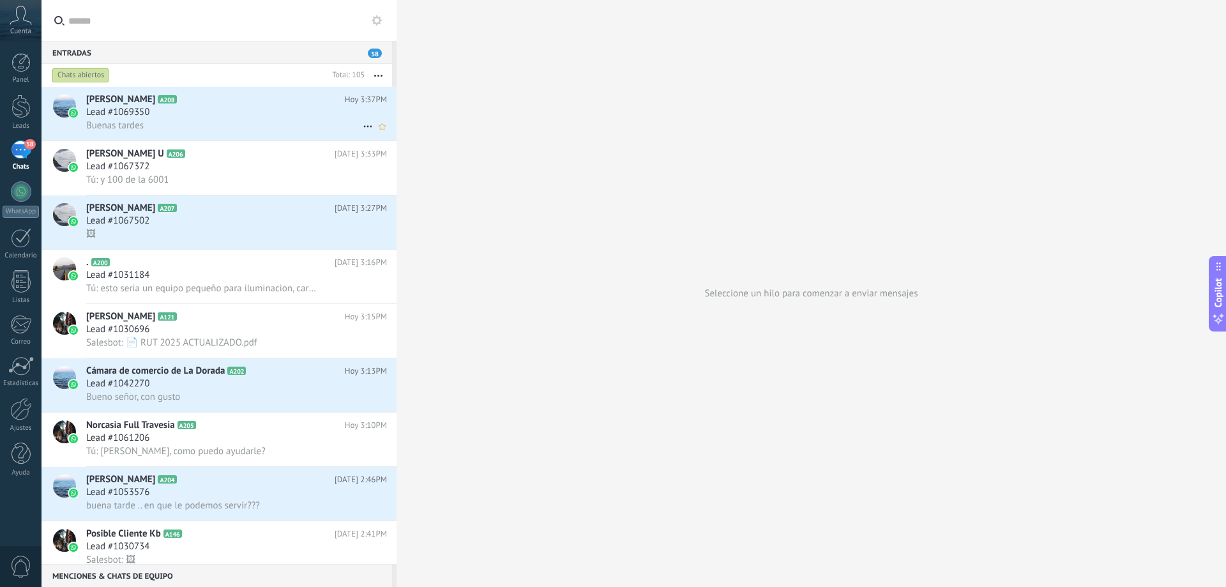
click at [152, 107] on h3 "Lead #1069350" at bounding box center [121, 112] width 70 height 13
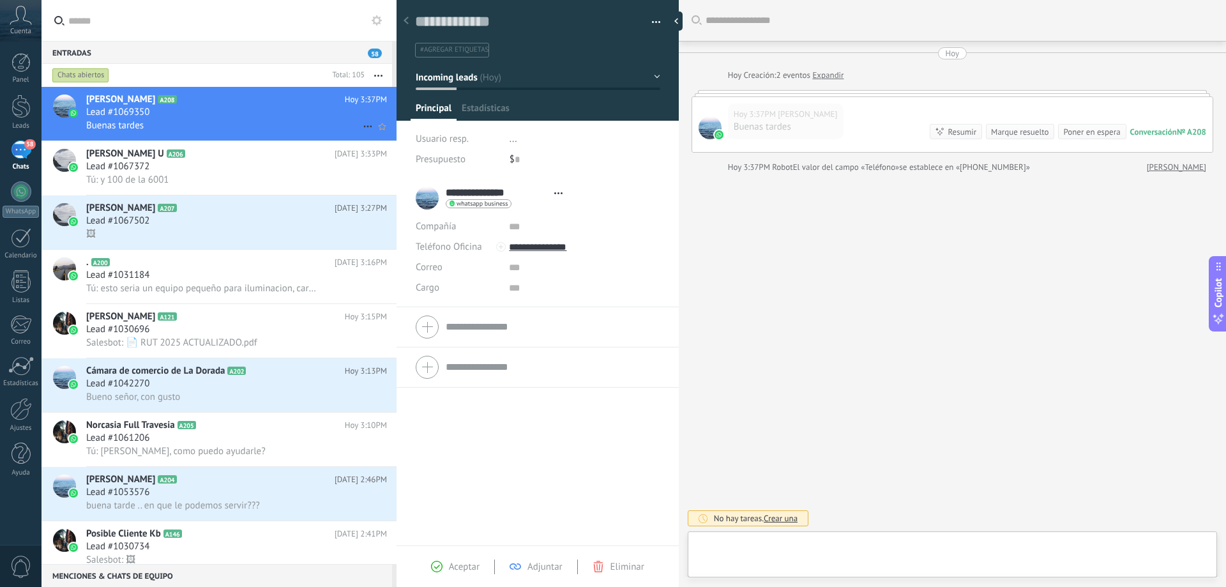
type textarea "**********"
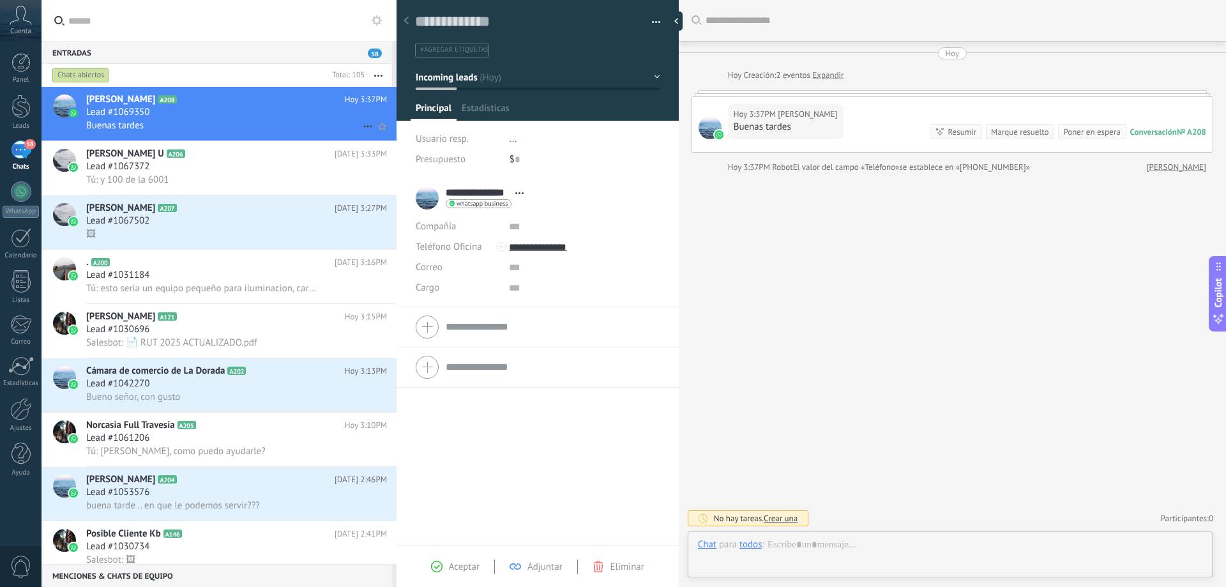
scroll to position [19, 0]
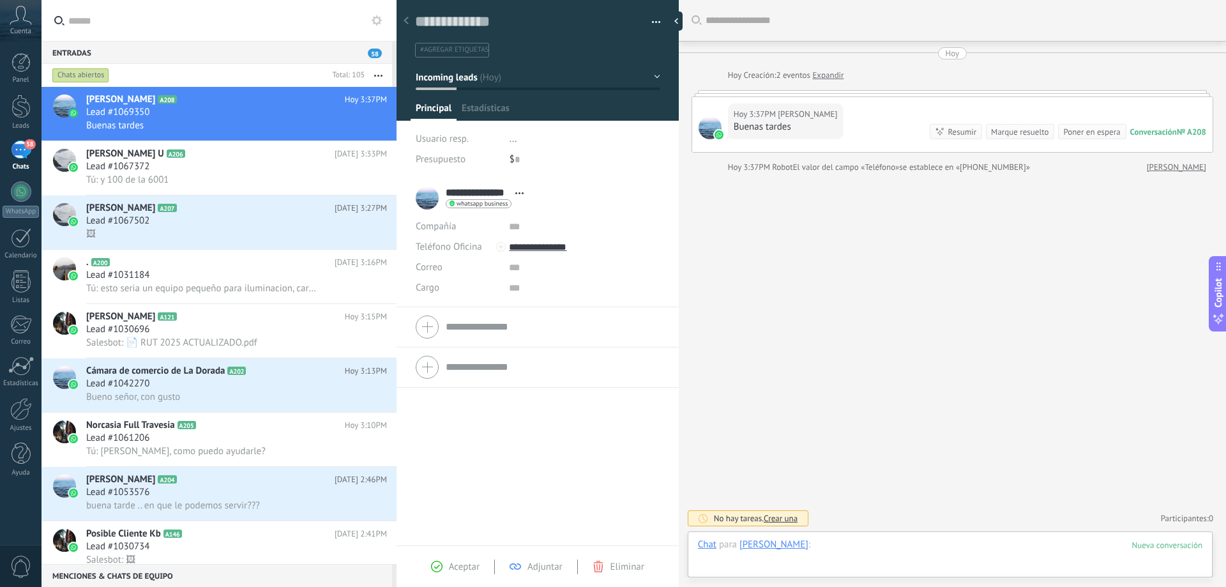
click at [865, 549] on div at bounding box center [950, 557] width 504 height 38
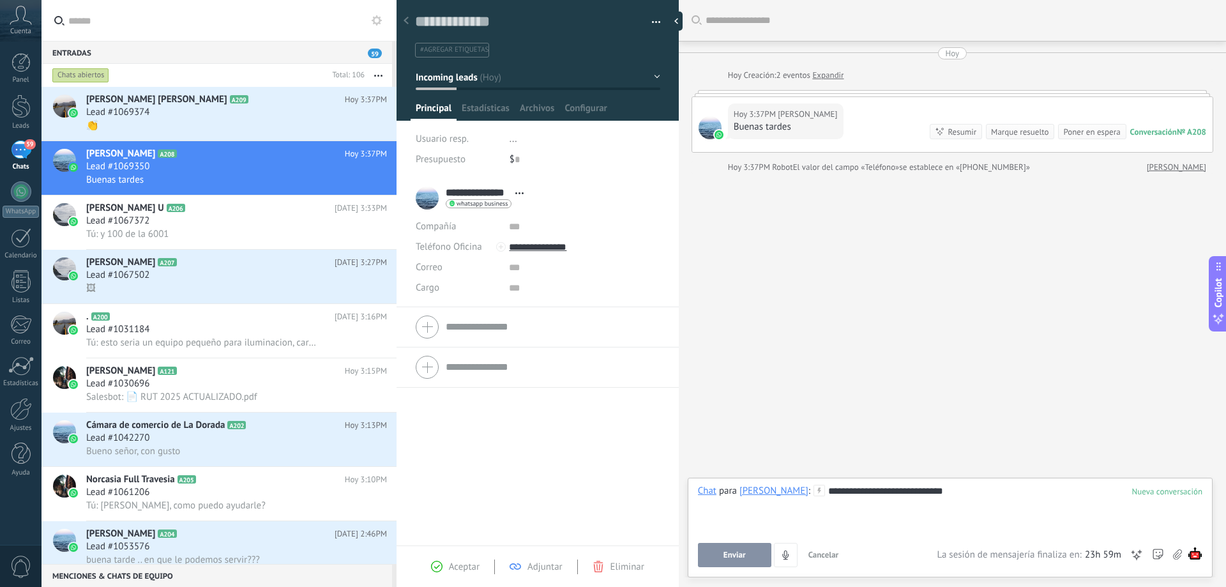
click at [720, 558] on button "Enviar" at bounding box center [734, 555] width 73 height 24
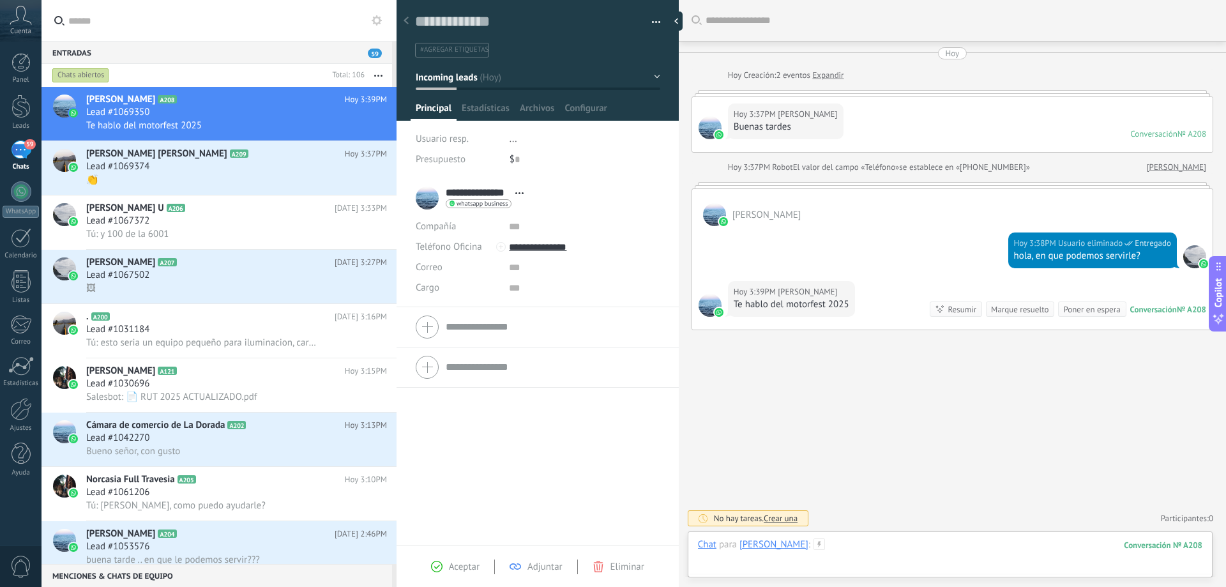
click at [847, 551] on div at bounding box center [950, 557] width 504 height 38
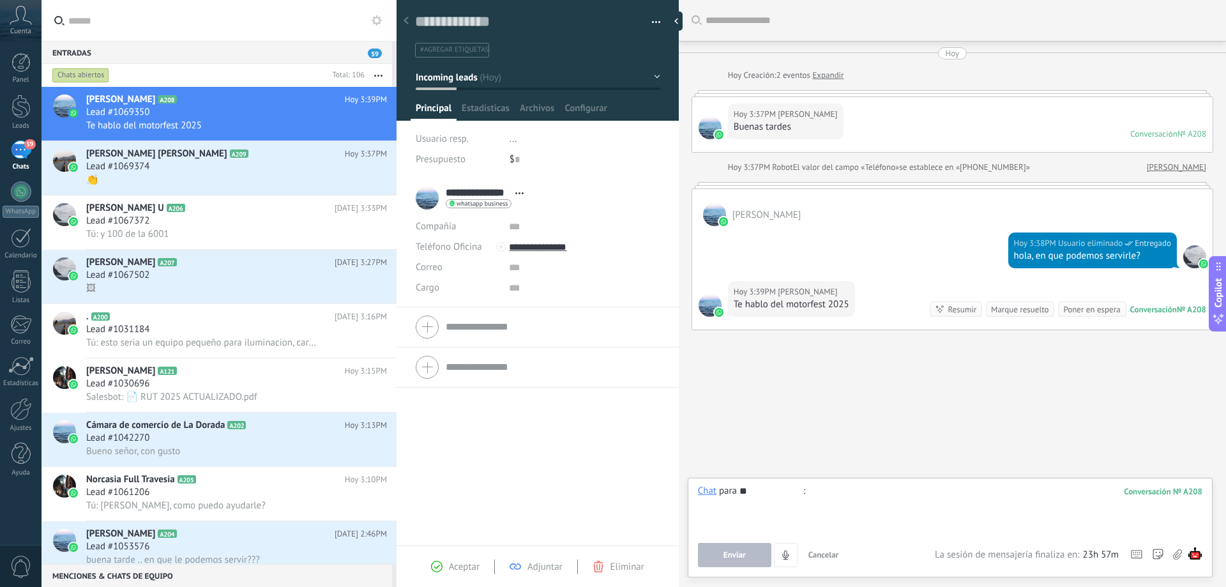
type input "*"
click at [833, 499] on div at bounding box center [950, 509] width 504 height 49
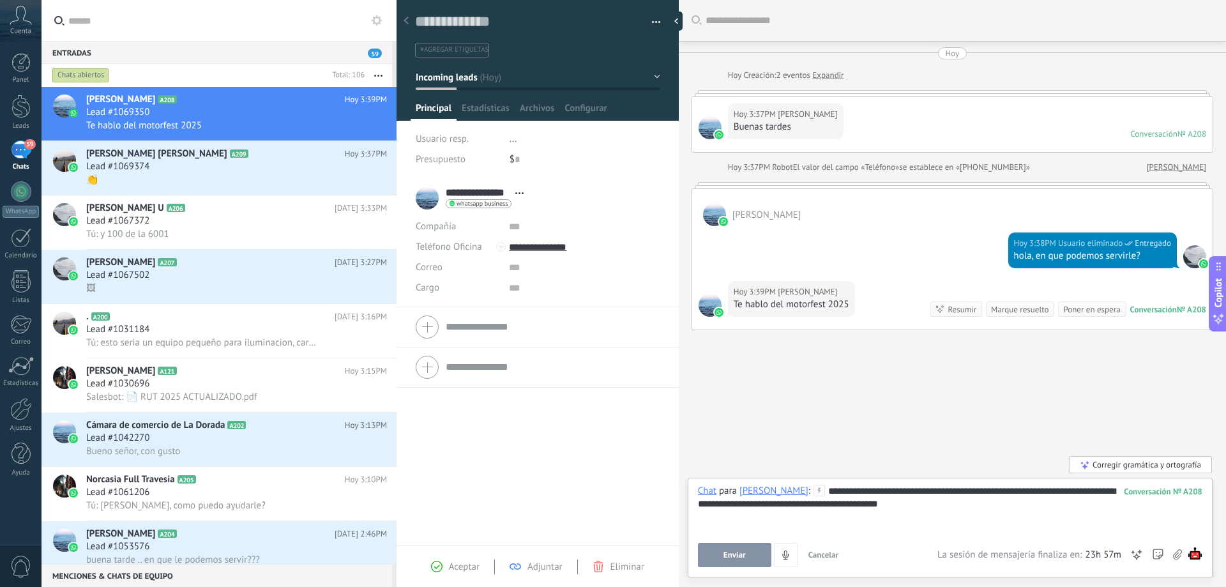
click at [1087, 490] on div "**********" at bounding box center [950, 509] width 504 height 49
click at [733, 548] on button "Enviar" at bounding box center [734, 555] width 73 height 24
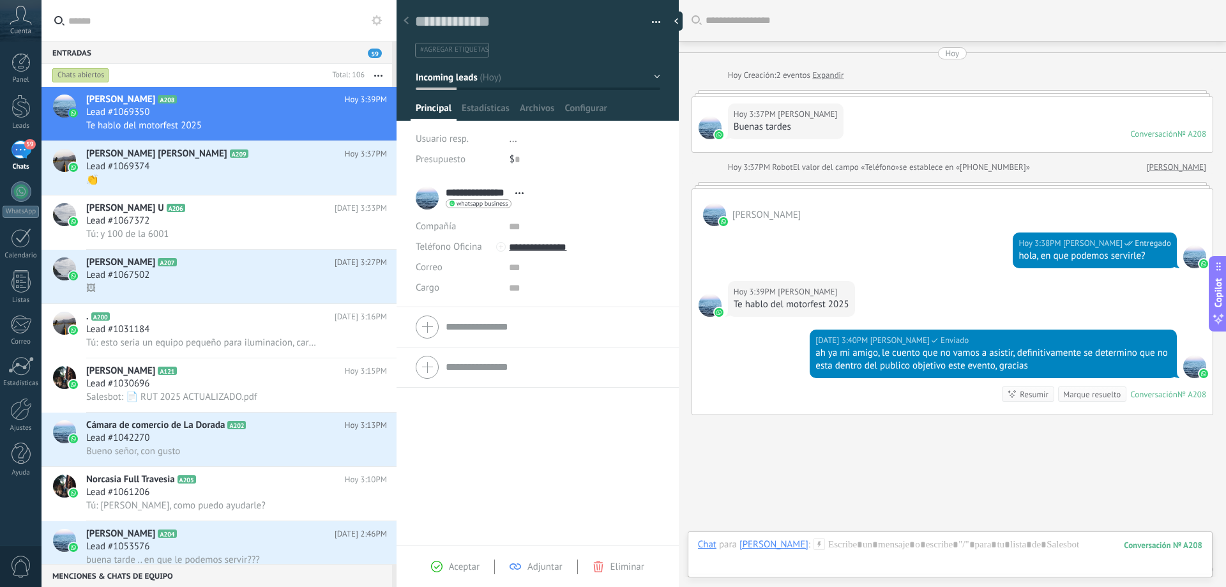
scroll to position [51, 0]
